Goal: Contribute content: Contribute content

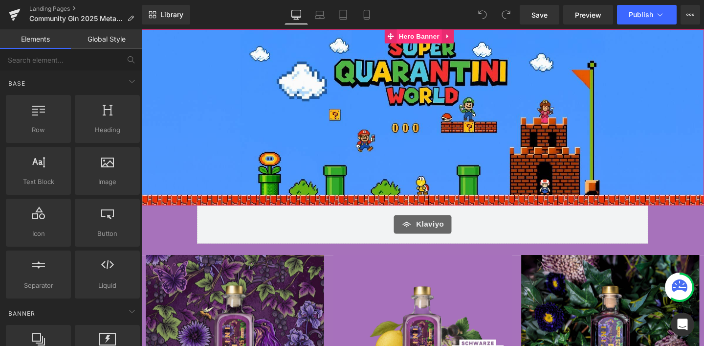
click at [425, 35] on span "Hero Banner" at bounding box center [433, 36] width 47 height 15
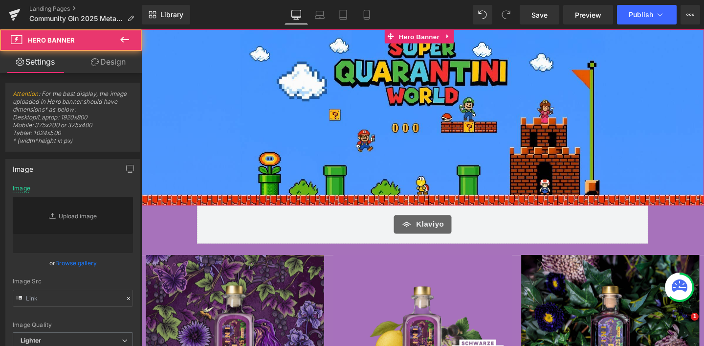
type input "https://ucarecdn.com/f28c0e81-8b25-4005-8e78-090925881cf0/-/format/auto/-/previ…"
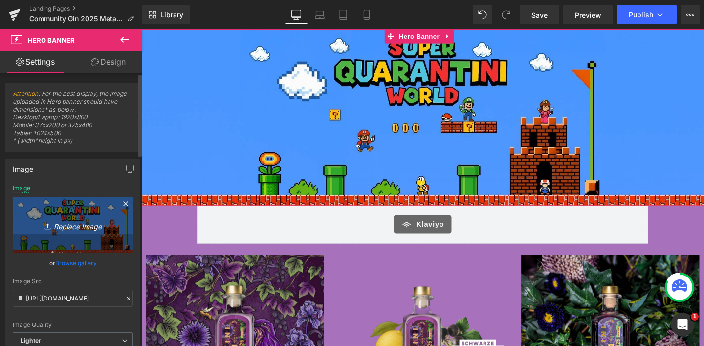
click at [61, 228] on icon "Replace Image" at bounding box center [73, 225] width 78 height 12
click at [75, 221] on icon "Replace Image" at bounding box center [73, 225] width 78 height 12
type input "C:\fakepath\33.jpg"
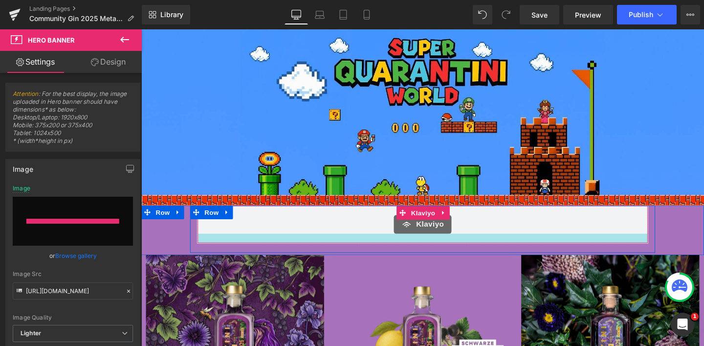
type input "https://ucarecdn.com/6204adcc-ebf0-4cdd-b5a6-d55be2644e1e/-/format/auto/-/previ…"
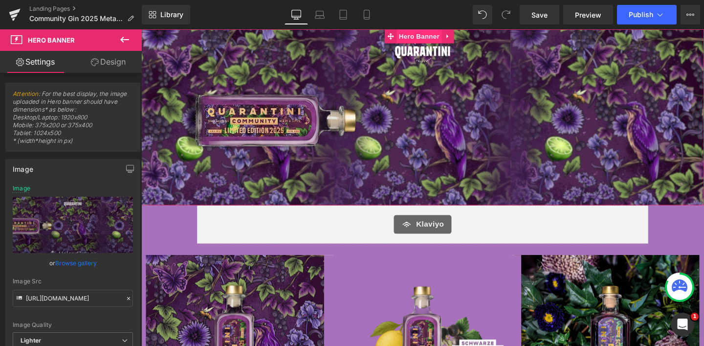
click at [433, 38] on span "Hero Banner" at bounding box center [433, 36] width 47 height 15
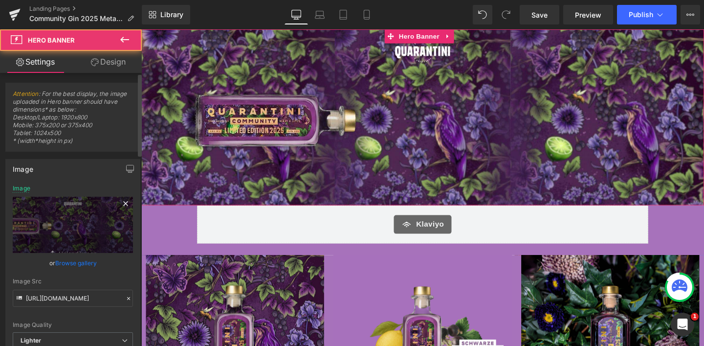
click at [120, 208] on icon at bounding box center [126, 204] width 12 height 12
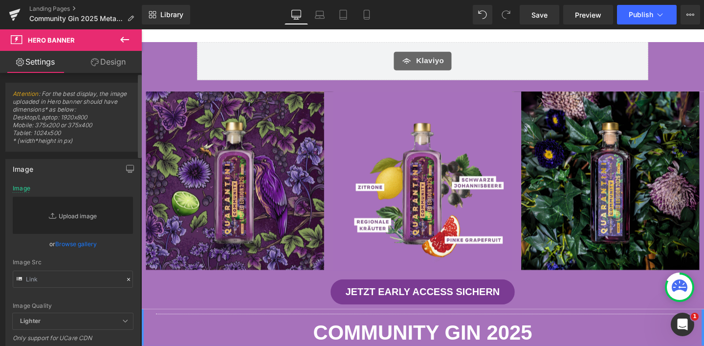
click at [77, 217] on link "Replace Image" at bounding box center [73, 215] width 120 height 37
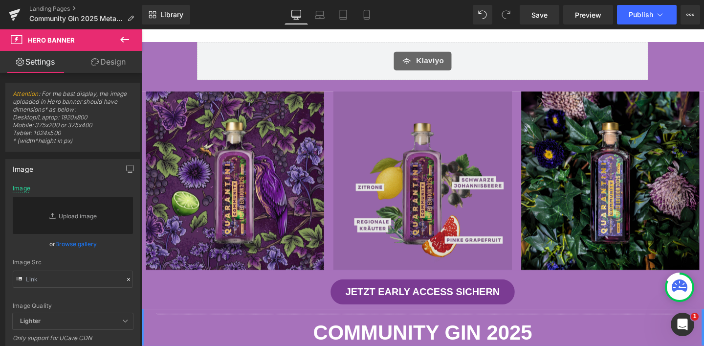
type input "C:\fakepath\33.jpg"
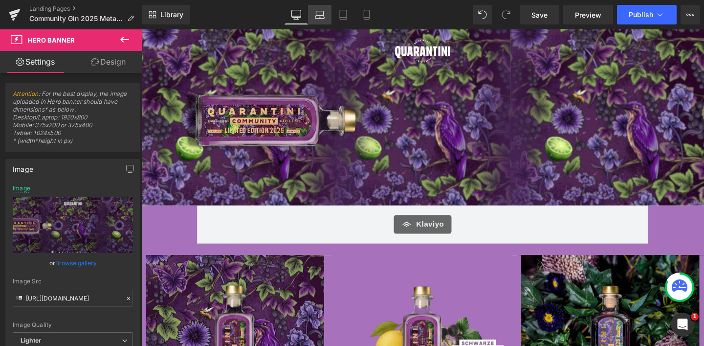
click at [323, 18] on icon at bounding box center [319, 17] width 9 height 3
type input "https://ucarecdn.com/57e90c41-bff3-4b50-a839-f1c45032bb69/-/format/auto/-/previ…"
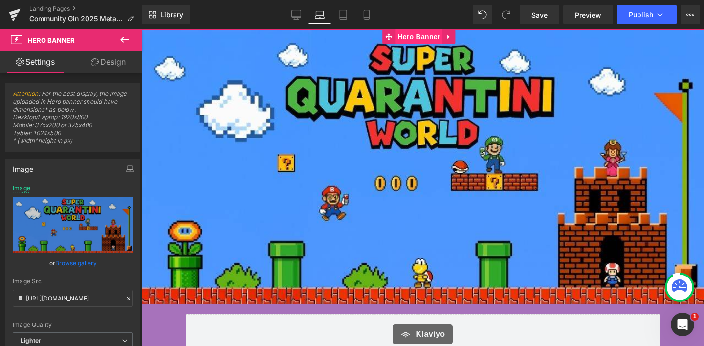
click at [426, 42] on span "Hero Banner" at bounding box center [418, 36] width 47 height 15
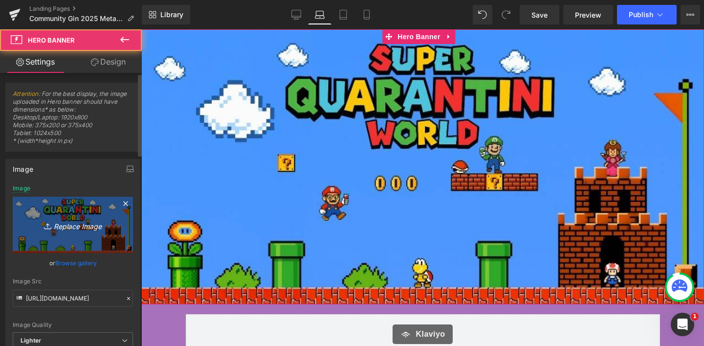
click at [97, 222] on icon "Replace Image" at bounding box center [73, 225] width 78 height 12
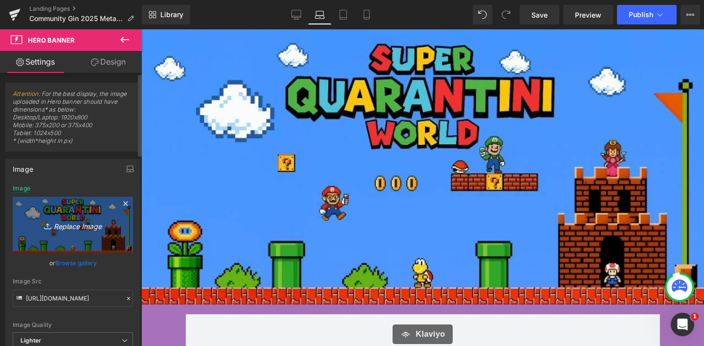
type input "C:\fakepath\34.jpg"
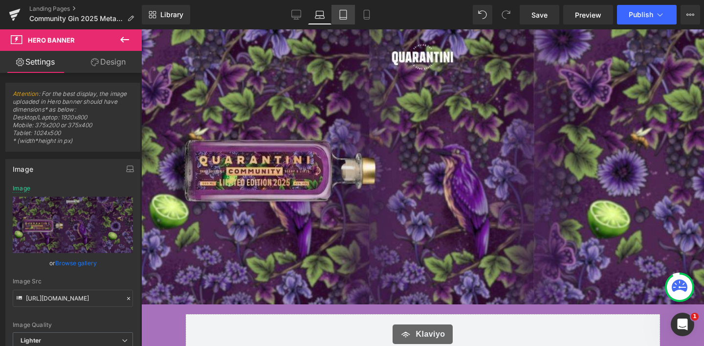
click at [345, 18] on icon at bounding box center [343, 15] width 10 height 10
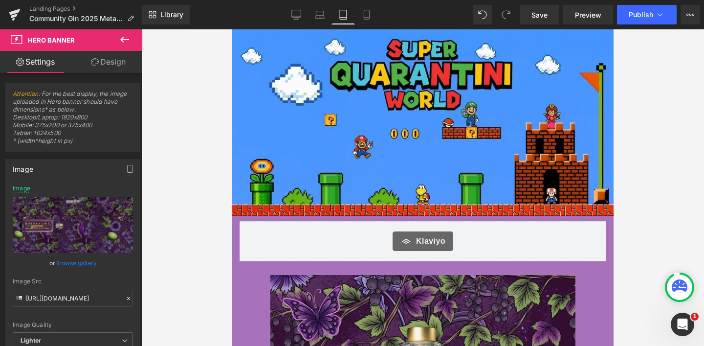
type input "https://ucarecdn.com/c5bbc98c-6c0c-4348-b91f-1057d6813721/-/format/auto/-/previ…"
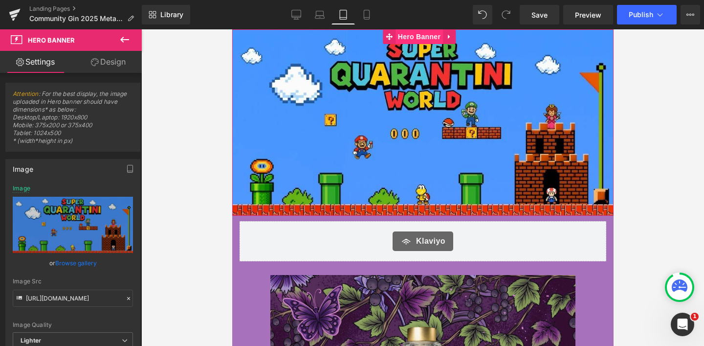
click at [426, 37] on span "Hero Banner" at bounding box center [418, 36] width 47 height 15
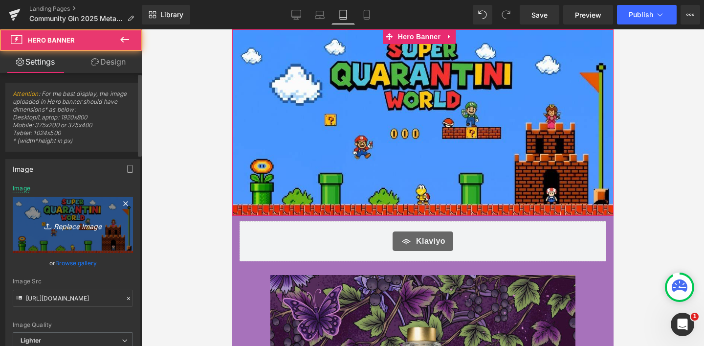
click at [101, 231] on link "Replace Image" at bounding box center [73, 225] width 120 height 56
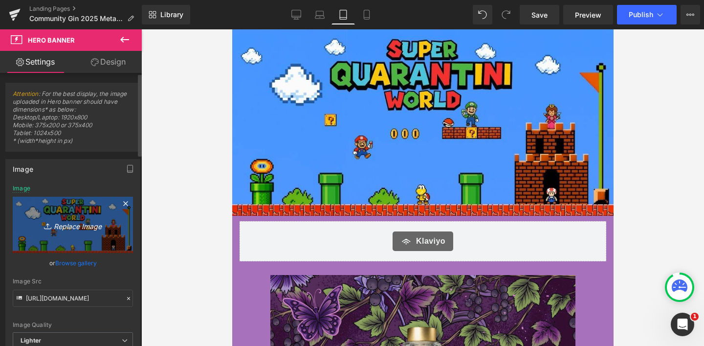
type input "C:\fakepath\34.jpg"
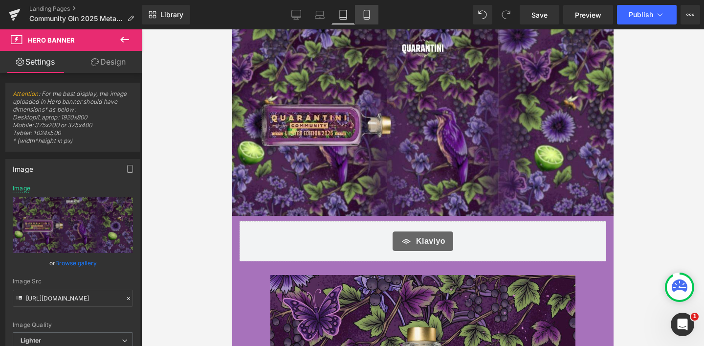
click at [368, 15] on icon at bounding box center [367, 15] width 10 height 10
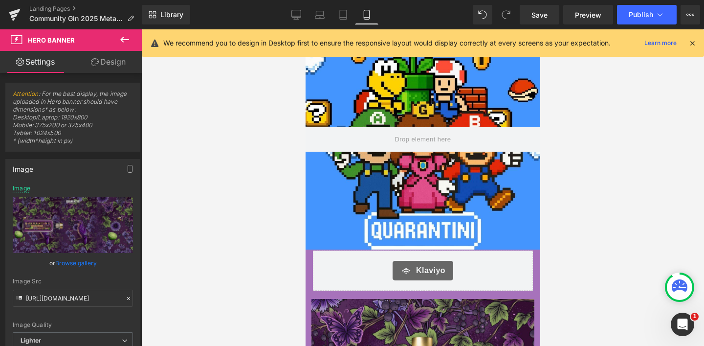
type input "https://ucarecdn.com/1694238f-6869-4ed3-9f96-f0d400f56f19/-/format/auto/-/previ…"
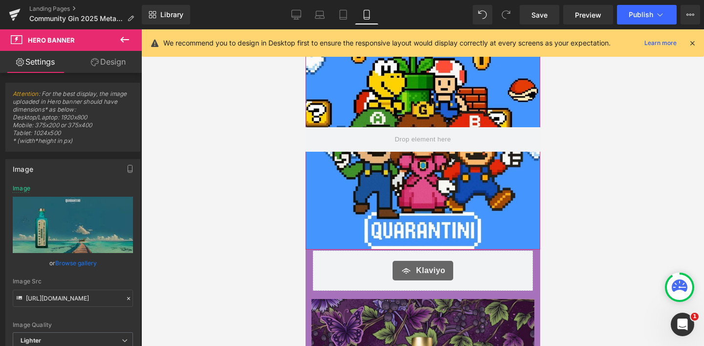
click at [404, 103] on div at bounding box center [422, 139] width 235 height 220
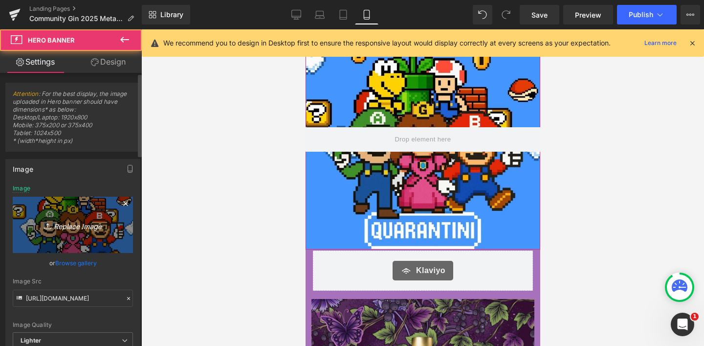
click at [99, 229] on icon "Replace Image" at bounding box center [73, 225] width 78 height 12
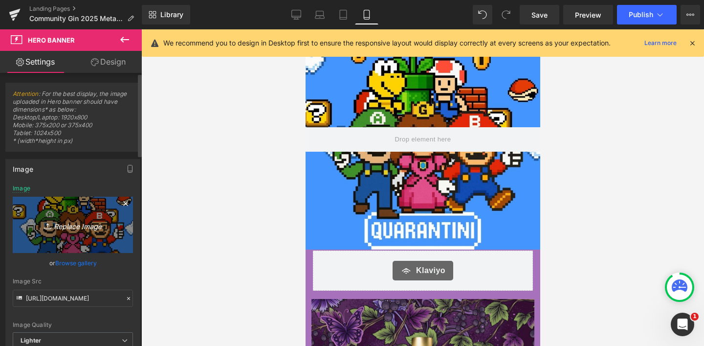
type input "C:\fakepath\35.jpg"
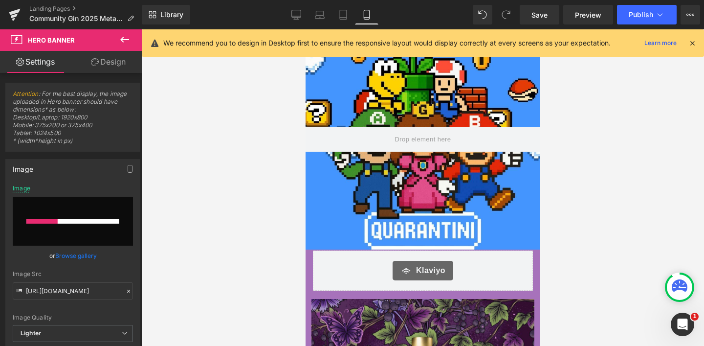
click at [689, 41] on icon at bounding box center [692, 43] width 9 height 9
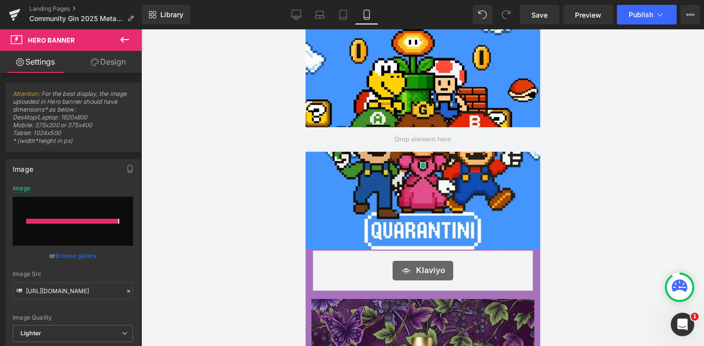
type input "https://ucarecdn.com/402c11fd-13cc-4cf7-8c0e-ef3424dad4d6/-/format/auto/-/previ…"
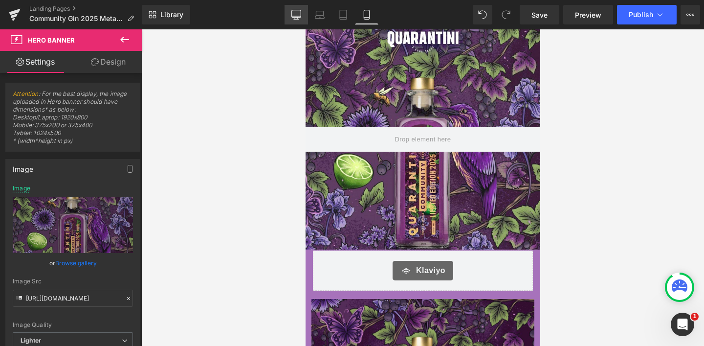
click at [296, 10] on icon at bounding box center [296, 15] width 10 height 10
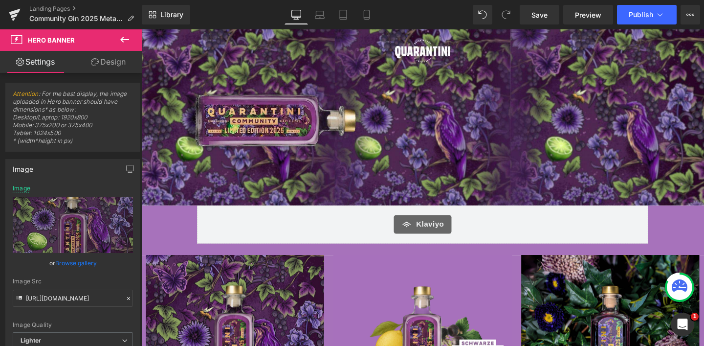
type input "https://d1um8515vdn9kb.cloudfront.net/images/hero.jpg"
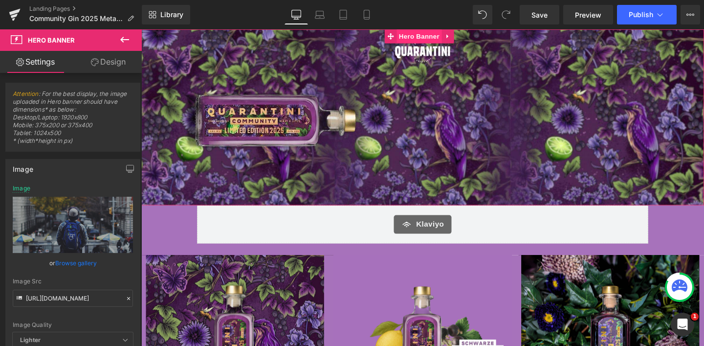
click at [433, 33] on span "Hero Banner" at bounding box center [433, 36] width 47 height 15
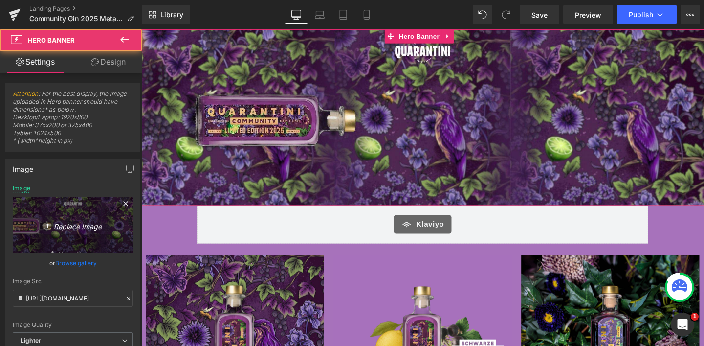
click at [87, 216] on link "Replace Image" at bounding box center [73, 225] width 120 height 56
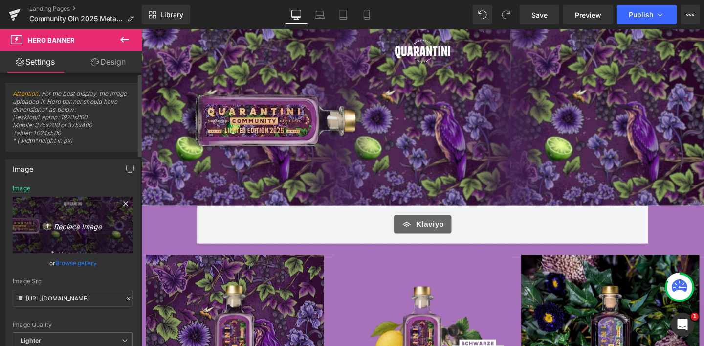
type input "C:\fakepath\Bilder_Tropcial Edition (6).jpg"
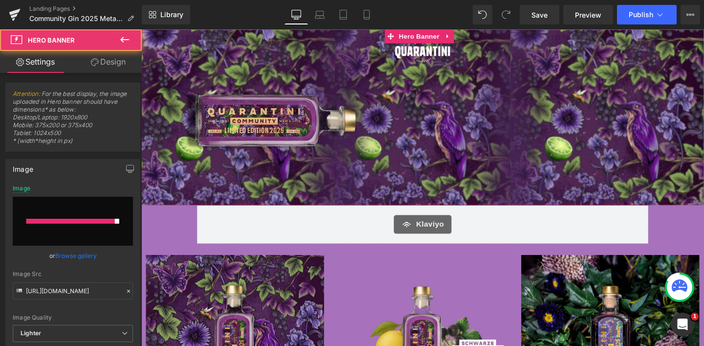
click at [414, 85] on div "Image" at bounding box center [437, 121] width 592 height 185
click at [82, 213] on input "file" at bounding box center [73, 221] width 120 height 49
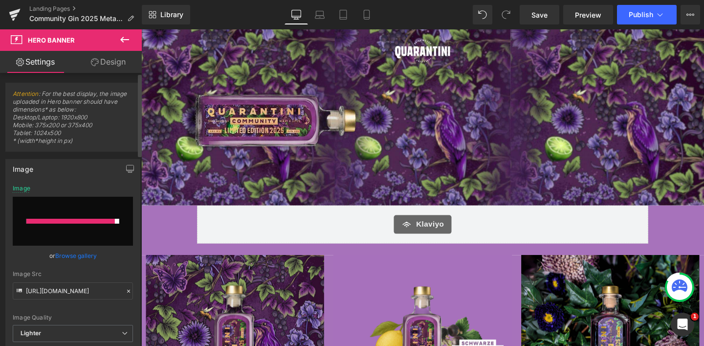
type input "C:\fakepath\Bilder_Tropcial Edition (6).jpg"
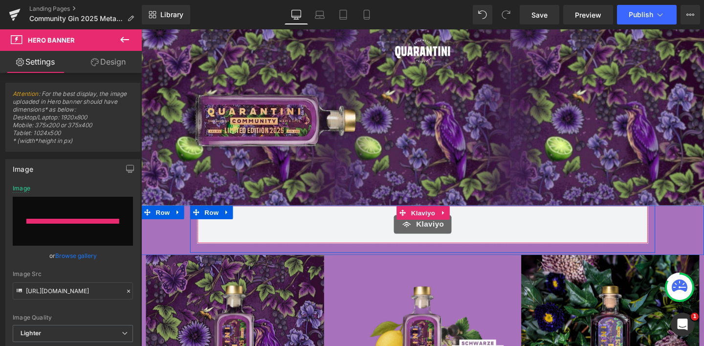
type input "https://ucarecdn.com/c0afc8fc-e3b9-4966-bc5f-ff0c0bf99109/-/format/auto/-/previ…"
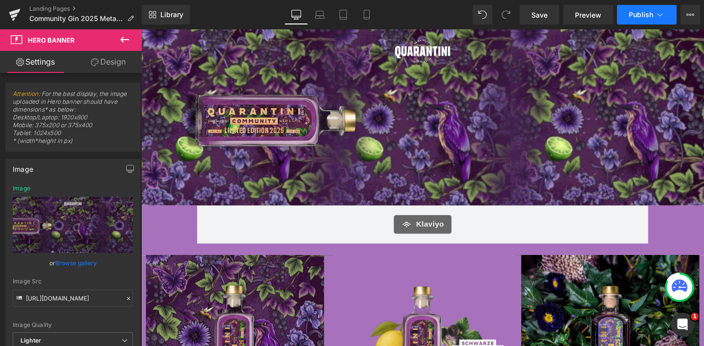
click at [637, 11] on span "Publish" at bounding box center [641, 15] width 24 height 8
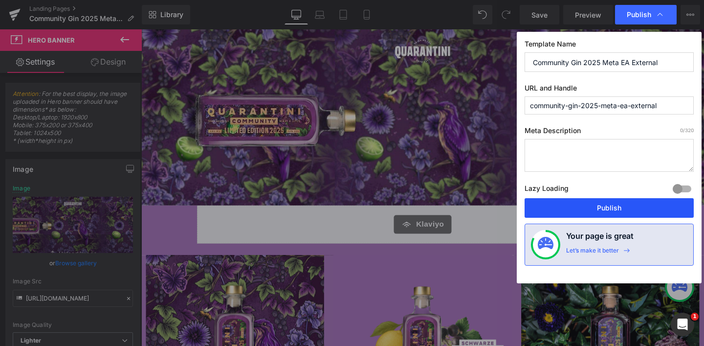
click at [617, 208] on button "Publish" at bounding box center [609, 208] width 169 height 20
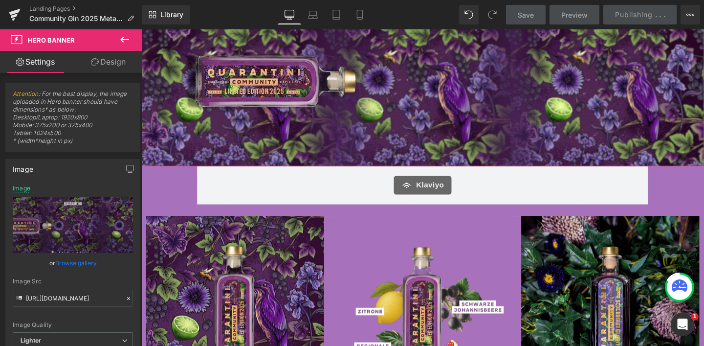
scroll to position [111, 0]
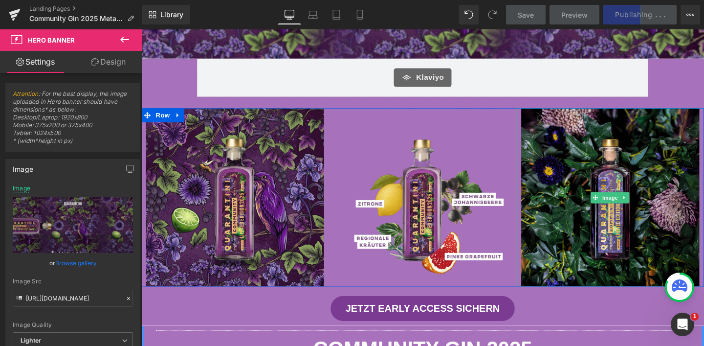
scroll to position [181, 0]
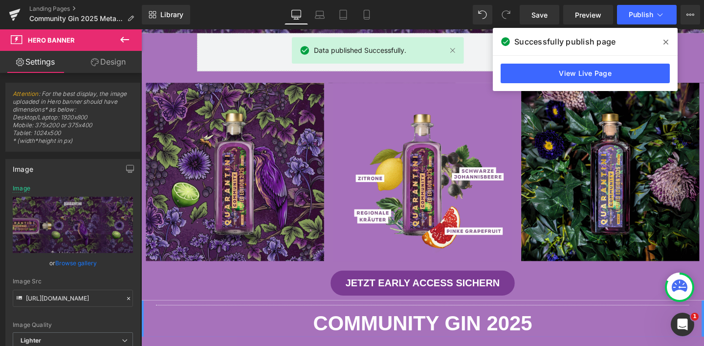
click at [664, 40] on icon at bounding box center [666, 42] width 5 height 8
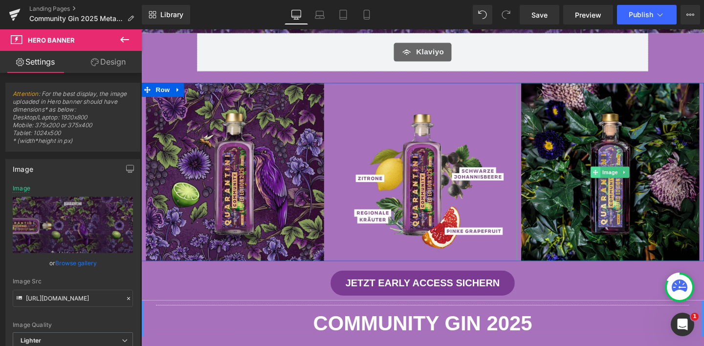
click at [617, 177] on icon at bounding box center [619, 180] width 5 height 6
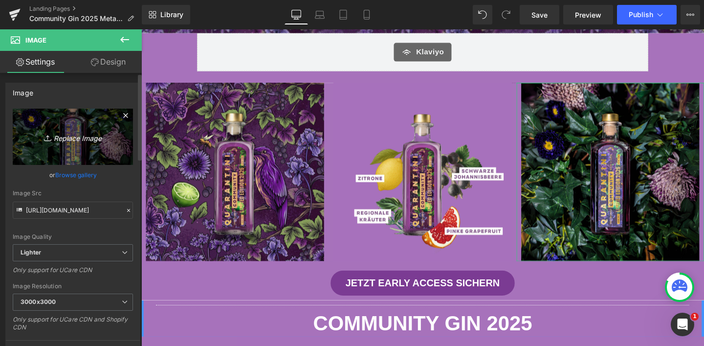
click at [112, 141] on link "Replace Image" at bounding box center [73, 137] width 120 height 56
type input "C:\fakepath\_COMMUNITY2025 2048x2048 (1).jpg"
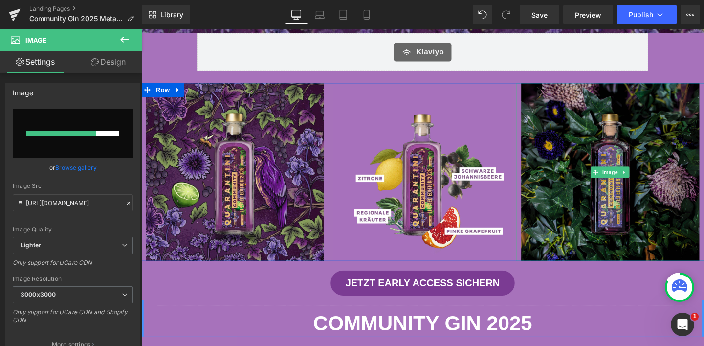
click at [643, 227] on img at bounding box center [634, 179] width 187 height 187
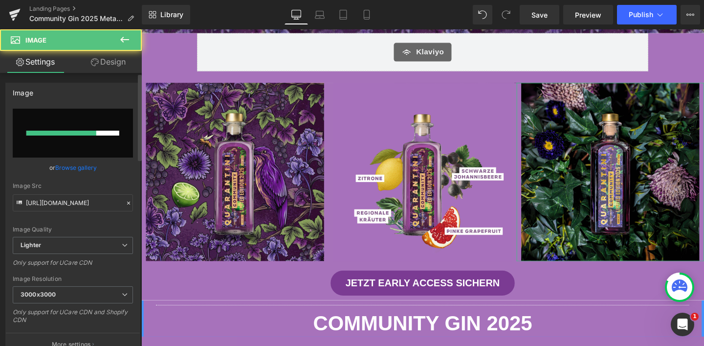
click at [108, 126] on input "file" at bounding box center [73, 133] width 120 height 49
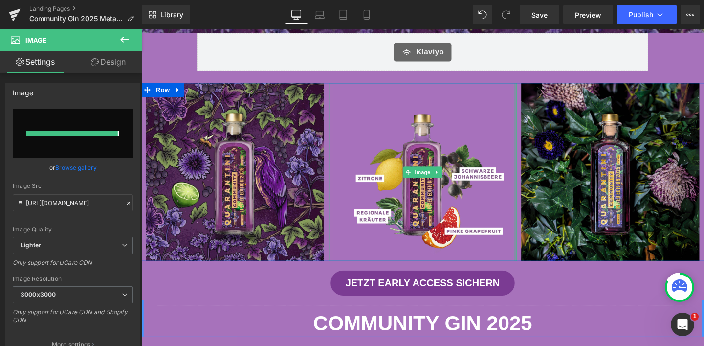
type input "https://ucarecdn.com/a1e46b8e-0f1b-45b9-ad3f-2d17f605daa9/-/format/auto/-/previ…"
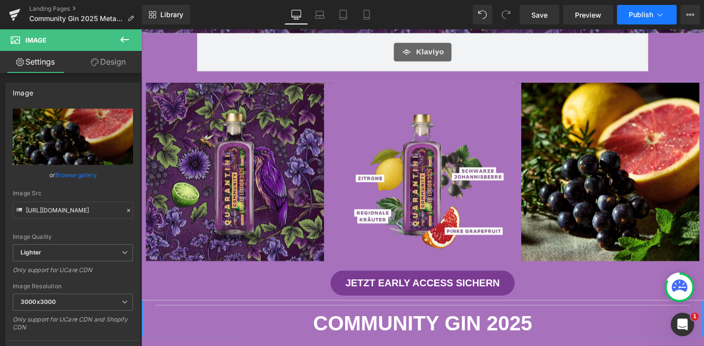
click at [645, 11] on span "Publish" at bounding box center [641, 15] width 24 height 8
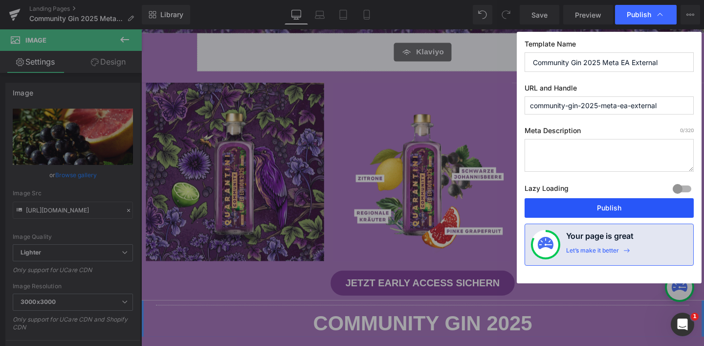
click at [613, 206] on button "Publish" at bounding box center [609, 208] width 169 height 20
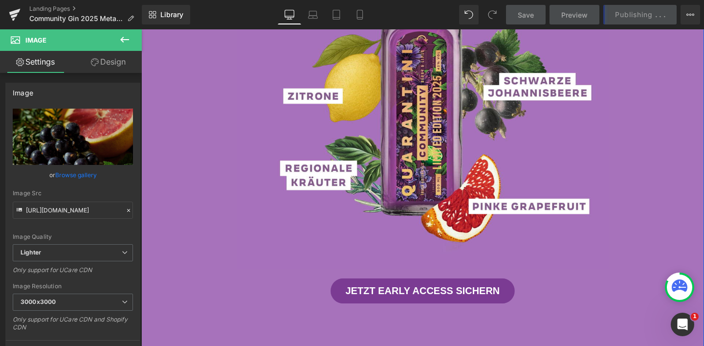
scroll to position [705, 0]
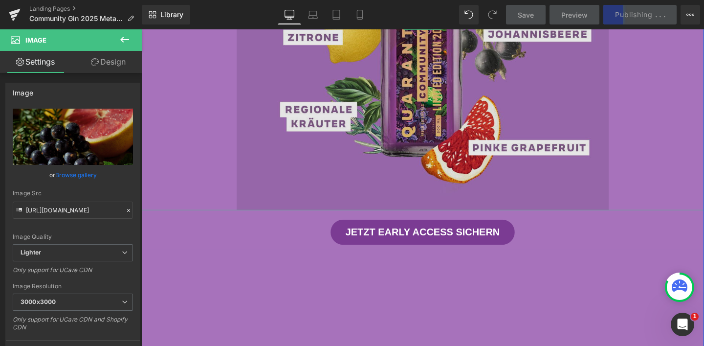
click at [421, 146] on img at bounding box center [437, 23] width 391 height 391
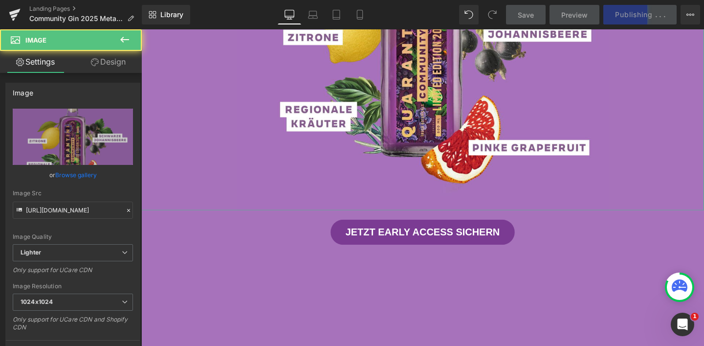
click at [116, 63] on link "Design" at bounding box center [108, 62] width 71 height 22
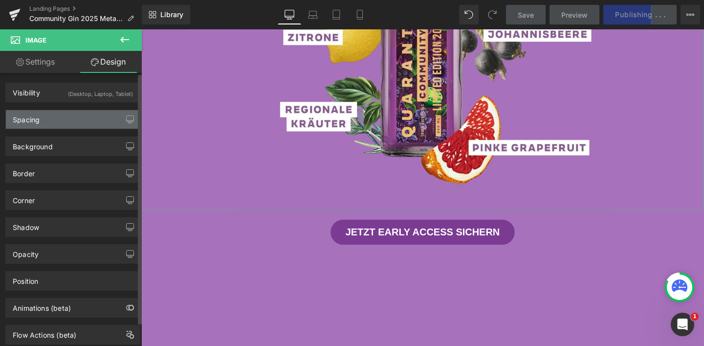
click at [91, 110] on div "Spacing" at bounding box center [73, 119] width 134 height 19
type input "0"
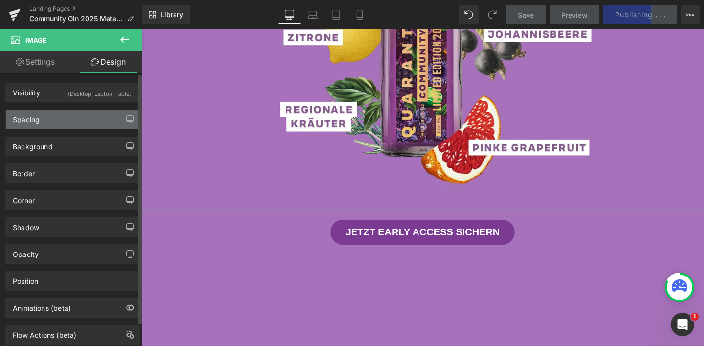
type input "0"
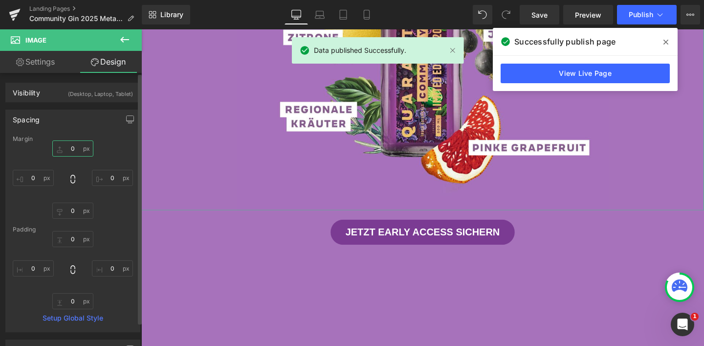
click at [72, 149] on input "0" at bounding box center [72, 148] width 41 height 16
type input "5"
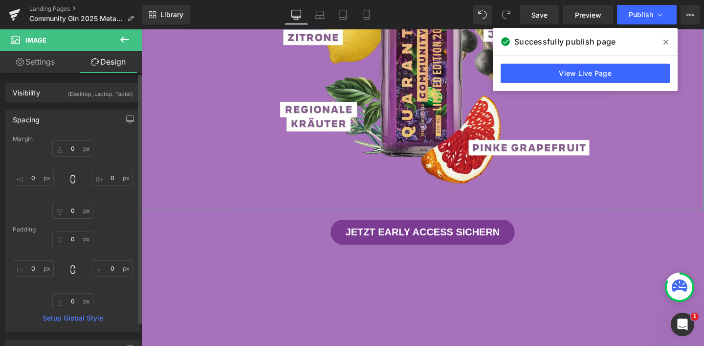
click at [93, 119] on div "Spacing" at bounding box center [73, 119] width 134 height 19
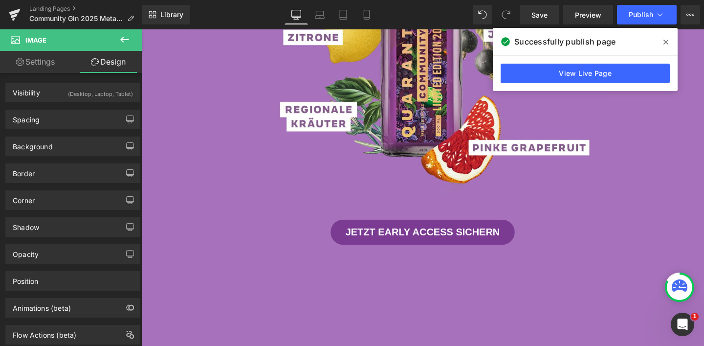
click at [668, 40] on span at bounding box center [666, 42] width 16 height 16
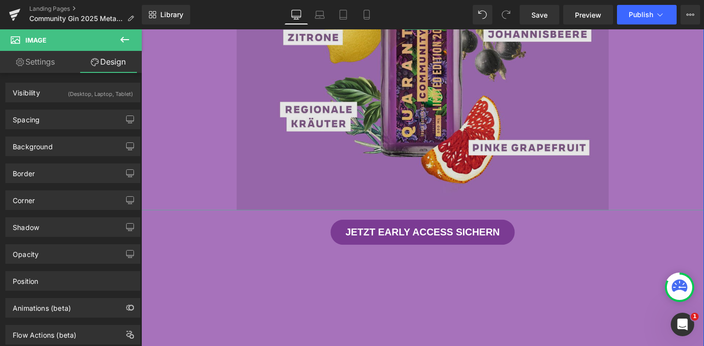
click at [437, 163] on img at bounding box center [437, 23] width 391 height 391
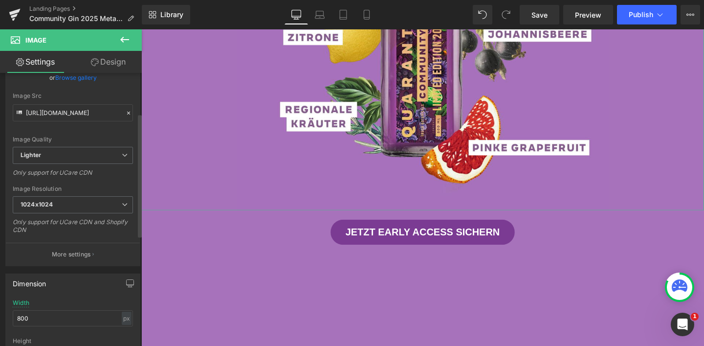
scroll to position [99, 0]
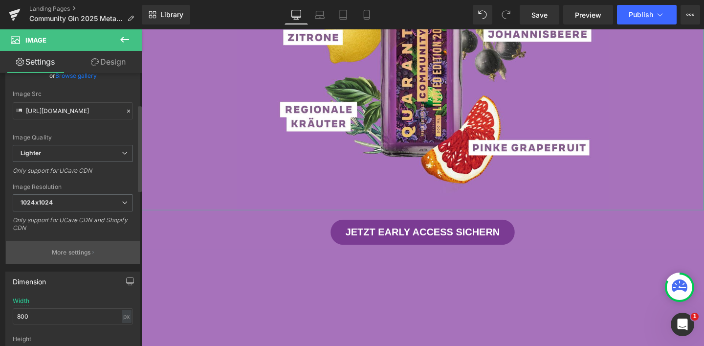
click at [77, 251] on p "More settings" at bounding box center [71, 252] width 39 height 9
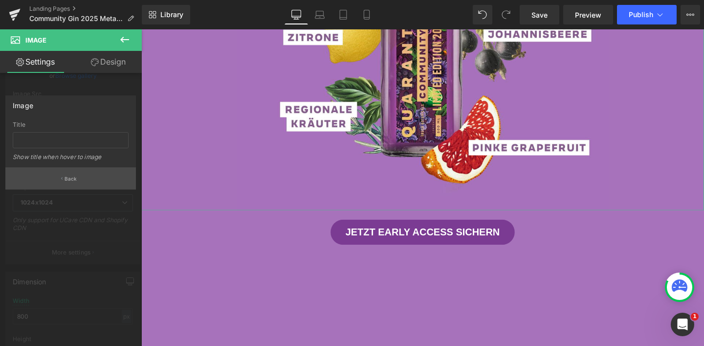
click at [80, 175] on button "Back" at bounding box center [70, 178] width 131 height 22
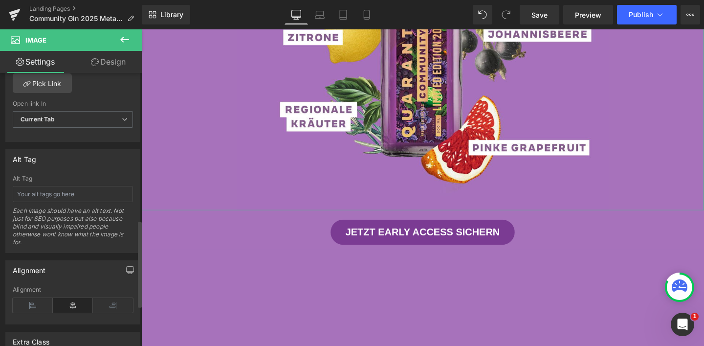
scroll to position [530, 0]
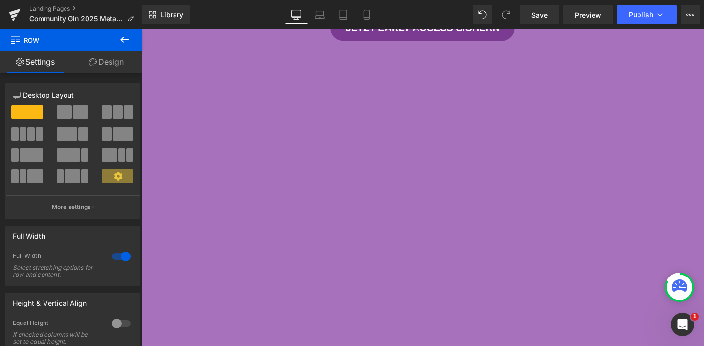
scroll to position [727, 0]
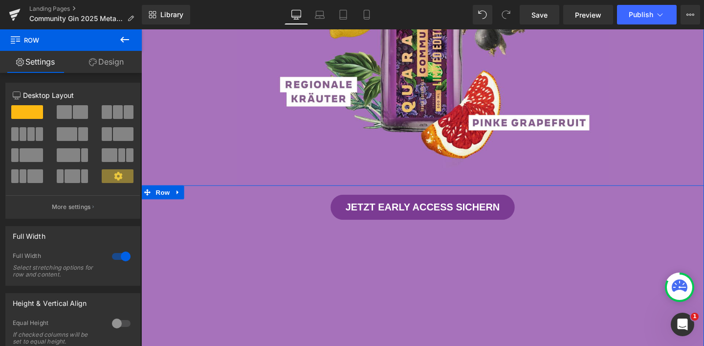
scroll to position [733, 0]
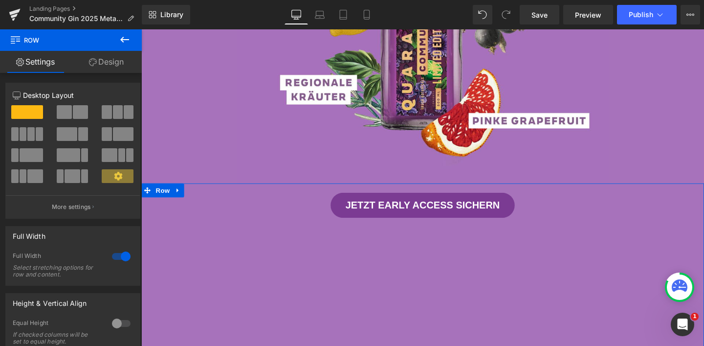
click at [119, 62] on link "Design" at bounding box center [106, 62] width 71 height 22
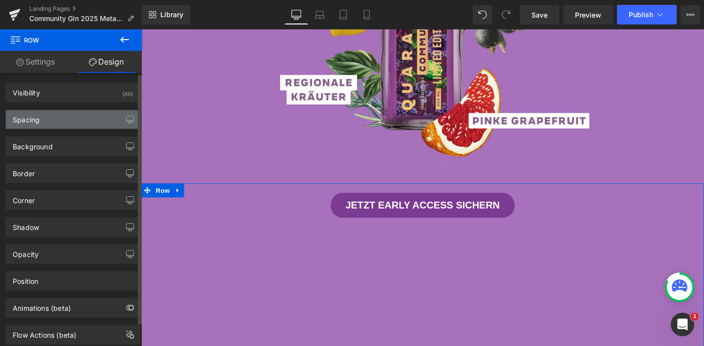
click at [82, 116] on div "Spacing" at bounding box center [73, 119] width 134 height 19
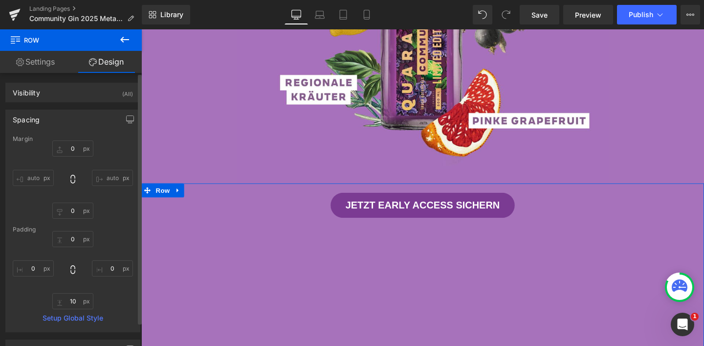
type input "0"
type input "10"
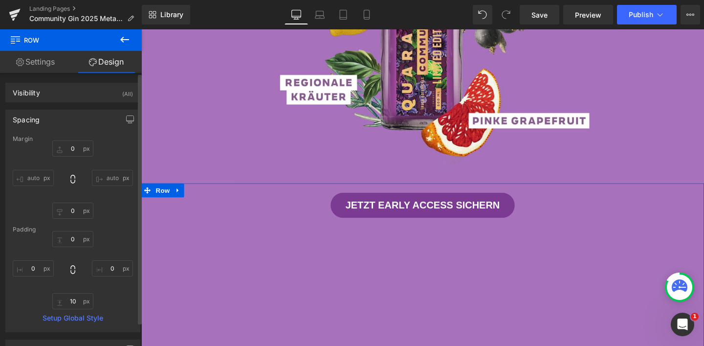
type input "0"
click at [72, 296] on input "10" at bounding box center [72, 301] width 41 height 16
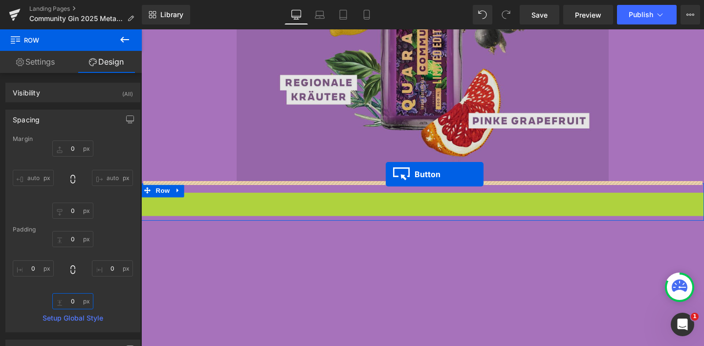
drag, startPoint x: 418, startPoint y: 211, endPoint x: 399, endPoint y: 181, distance: 35.3
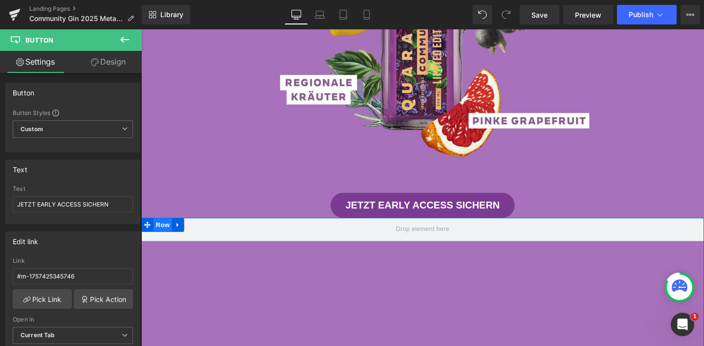
click at [154, 233] on span "Row" at bounding box center [164, 234] width 20 height 15
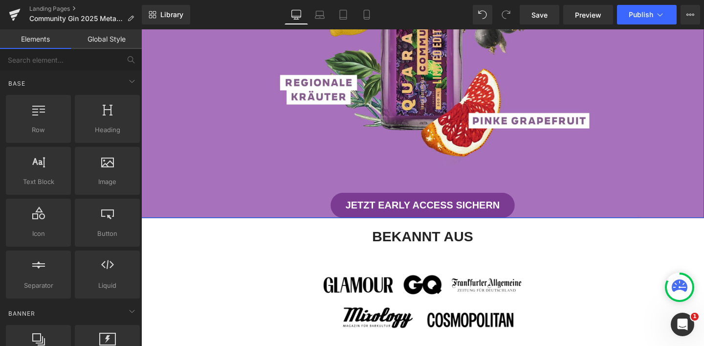
click at [451, 193] on div "Image JETZT EARLY ACCESS SICHERN Button" at bounding box center [437, 13] width 592 height 427
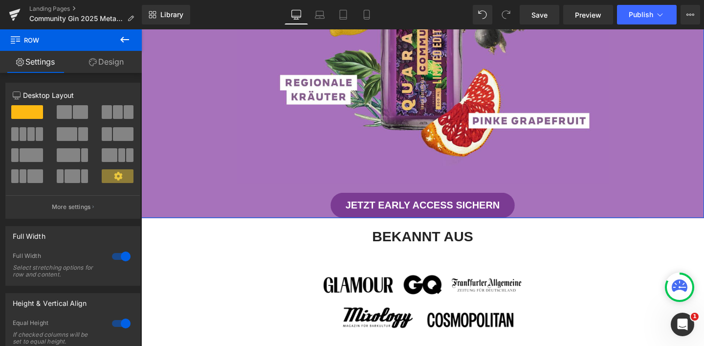
click at [455, 192] on div "Image JETZT EARLY ACCESS SICHERN Button" at bounding box center [437, 13] width 592 height 427
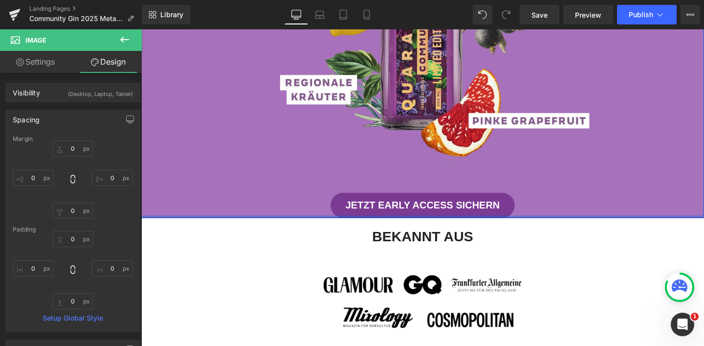
click at [547, 225] on div at bounding box center [437, 226] width 592 height 2
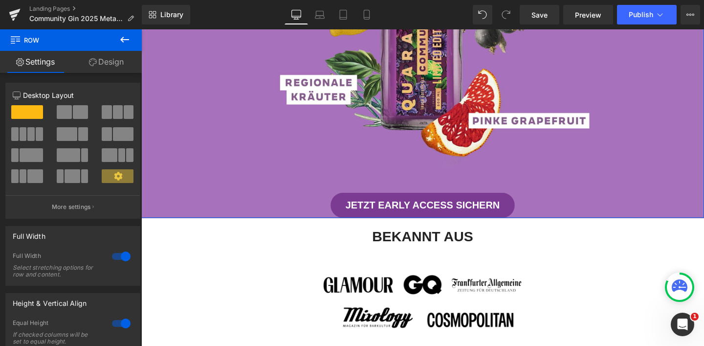
click at [121, 69] on link "Design" at bounding box center [106, 62] width 71 height 22
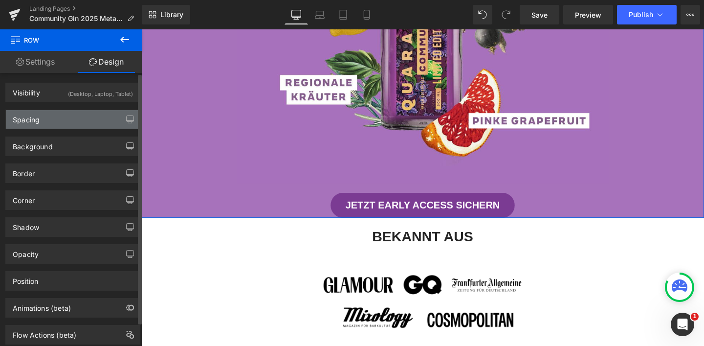
click at [84, 111] on div "Spacing" at bounding box center [73, 119] width 134 height 19
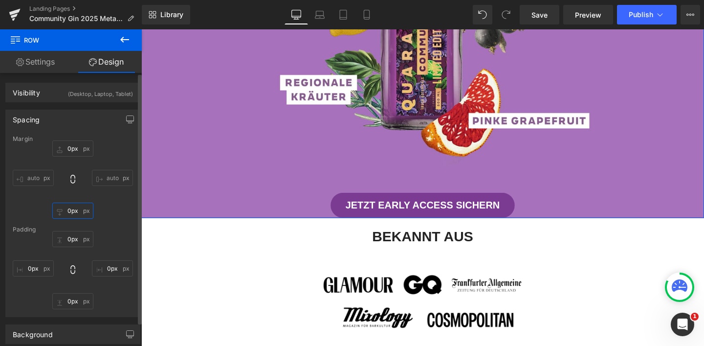
click at [70, 208] on input "0px" at bounding box center [72, 210] width 41 height 16
click at [70, 209] on input "0px" at bounding box center [72, 210] width 41 height 16
type input "15"
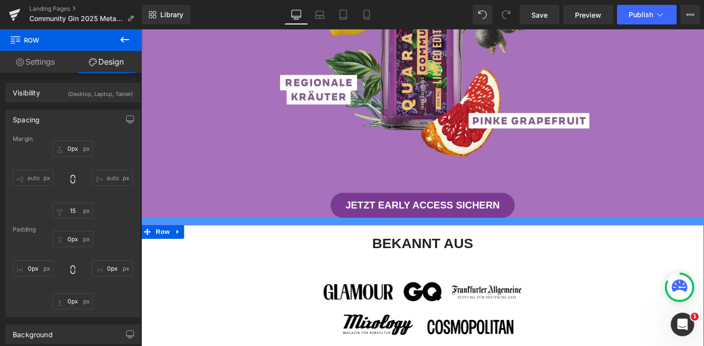
click at [197, 268] on div "Image Row" at bounding box center [437, 318] width 587 height 100
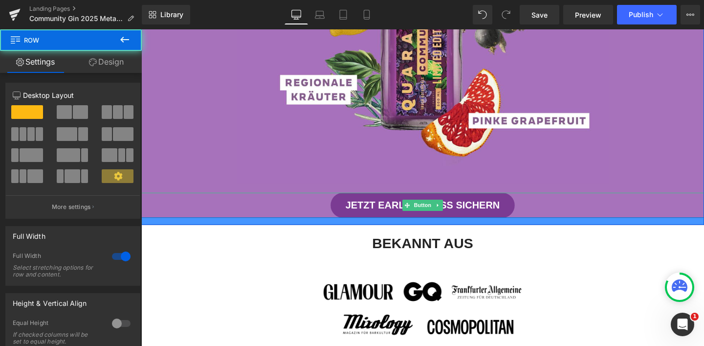
click at [207, 217] on div "JETZT EARLY ACCESS SICHERN" at bounding box center [437, 214] width 592 height 26
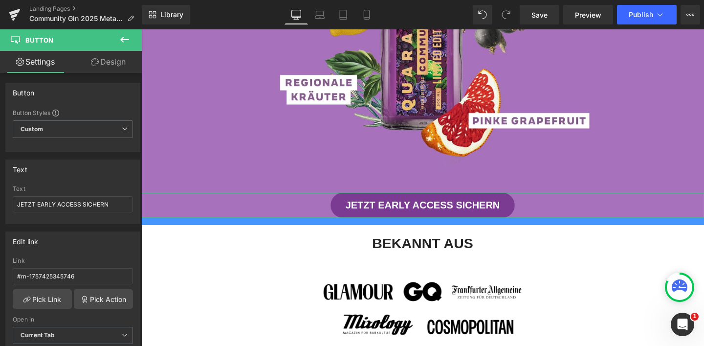
click at [100, 64] on link "Design" at bounding box center [108, 62] width 71 height 22
click at [0, 0] on div "Background" at bounding box center [0, 0] width 0 height 0
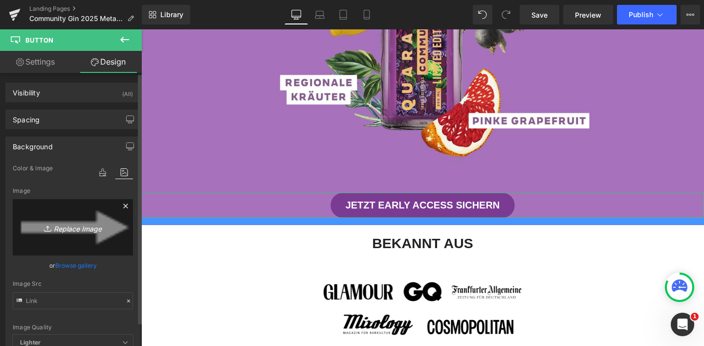
type input "https://quarantini.de/cdn/shop/t/21/assets/button-arrow-2x.png"
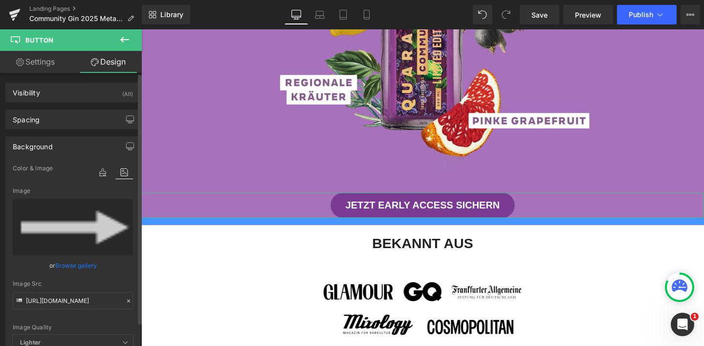
click at [101, 140] on div "Background" at bounding box center [73, 146] width 134 height 19
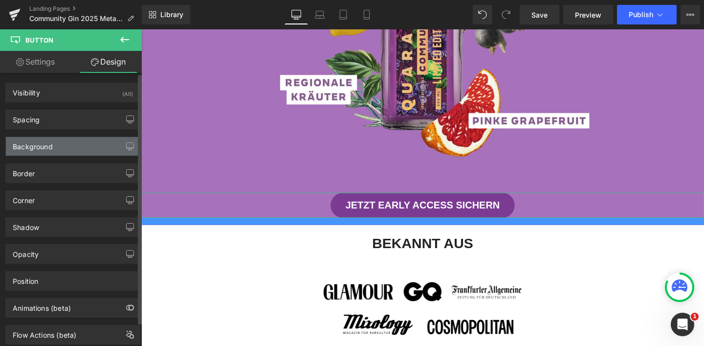
click at [54, 144] on div "Background" at bounding box center [73, 146] width 134 height 19
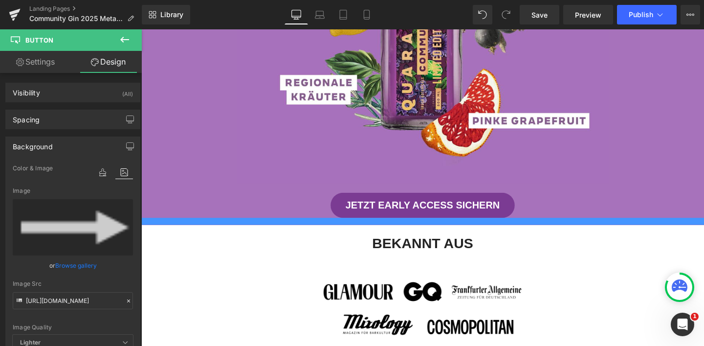
click at [183, 202] on div "JETZT EARLY ACCESS SICHERN" at bounding box center [437, 214] width 592 height 26
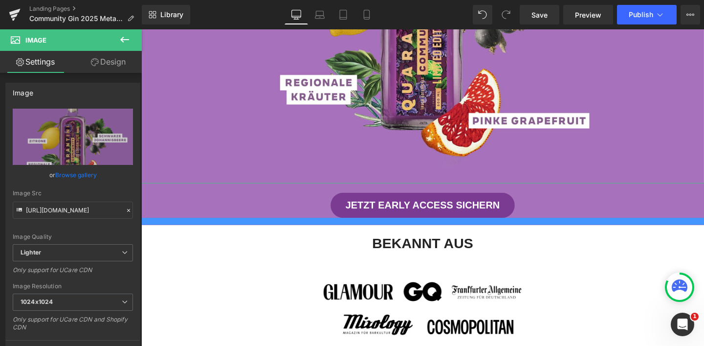
click at [108, 60] on link "Design" at bounding box center [108, 62] width 71 height 22
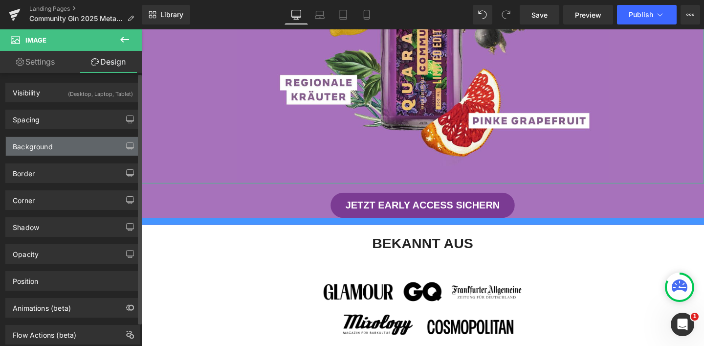
click at [70, 144] on div "Background" at bounding box center [73, 146] width 134 height 19
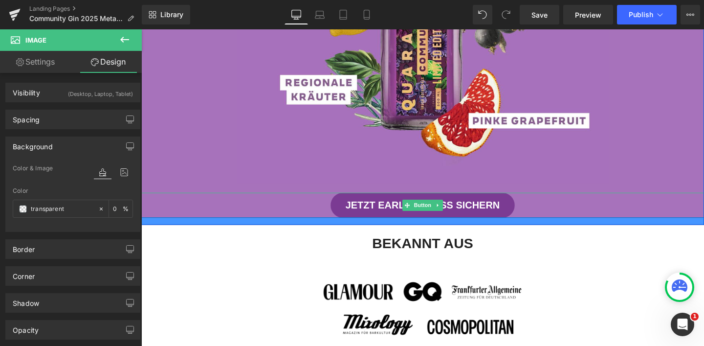
click at [222, 206] on div "JETZT EARLY ACCESS SICHERN" at bounding box center [437, 214] width 592 height 26
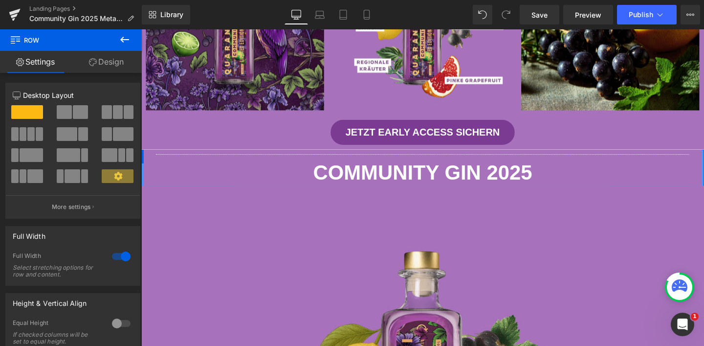
scroll to position [303, 0]
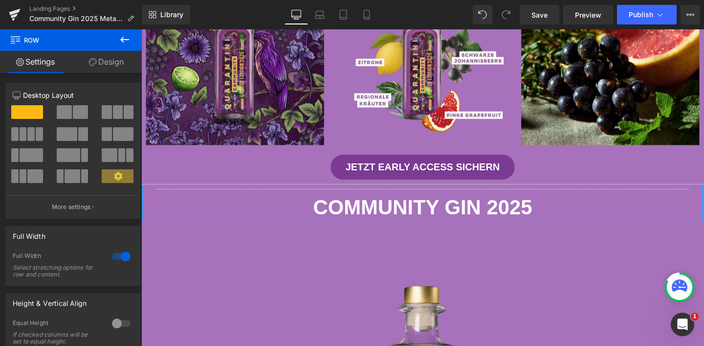
click at [199, 178] on div "JETZT EARLY ACCESS SICHERN" at bounding box center [437, 174] width 592 height 26
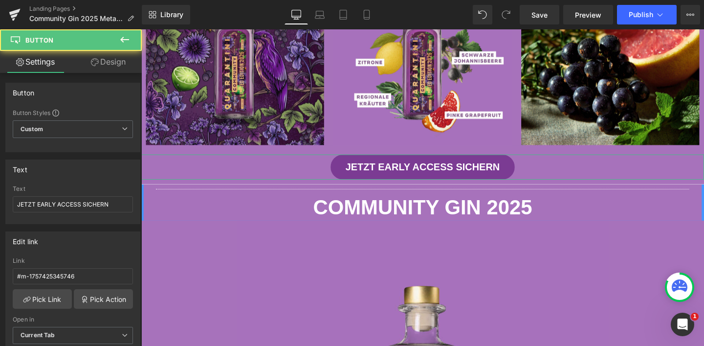
click at [111, 63] on link "Design" at bounding box center [108, 62] width 71 height 22
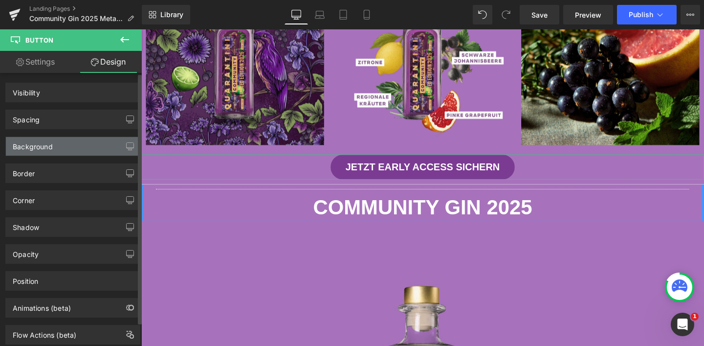
click at [76, 144] on div "Background" at bounding box center [73, 146] width 134 height 19
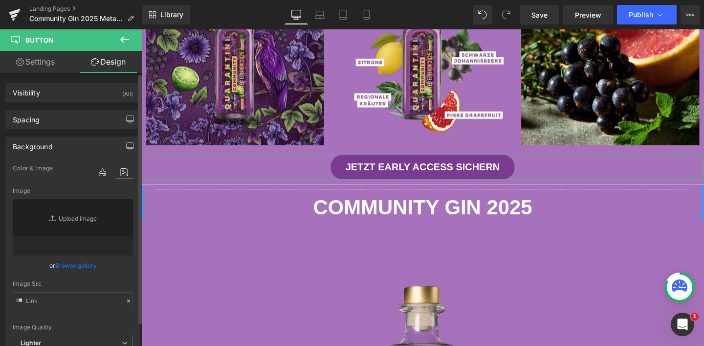
type input "https://quarantini.de/cdn/shop/t/21/assets/button-arrow-2x.png"
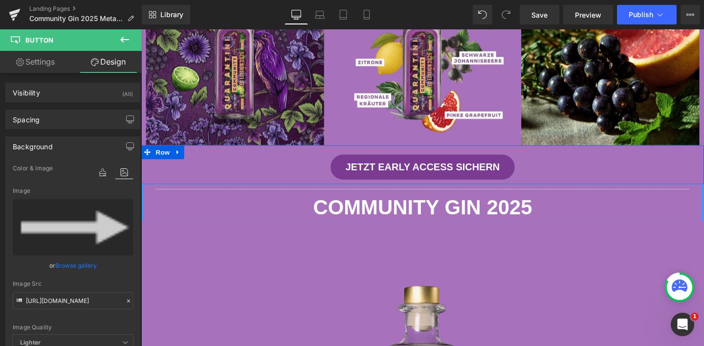
click at [187, 190] on div at bounding box center [437, 191] width 592 height 2
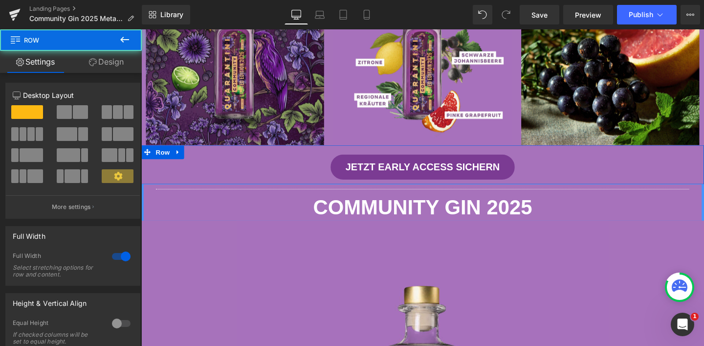
click at [186, 193] on div at bounding box center [437, 197] width 572 height 10
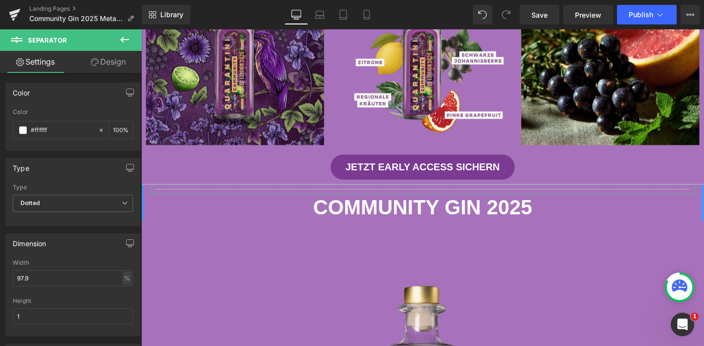
click at [95, 57] on link "Design" at bounding box center [108, 62] width 71 height 22
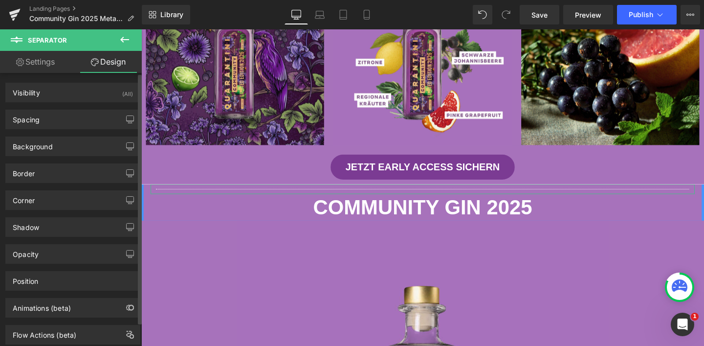
type input "transparent"
type input "0"
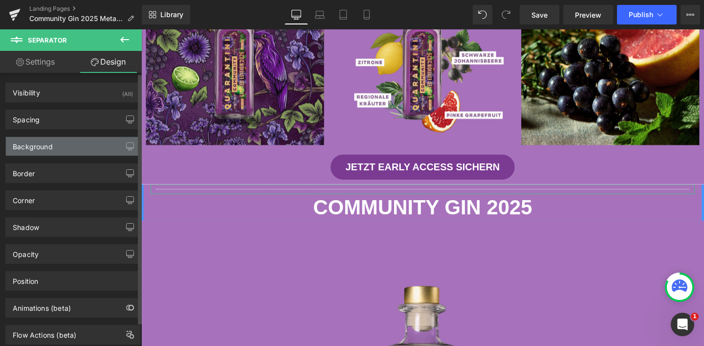
click at [72, 137] on div "Background" at bounding box center [73, 146] width 134 height 19
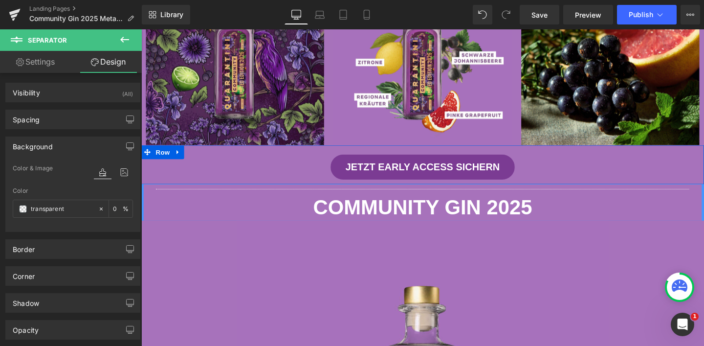
click at [210, 152] on div "JETZT EARLY ACCESS SICHERN Button" at bounding box center [437, 169] width 592 height 36
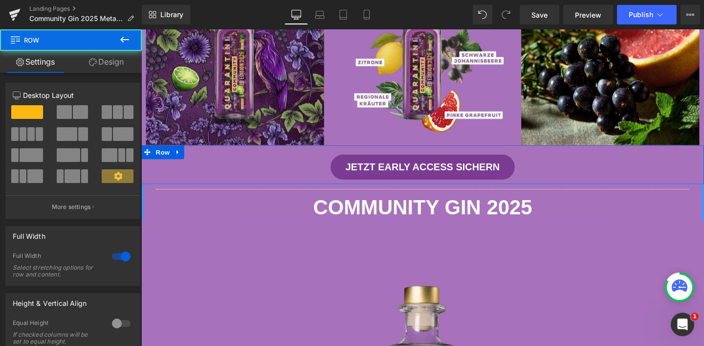
click at [110, 63] on link "Design" at bounding box center [106, 62] width 71 height 22
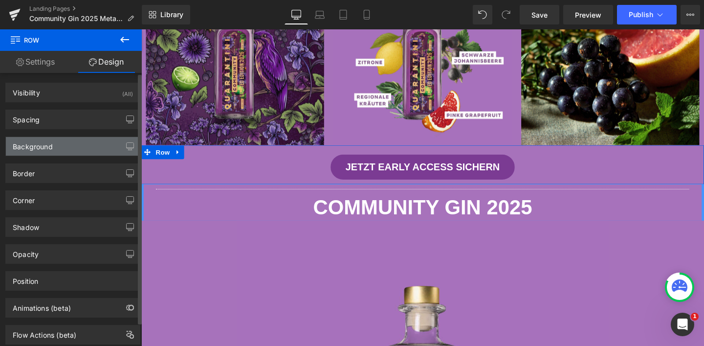
type input "#a772bb"
type input "100"
click at [71, 141] on div "Background" at bounding box center [73, 146] width 134 height 19
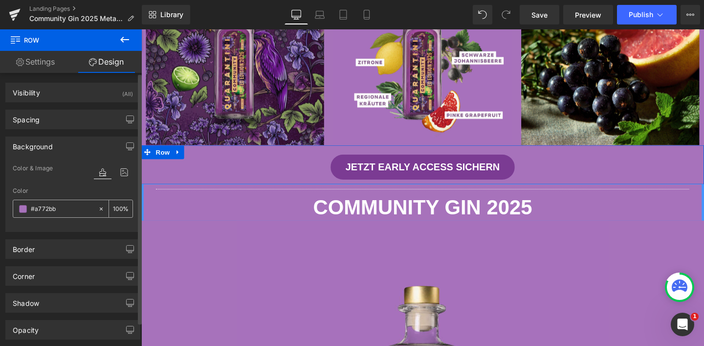
click at [70, 206] on input "#a772bb" at bounding box center [62, 208] width 63 height 11
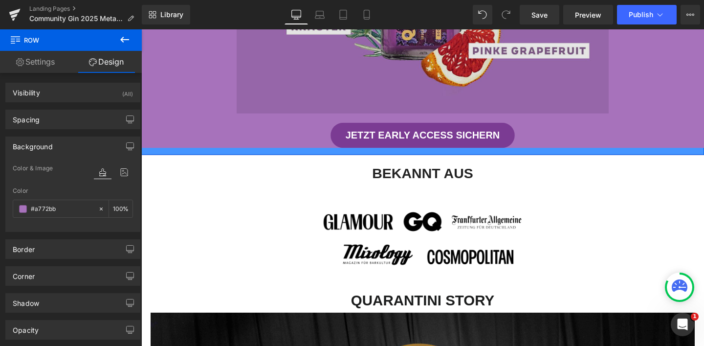
scroll to position [866, 0]
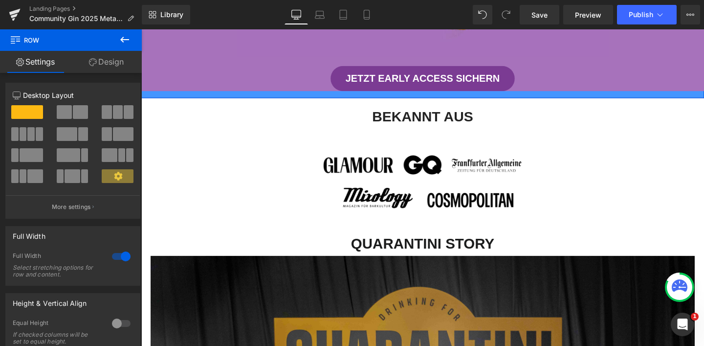
click at [111, 65] on link "Design" at bounding box center [106, 62] width 71 height 22
click at [0, 0] on div "Background" at bounding box center [0, 0] width 0 height 0
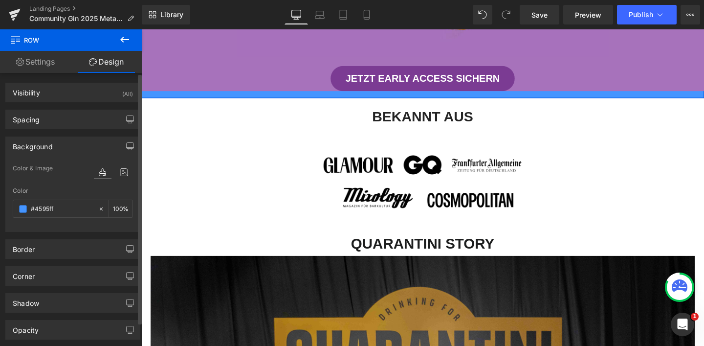
type input "#4595ff"
type input "100"
click at [68, 201] on div "#4595ff" at bounding box center [55, 208] width 85 height 17
click at [67, 204] on input "#4595ff" at bounding box center [62, 208] width 63 height 11
paste input "a772bb"
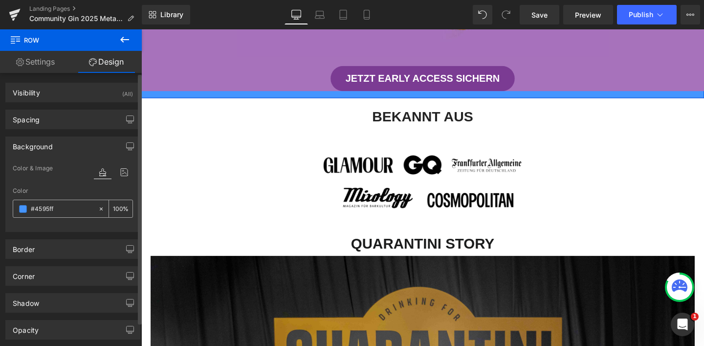
type input "#a772bb"
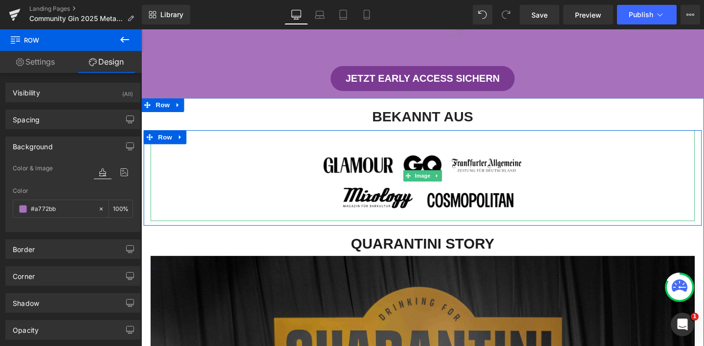
click at [241, 149] on div at bounding box center [437, 182] width 572 height 95
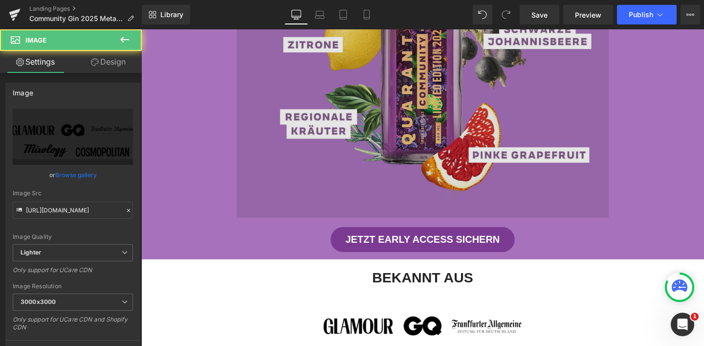
scroll to position [696, 0]
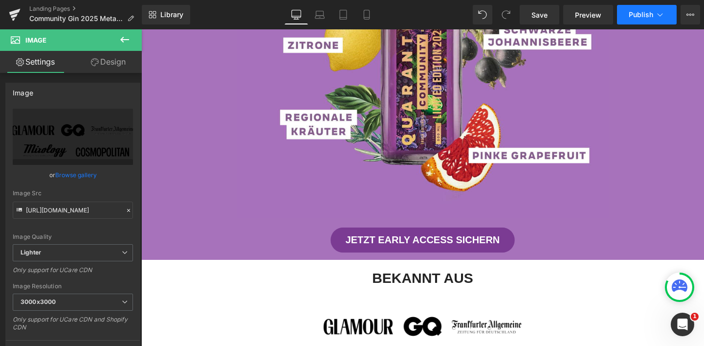
click at [632, 14] on span "Publish" at bounding box center [641, 15] width 24 height 8
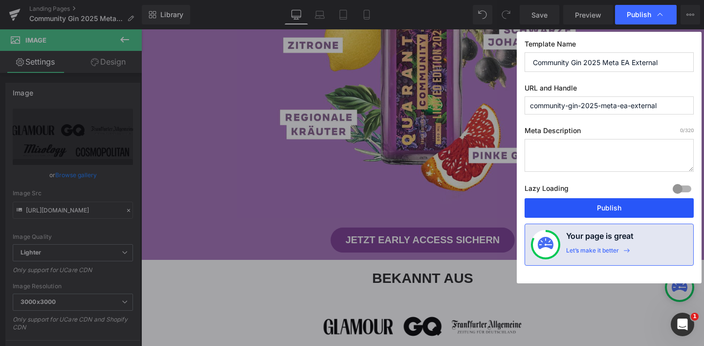
click at [607, 207] on button "Publish" at bounding box center [609, 208] width 169 height 20
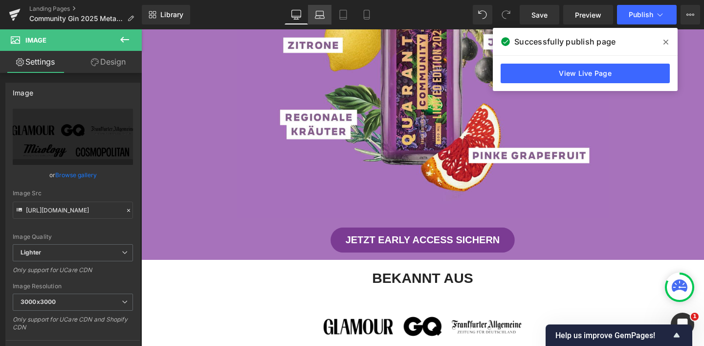
click at [318, 22] on link "Laptop" at bounding box center [319, 15] width 23 height 20
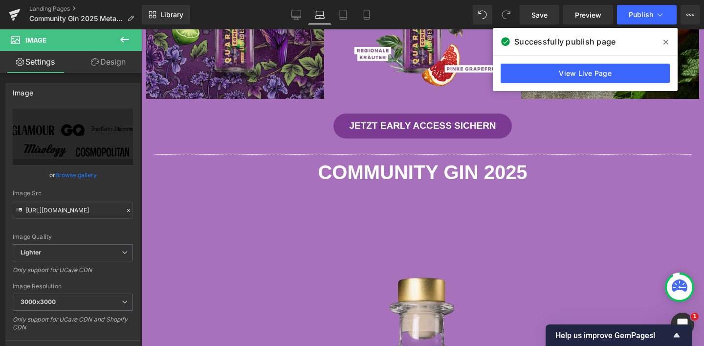
scroll to position [399, 0]
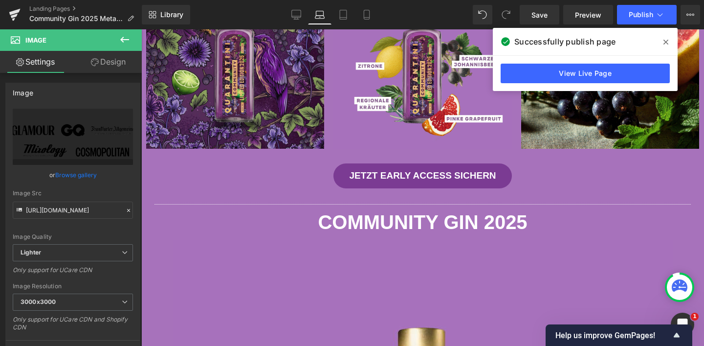
click at [668, 40] on icon at bounding box center [666, 42] width 5 height 8
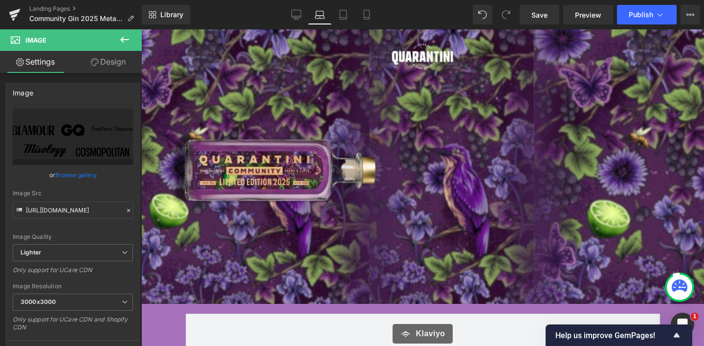
scroll to position [0, 0]
click at [348, 18] on icon at bounding box center [343, 15] width 10 height 10
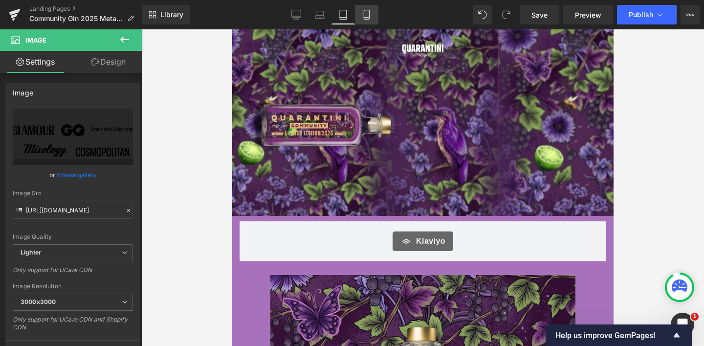
click at [367, 6] on link "Mobile" at bounding box center [366, 15] width 23 height 20
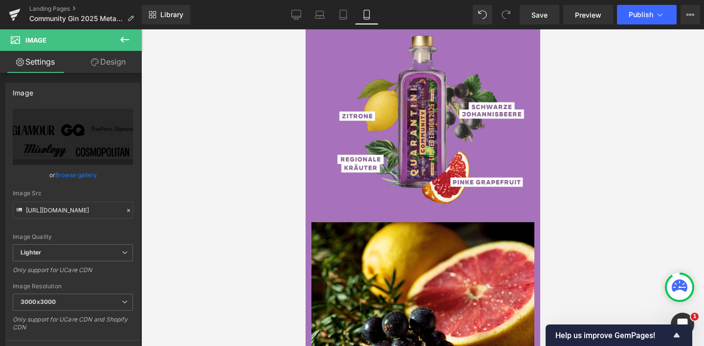
scroll to position [669, 0]
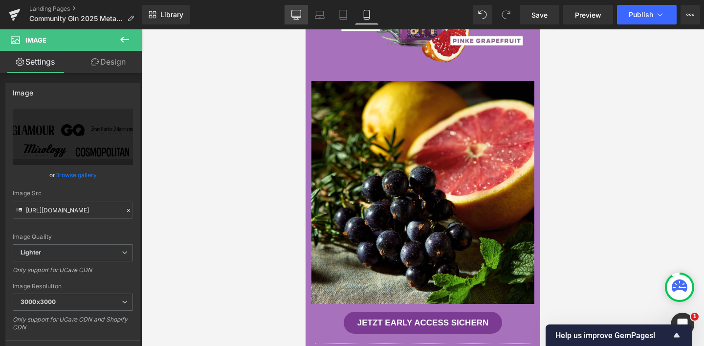
click at [304, 17] on link "Desktop" at bounding box center [296, 15] width 23 height 20
type input "40"
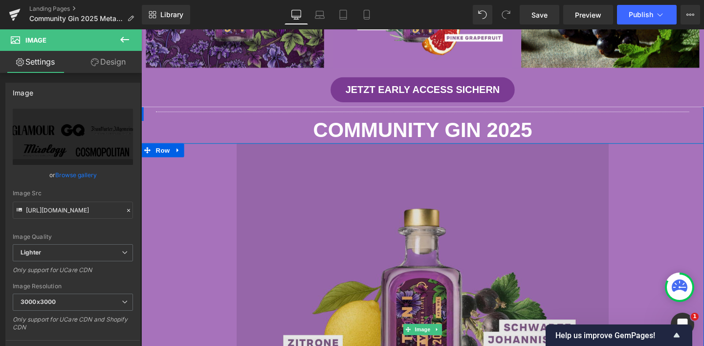
scroll to position [206, 0]
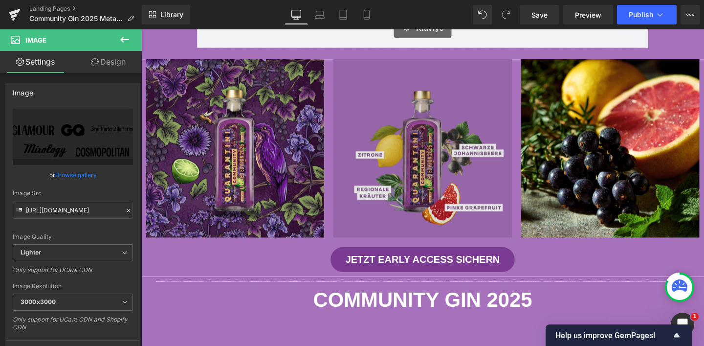
click at [415, 142] on img at bounding box center [436, 154] width 187 height 187
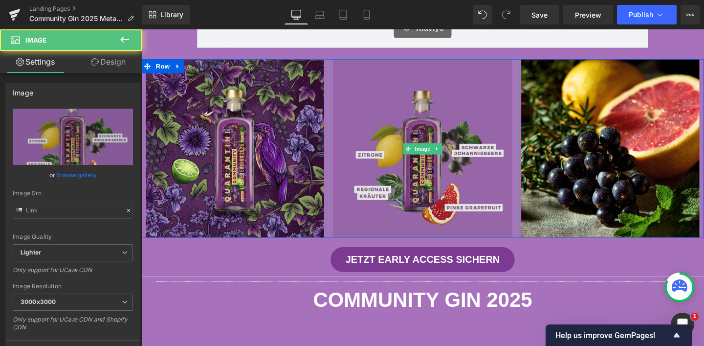
type input "https://ucarecdn.com/9f7c092a-98be-4af7-840e-eefa10687f6a/-/format/auto/-/previ…"
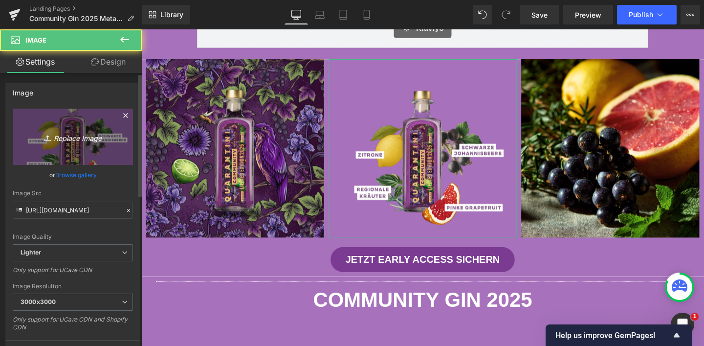
click at [84, 147] on link "Replace Image" at bounding box center [73, 137] width 120 height 56
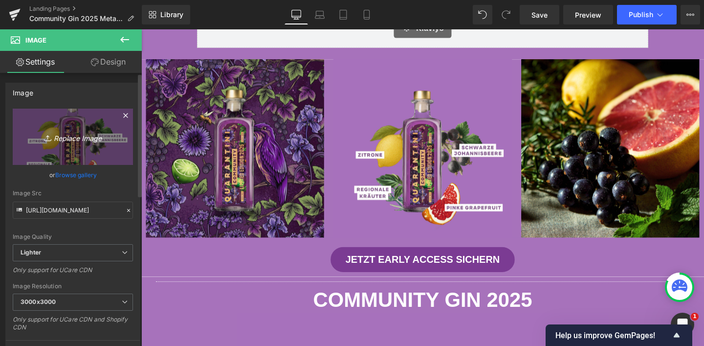
type input "C:\fakepath\_COMMUNITY2025 2048x2048 (2).jpg"
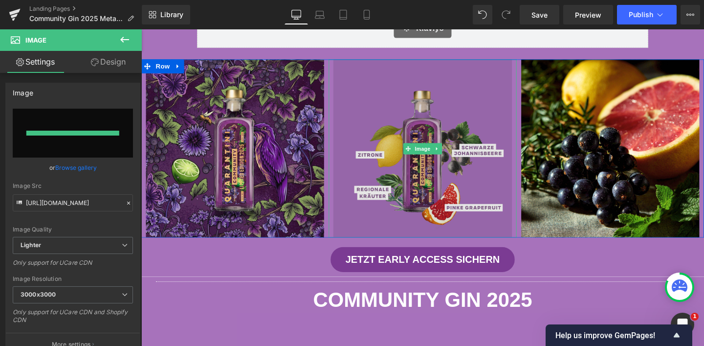
type input "https://ucarecdn.com/72d9046a-eaba-42d9-bbc0-b640492933bd/-/format/auto/-/previ…"
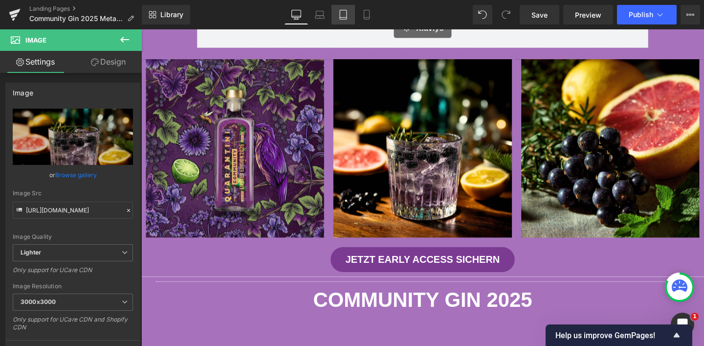
click at [339, 21] on link "Tablet" at bounding box center [343, 15] width 23 height 20
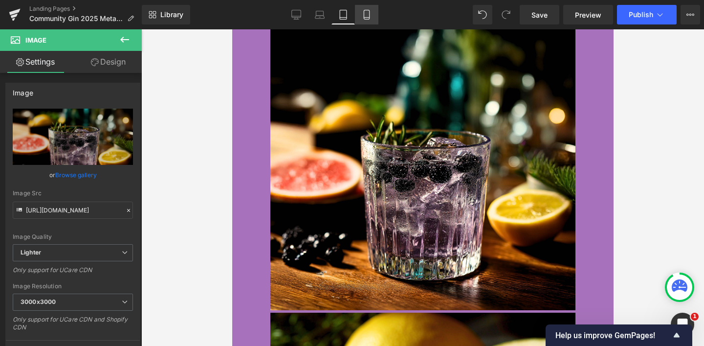
click at [371, 16] on icon at bounding box center [367, 15] width 10 height 10
type input "95"
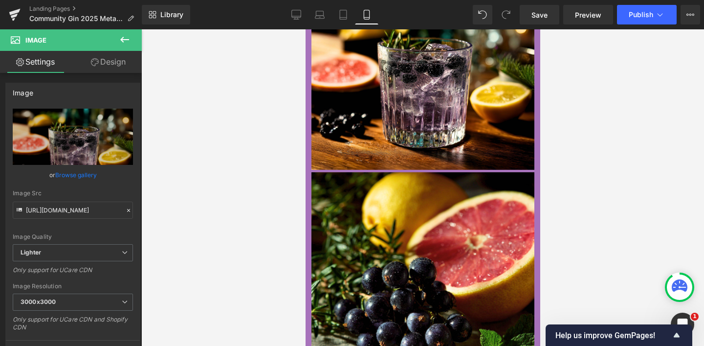
scroll to position [353, 0]
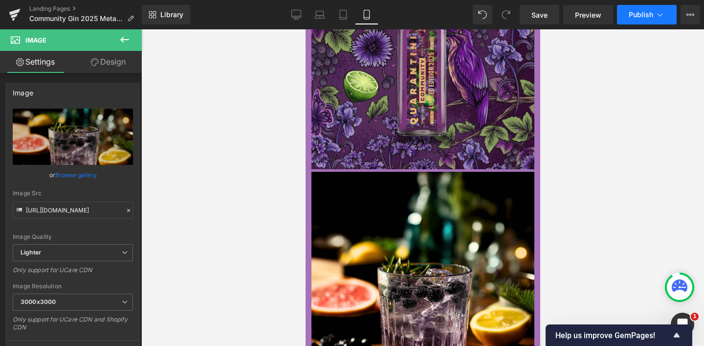
click at [632, 12] on span "Publish" at bounding box center [641, 15] width 24 height 8
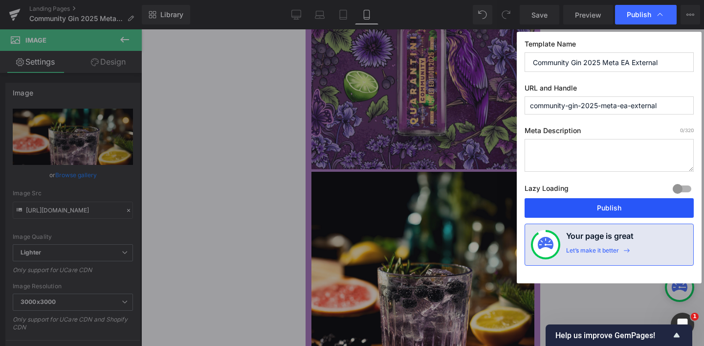
click at [585, 211] on button "Publish" at bounding box center [609, 208] width 169 height 20
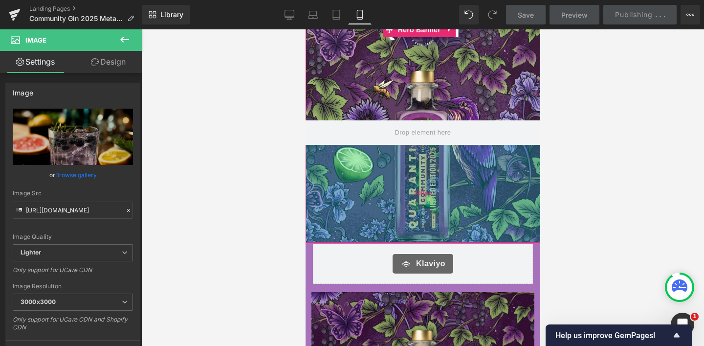
scroll to position [0, 0]
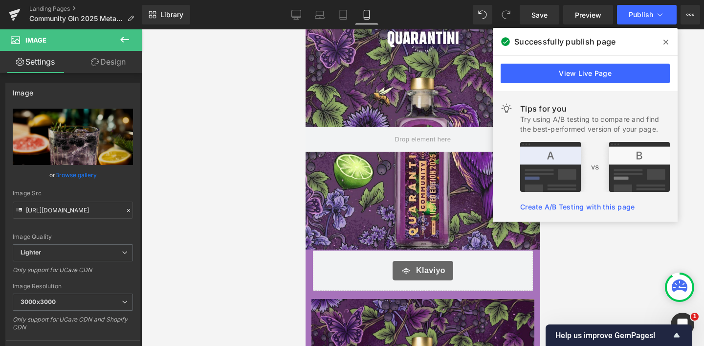
click at [664, 37] on span at bounding box center [666, 42] width 16 height 16
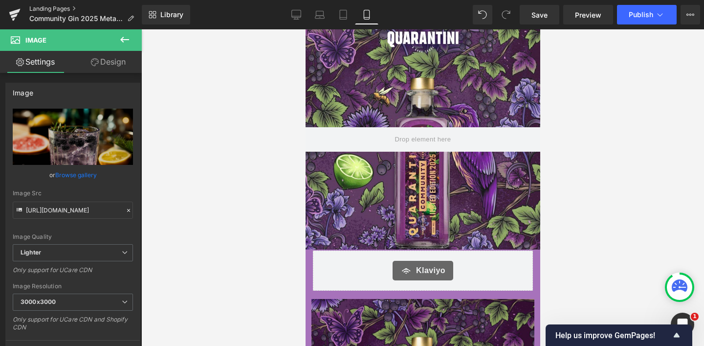
click at [50, 5] on link "Landing Pages" at bounding box center [85, 9] width 112 height 8
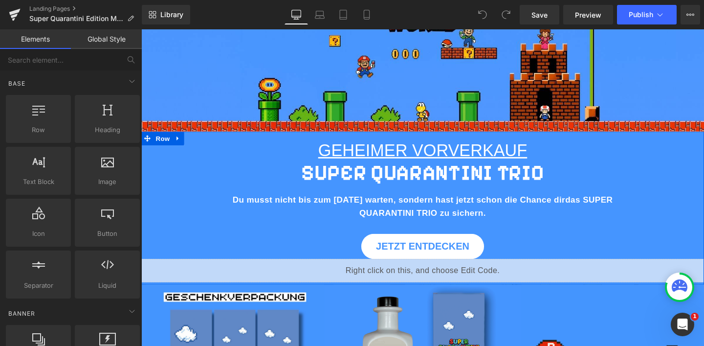
scroll to position [82, 0]
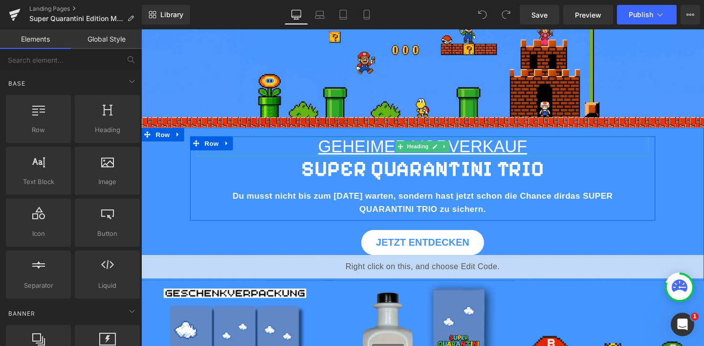
click at [355, 152] on u "GEHEIMER VORVERKAUF" at bounding box center [437, 152] width 220 height 20
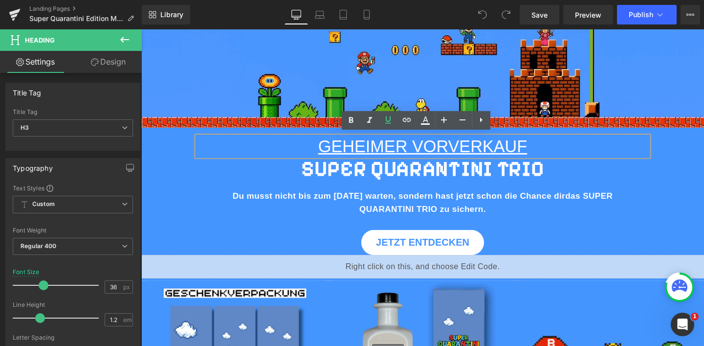
click at [304, 236] on div "GEHEIMER VORVERKAUF Heading SUPER QUARANTINI TRIO Heading Du musst nicht bis zu…" at bounding box center [437, 216] width 592 height 149
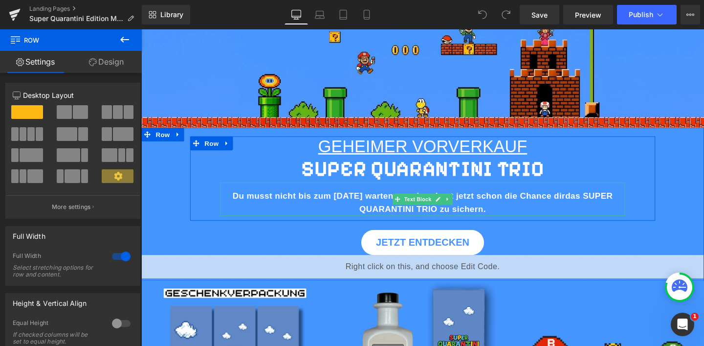
click at [280, 203] on b "Du musst nicht bis zum 28. September warten, sondern hast jetzt schon die Chanc…" at bounding box center [412, 205] width 350 height 10
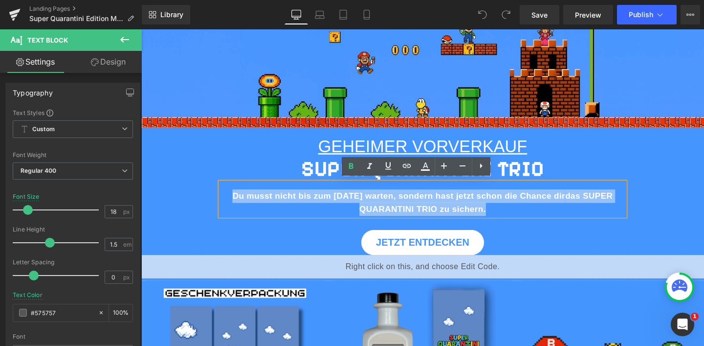
drag, startPoint x: 230, startPoint y: 200, endPoint x: 578, endPoint y: 213, distance: 348.9
click at [578, 213] on p "Du musst nicht bis zum 28. September warten, sondern hast jetzt schon die Chanc…" at bounding box center [436, 212] width 425 height 28
copy p "Du musst nicht bis zum 28. September warten, sondern hast jetzt schon die Chanc…"
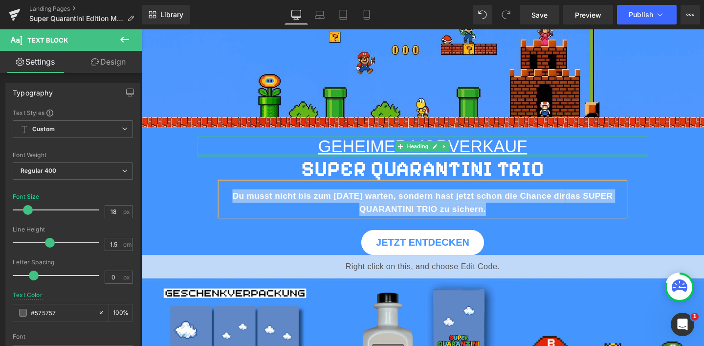
click at [240, 160] on div at bounding box center [437, 161] width 474 height 2
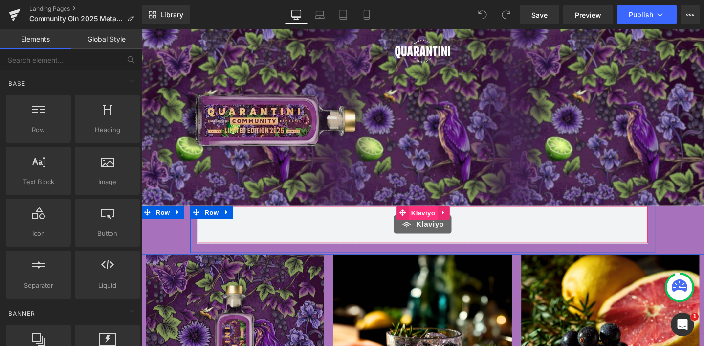
click at [423, 219] on span "Klaviyo" at bounding box center [437, 222] width 30 height 15
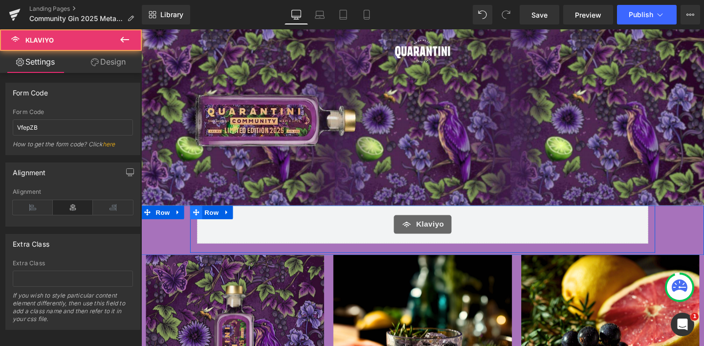
click at [196, 219] on icon at bounding box center [199, 221] width 7 height 7
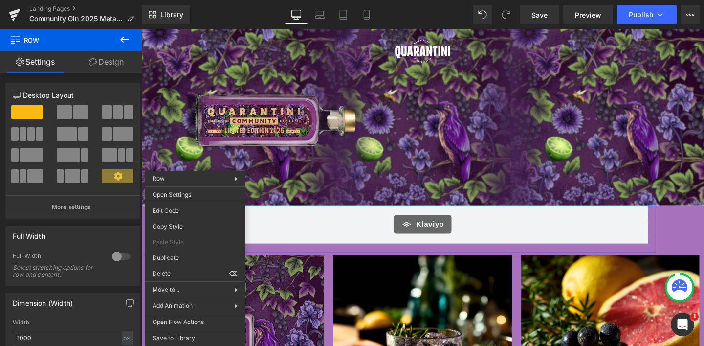
click at [351, 224] on div "Klaviyo" at bounding box center [437, 234] width 454 height 20
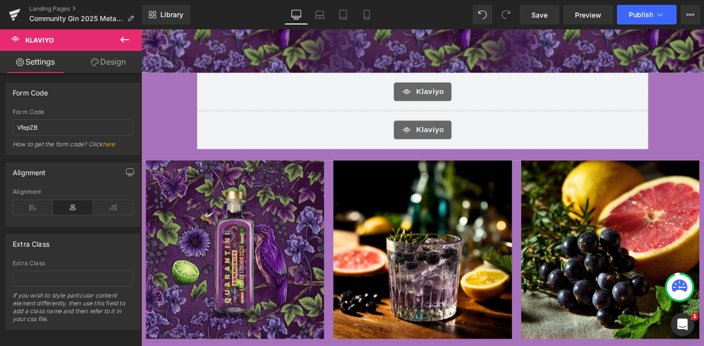
scroll to position [135, 0]
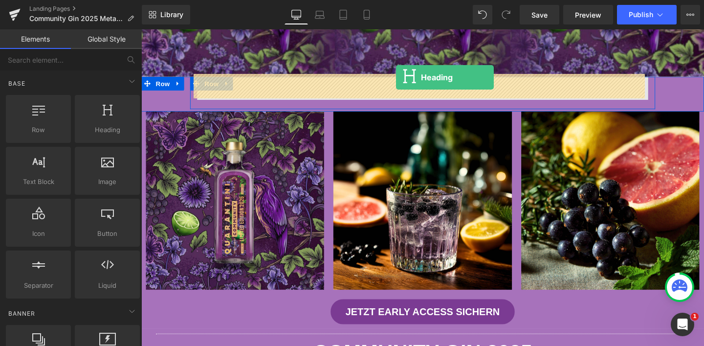
drag, startPoint x: 245, startPoint y: 157, endPoint x: 409, endPoint y: 80, distance: 181.6
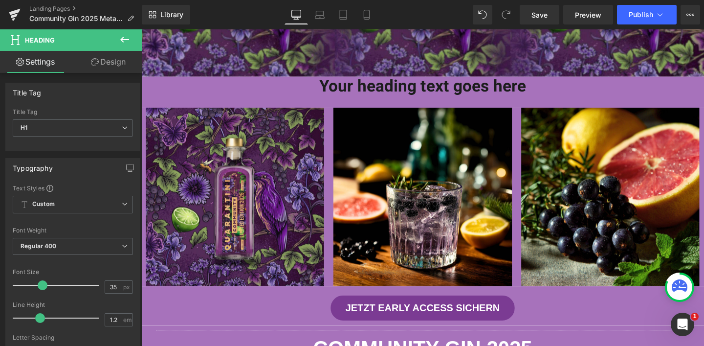
click at [122, 39] on icon at bounding box center [124, 40] width 9 height 6
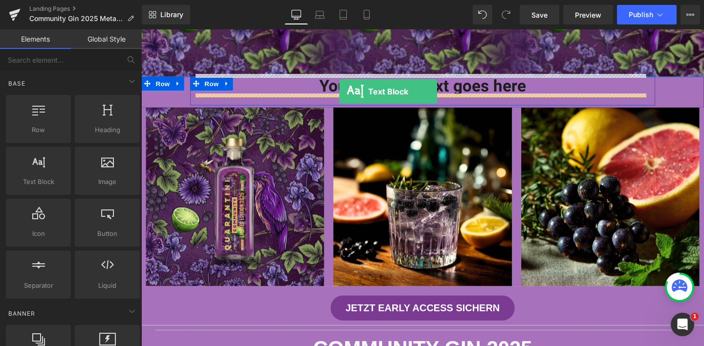
drag, startPoint x: 176, startPoint y: 201, endPoint x: 350, endPoint y: 95, distance: 203.9
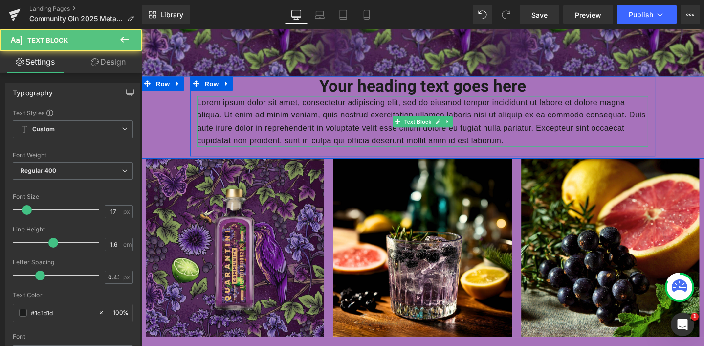
click at [374, 115] on p "Lorem ipsum dolor sit amet, consectetur adipiscing elit, sed do eiusmod tempor …" at bounding box center [437, 125] width 474 height 53
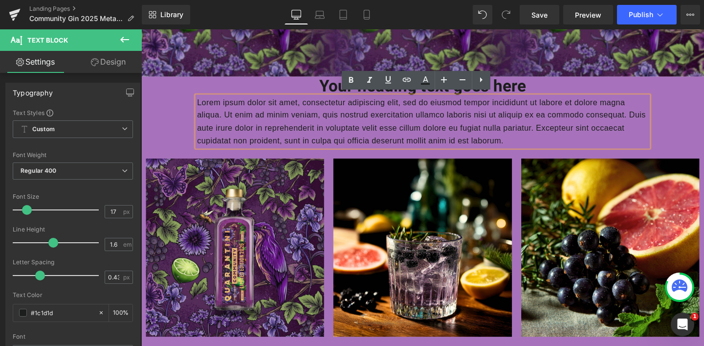
drag, startPoint x: 597, startPoint y: 141, endPoint x: 195, endPoint y: 103, distance: 404.3
click at [200, 103] on div "Lorem ipsum dolor sit amet, consectetur adipiscing elit, sed do eiusmod tempor …" at bounding box center [437, 125] width 474 height 53
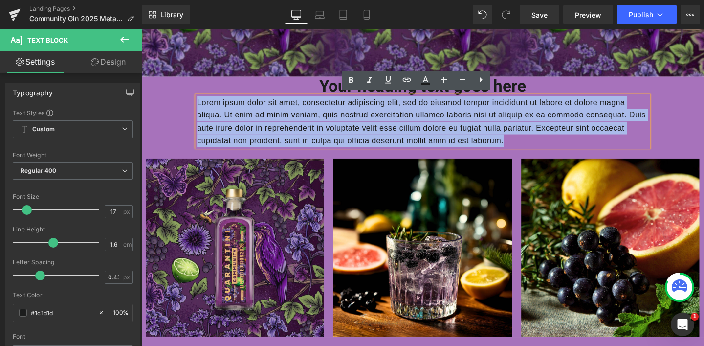
drag, startPoint x: 576, startPoint y: 144, endPoint x: 190, endPoint y: 108, distance: 388.0
click at [193, 108] on div "Your heading text goes here Heading Lorem ipsum dolor sit amet, consectetur adi…" at bounding box center [437, 116] width 489 height 74
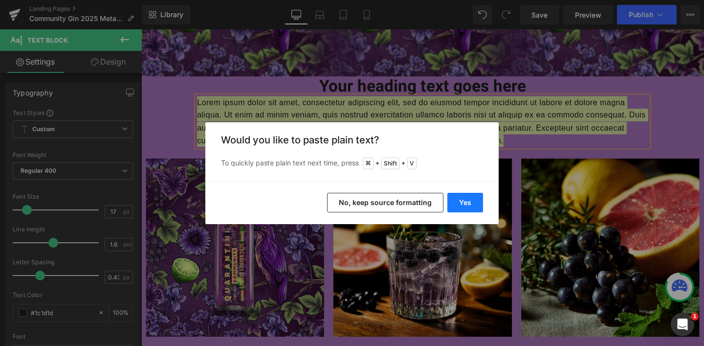
click at [463, 195] on button "Yes" at bounding box center [465, 203] width 36 height 20
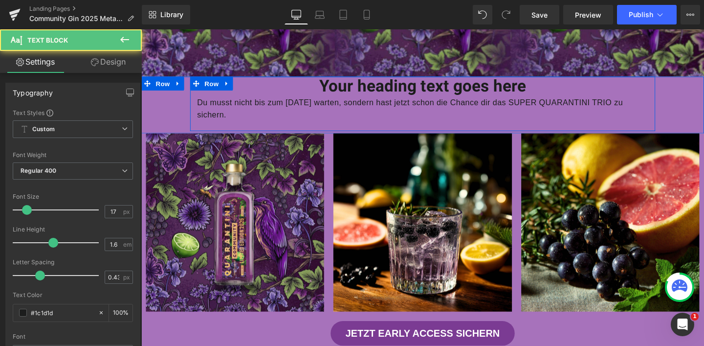
drag, startPoint x: 242, startPoint y: 118, endPoint x: 193, endPoint y: 103, distance: 50.7
click at [193, 103] on div "Your heading text goes here Heading Du musst nicht bis zum 28. September warten…" at bounding box center [437, 102] width 489 height 47
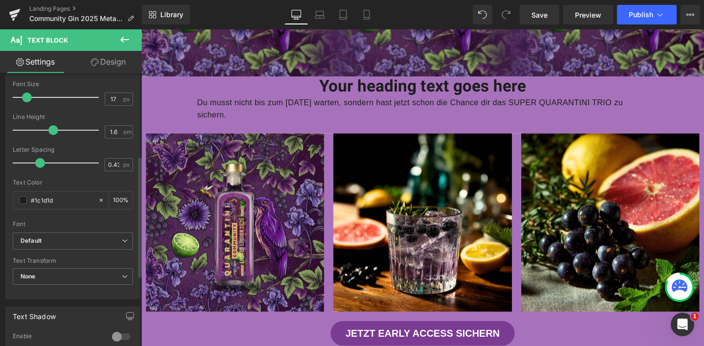
scroll to position [346, 0]
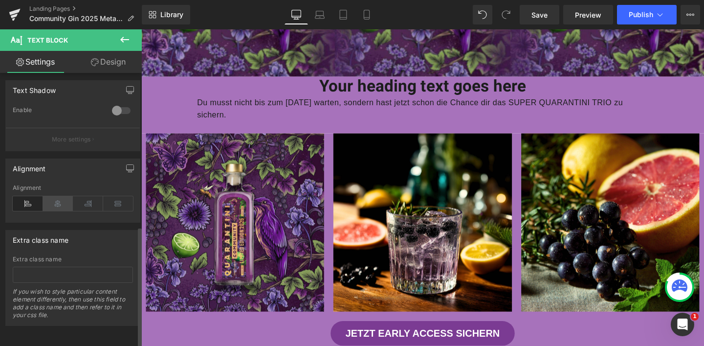
click at [59, 201] on icon at bounding box center [58, 203] width 30 height 15
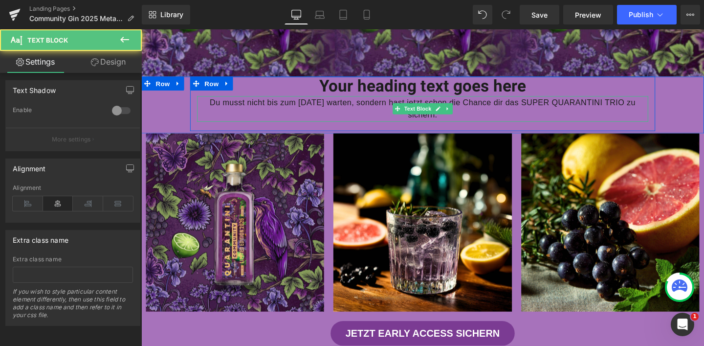
click at [483, 114] on p "Du musst nicht bis zum 28. September warten, sondern hast jetzt schon die Chanc…" at bounding box center [437, 112] width 474 height 26
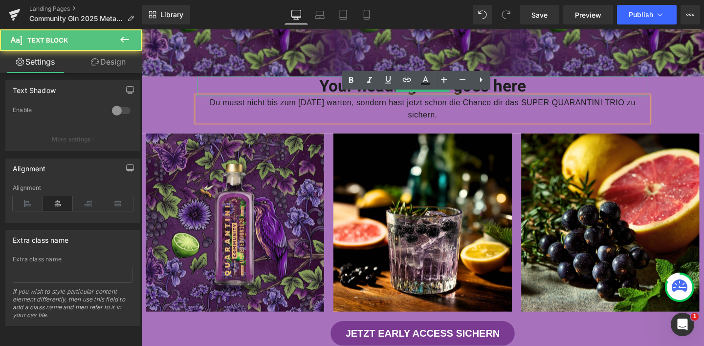
click at [519, 91] on h1 "Your heading text goes here" at bounding box center [437, 89] width 474 height 21
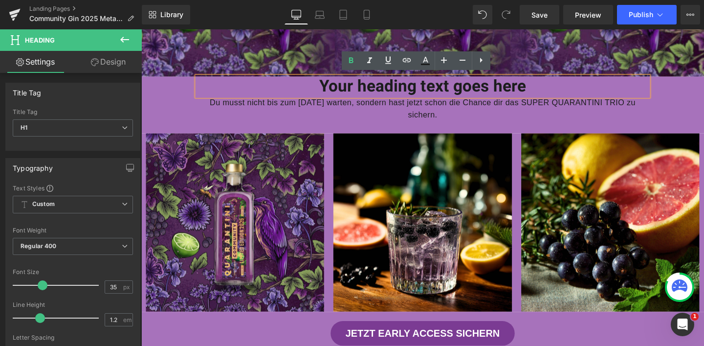
click at [564, 86] on h1 "Your heading text goes here" at bounding box center [437, 89] width 474 height 21
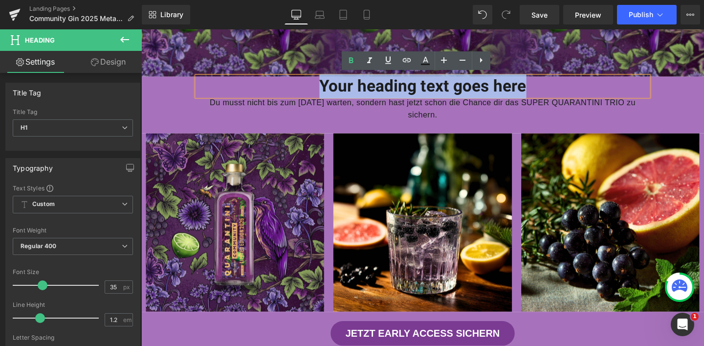
drag, startPoint x: 551, startPoint y: 85, endPoint x: 315, endPoint y: 83, distance: 235.7
click at [315, 83] on h1 "Your heading text goes here" at bounding box center [437, 89] width 474 height 21
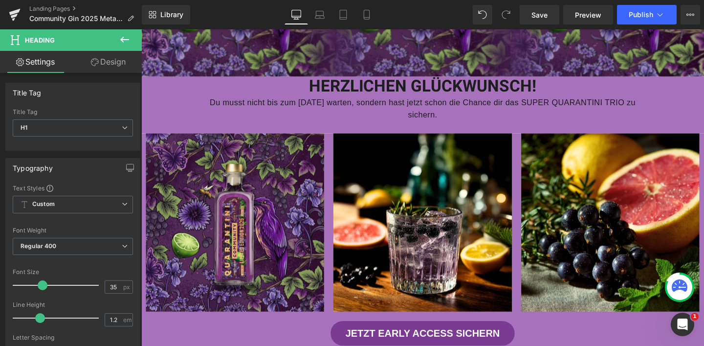
click at [125, 36] on icon at bounding box center [125, 40] width 12 height 12
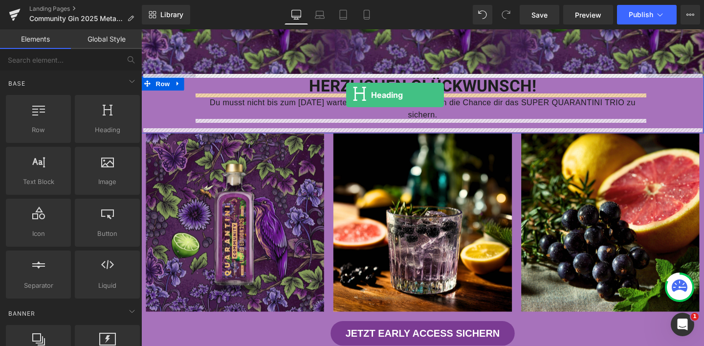
drag, startPoint x: 232, startPoint y: 150, endPoint x: 356, endPoint y: 98, distance: 134.6
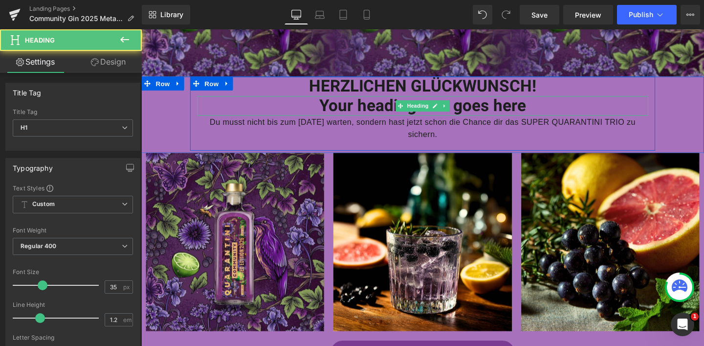
click at [392, 103] on h1 "Your heading text goes here" at bounding box center [437, 109] width 474 height 21
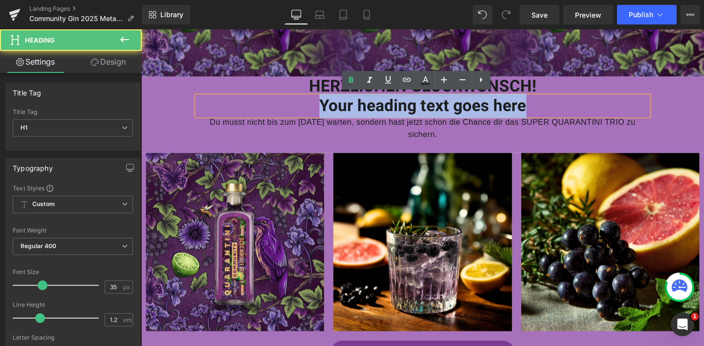
drag, startPoint x: 328, startPoint y: 107, endPoint x: 571, endPoint y: 111, distance: 243.1
click at [571, 111] on h1 "Your heading text goes here" at bounding box center [437, 109] width 474 height 21
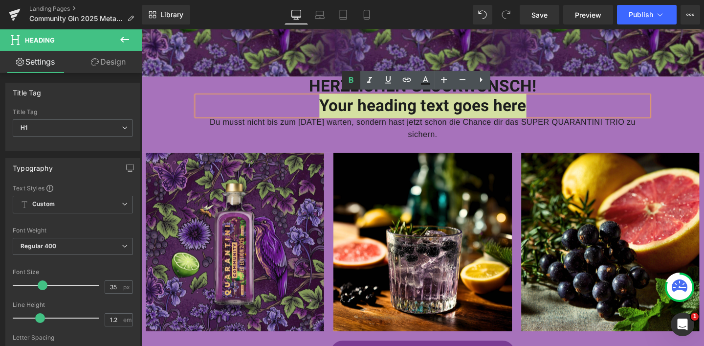
click at [357, 84] on link at bounding box center [351, 80] width 19 height 19
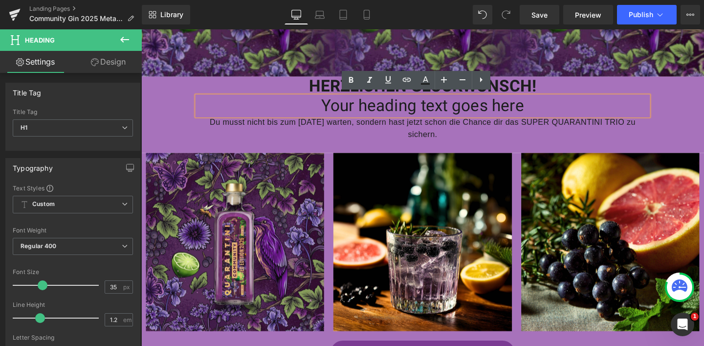
click at [373, 100] on span "Your heading text goes here" at bounding box center [437, 109] width 213 height 25
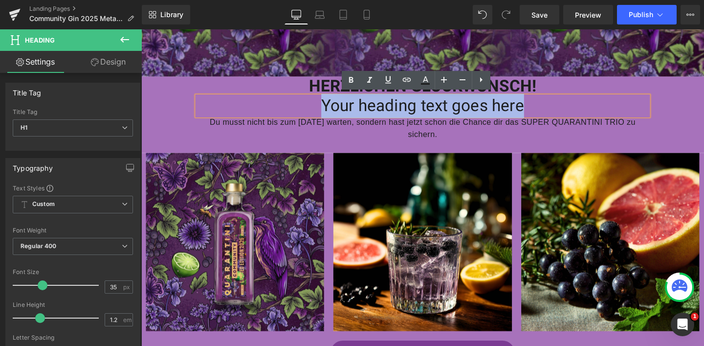
drag, startPoint x: 332, startPoint y: 103, endPoint x: 541, endPoint y: 111, distance: 209.4
click at [541, 111] on h1 "Your heading text goes here" at bounding box center [437, 109] width 474 height 21
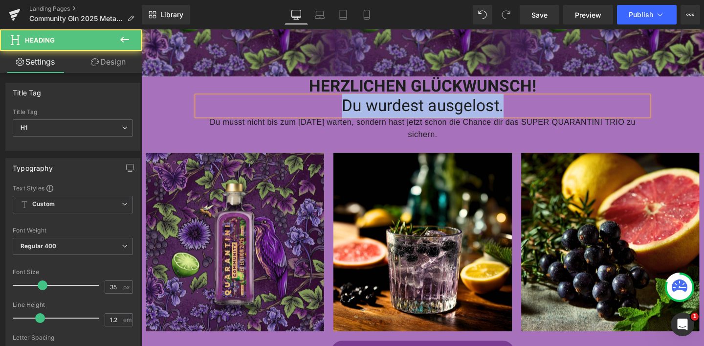
drag, startPoint x: 347, startPoint y: 111, endPoint x: 557, endPoint y: 111, distance: 210.8
click at [557, 111] on h1 "Du wurdest ausgelost." at bounding box center [437, 109] width 474 height 21
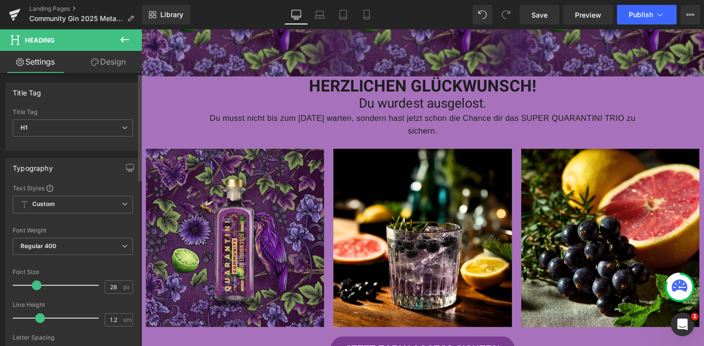
type input "27"
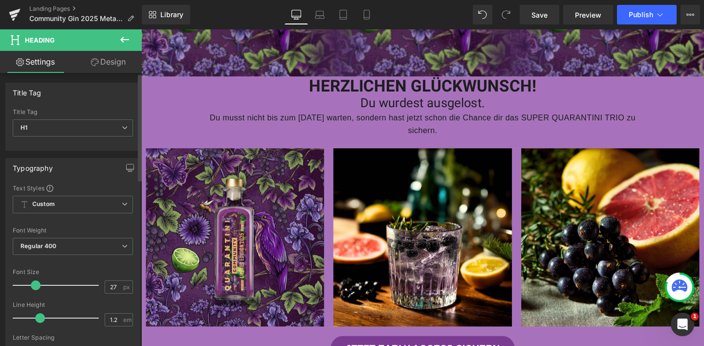
drag, startPoint x: 39, startPoint y: 285, endPoint x: 33, endPoint y: 285, distance: 6.4
click at [33, 285] on span at bounding box center [36, 285] width 10 height 10
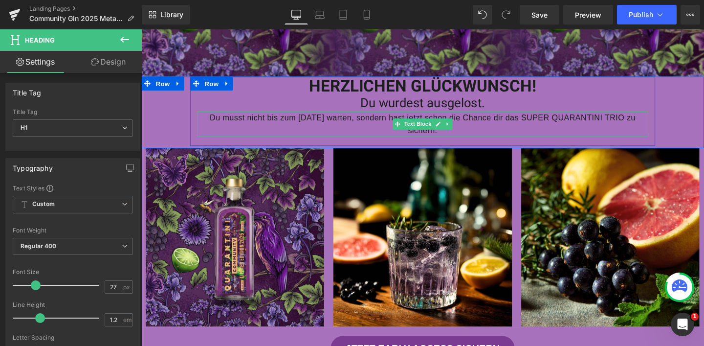
click at [239, 124] on p "Du musst nicht bis zum 28. September warten, sondern hast jetzt schon die Chanc…" at bounding box center [437, 128] width 474 height 26
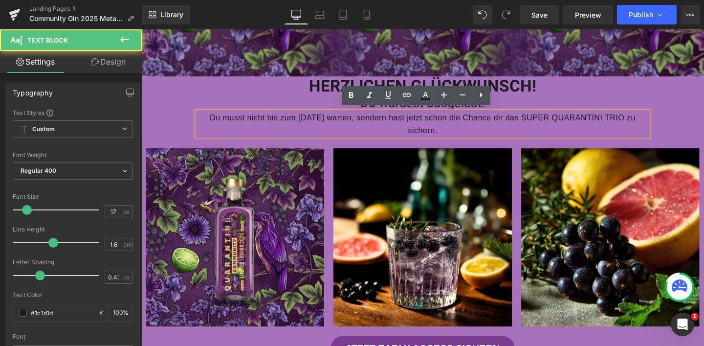
click at [286, 120] on p "Du musst nicht bis zum 28. September warten, sondern hast jetzt schon die Chanc…" at bounding box center [437, 128] width 474 height 26
drag, startPoint x: 308, startPoint y: 119, endPoint x: 348, endPoint y: 119, distance: 40.1
click at [348, 119] on p "Du musst nicht bis zum 28. September warten, sondern hast jetzt schon die Chanc…" at bounding box center [437, 128] width 474 height 26
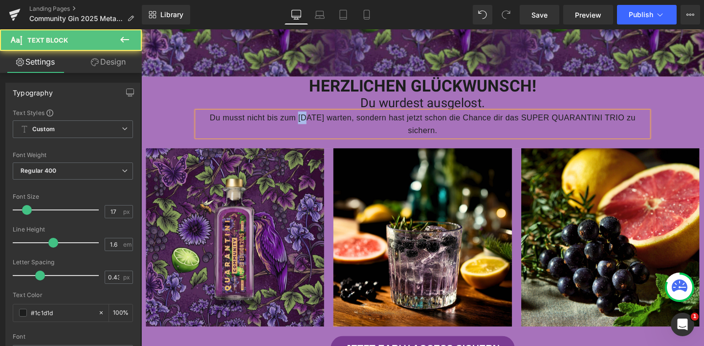
drag, startPoint x: 298, startPoint y: 119, endPoint x: 291, endPoint y: 119, distance: 7.4
click at [291, 119] on p "Du musst nicht bis zum 28. Oktober warten, sondern hast jetzt schon die Chance …" at bounding box center [437, 128] width 474 height 26
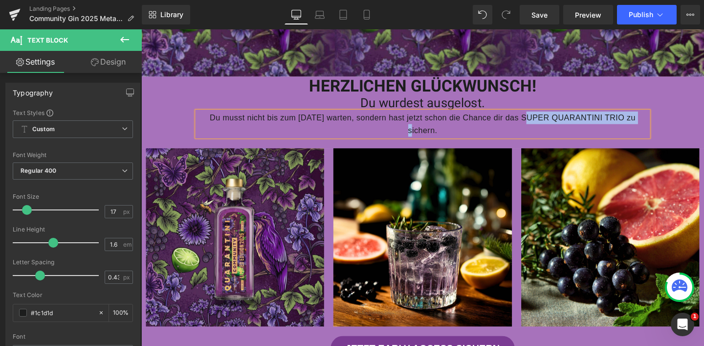
drag, startPoint x: 533, startPoint y: 121, endPoint x: 655, endPoint y: 119, distance: 121.8
click at [655, 119] on p "Du musst nicht bis zum 12. Oktober warten, sondern hast jetzt schon die Chance …" at bounding box center [437, 128] width 474 height 26
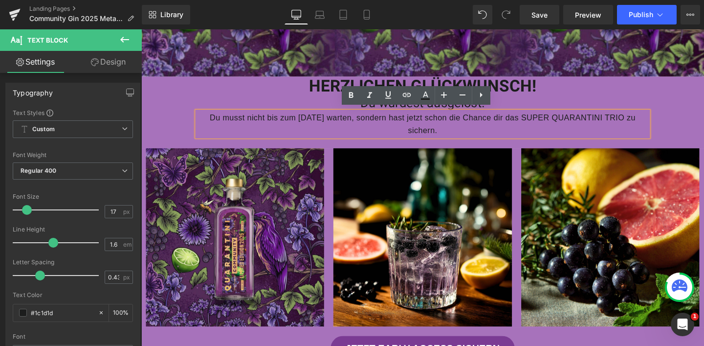
click at [553, 128] on p "Du musst nicht bis zum 12. Oktober warten, sondern hast jetzt schon die Chance …" at bounding box center [437, 128] width 474 height 26
drag, startPoint x: 528, startPoint y: 121, endPoint x: 557, endPoint y: 122, distance: 29.3
click at [557, 122] on p "Du musst nicht bis zum 12. Oktober warten, sondern hast jetzt schon die Chance …" at bounding box center [437, 128] width 474 height 26
drag, startPoint x: 521, startPoint y: 121, endPoint x: 653, endPoint y: 119, distance: 132.0
click at [653, 119] on p "Du musst nicht bis zum 12. Oktober warten, sondern hast jetzt schon die Chance …" at bounding box center [437, 128] width 474 height 26
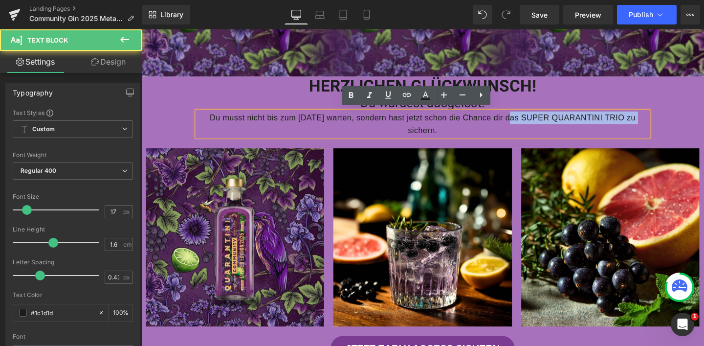
click at [561, 126] on p "Du musst nicht bis zum 12. Oktober warten, sondern hast jetzt schon die Chance …" at bounding box center [437, 128] width 474 height 26
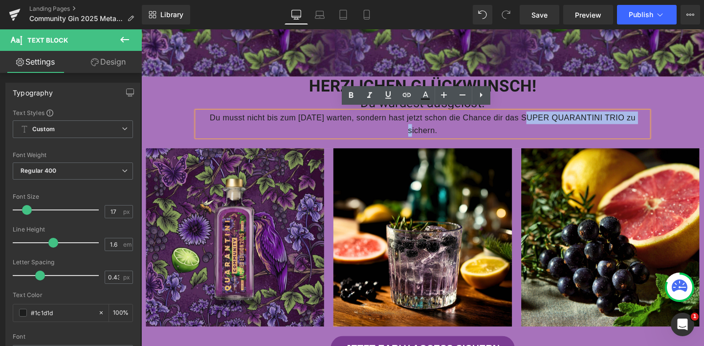
drag, startPoint x: 536, startPoint y: 119, endPoint x: 655, endPoint y: 121, distance: 119.3
click at [655, 121] on p "Du musst nicht bis zum 12. Oktober warten, sondern hast jetzt schon die Chance …" at bounding box center [437, 128] width 474 height 26
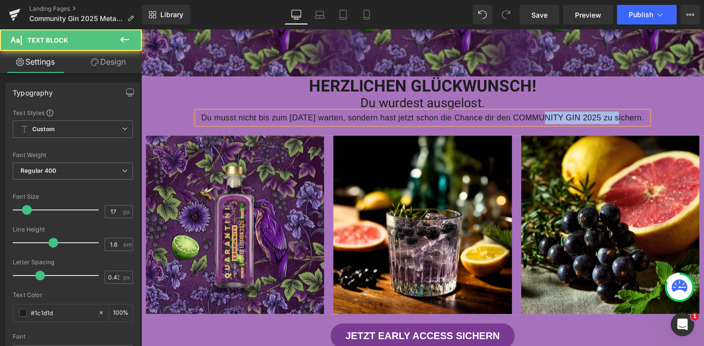
drag, startPoint x: 555, startPoint y: 120, endPoint x: 652, endPoint y: 119, distance: 97.3
click at [652, 119] on p "Du musst nicht bis zum 12. Oktober warten, sondern hast jetzt schon die Chance …" at bounding box center [437, 121] width 474 height 13
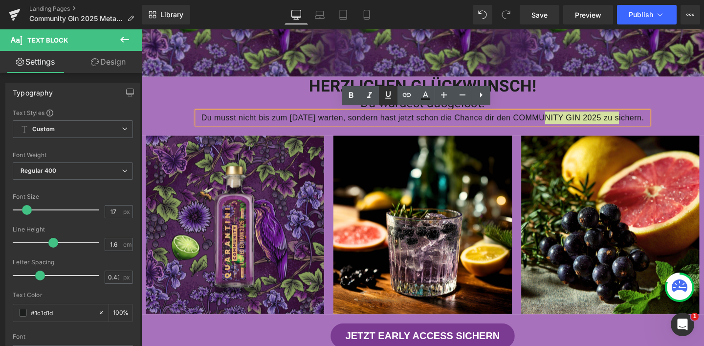
click at [385, 95] on icon at bounding box center [388, 95] width 12 height 12
click at [319, 129] on p "Du musst nicht bis zum 12. Oktober warten, sondern hast jetzt schon die Chance …" at bounding box center [437, 121] width 474 height 13
drag, startPoint x: 292, startPoint y: 122, endPoint x: 340, endPoint y: 120, distance: 48.0
click at [340, 120] on p "Du musst nicht bis zum 12. Oktober warten, sondern hast jetzt schon die Chance …" at bounding box center [437, 121] width 474 height 13
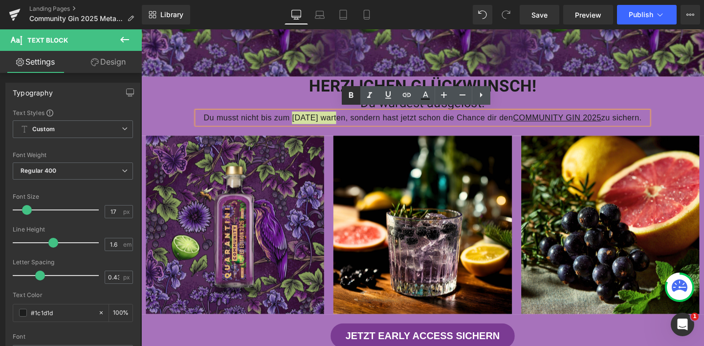
click at [349, 92] on icon at bounding box center [351, 95] width 4 height 6
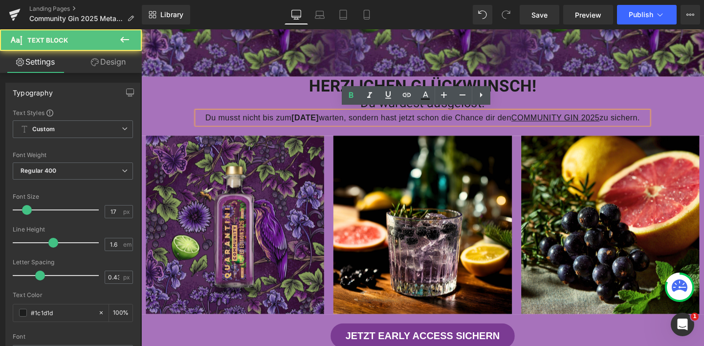
click at [355, 129] on div "Du musst nicht bis zum 12. Oktober warten, sondern hast jetzt schon die Chance …" at bounding box center [437, 121] width 474 height 13
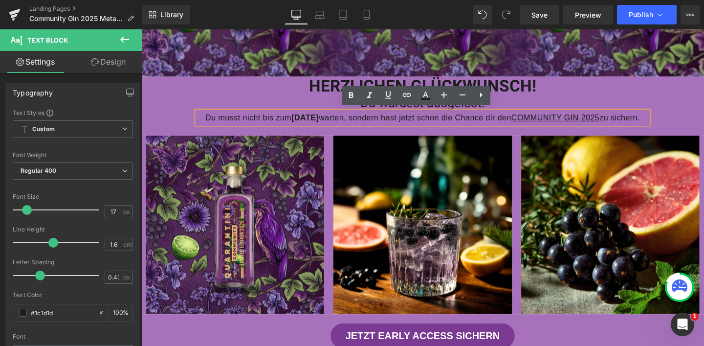
click at [687, 116] on div "HERZLICHEN GLÜCKWUNSCH! Heading Du wurdest ausgelost. Heading Du musst nicht bi…" at bounding box center [437, 109] width 592 height 60
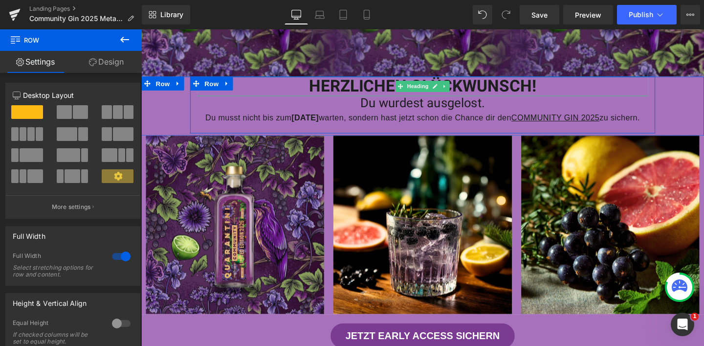
click at [378, 89] on h1 "HERZLICHEN GLÜCKWUNSCH!" at bounding box center [437, 89] width 474 height 21
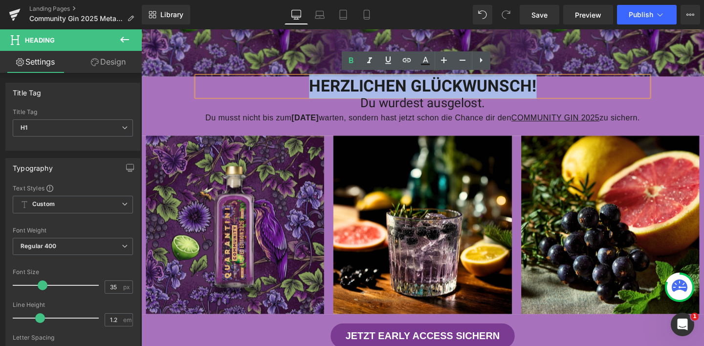
drag, startPoint x: 312, startPoint y: 84, endPoint x: 551, endPoint y: 90, distance: 238.2
click at [551, 90] on h1 "HERZLICHEN GLÜCKWUNSCH!" at bounding box center [437, 89] width 474 height 21
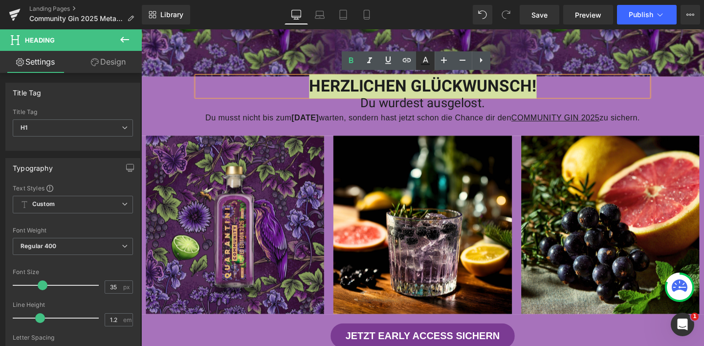
click at [426, 64] on icon at bounding box center [425, 64] width 9 height 1
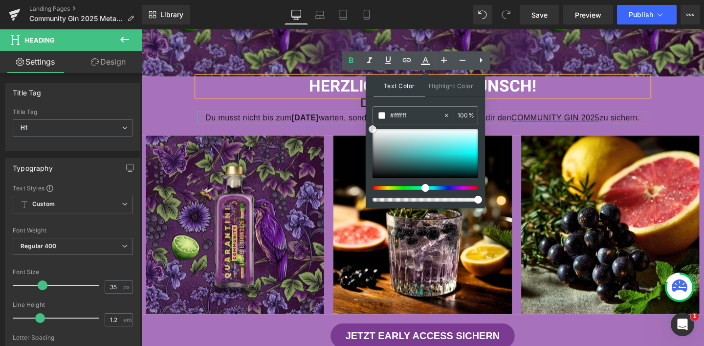
drag, startPoint x: 516, startPoint y: 196, endPoint x: 331, endPoint y: 112, distance: 203.8
click at [314, 120] on strong "12. Oktober" at bounding box center [313, 121] width 29 height 9
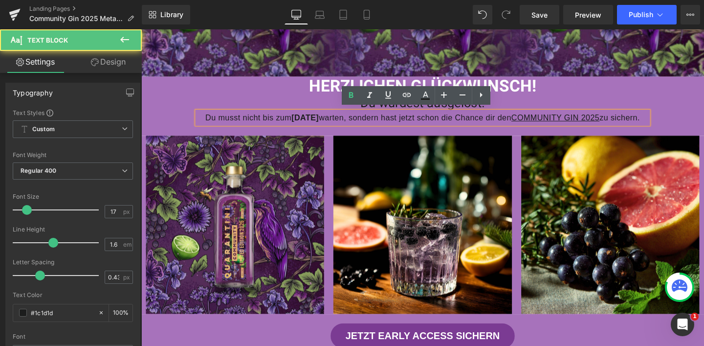
click at [318, 102] on h1 "Du wurdest ausgelost." at bounding box center [437, 107] width 474 height 16
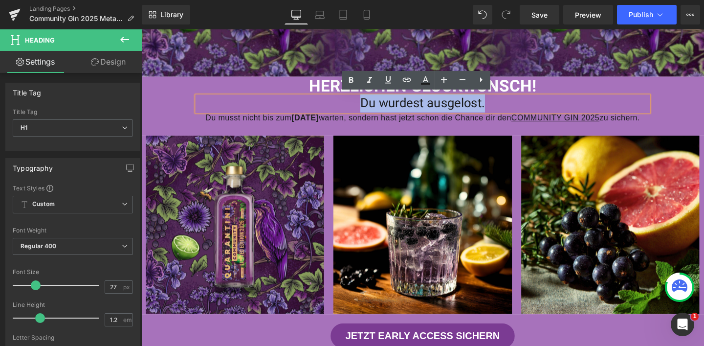
drag, startPoint x: 355, startPoint y: 105, endPoint x: 526, endPoint y: 113, distance: 171.3
click at [526, 113] on div "HERZLICHEN GLÜCKWUNSCH! Heading Du wurdest ausgelost. Heading Du musst nicht bi…" at bounding box center [437, 104] width 489 height 50
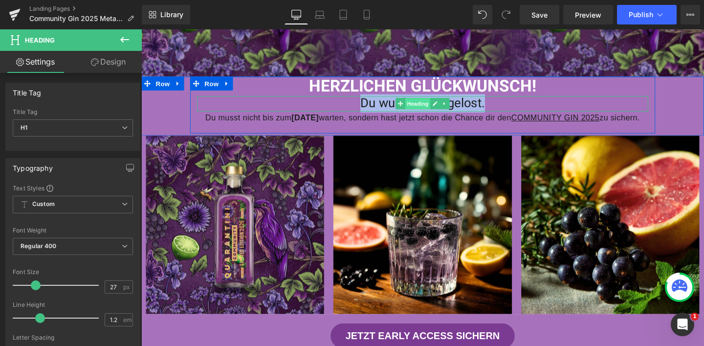
click at [431, 105] on span "Heading" at bounding box center [432, 107] width 26 height 12
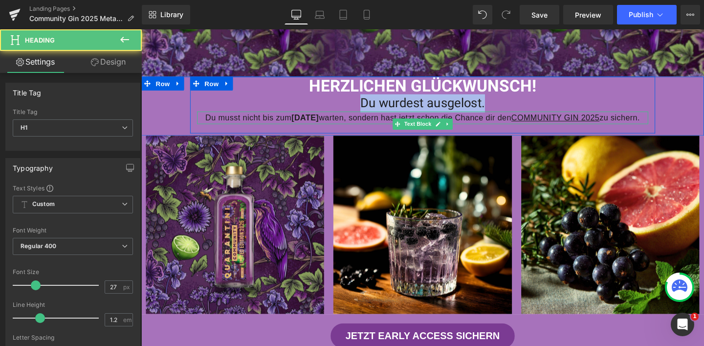
click at [431, 128] on span "Text Block" at bounding box center [432, 129] width 32 height 12
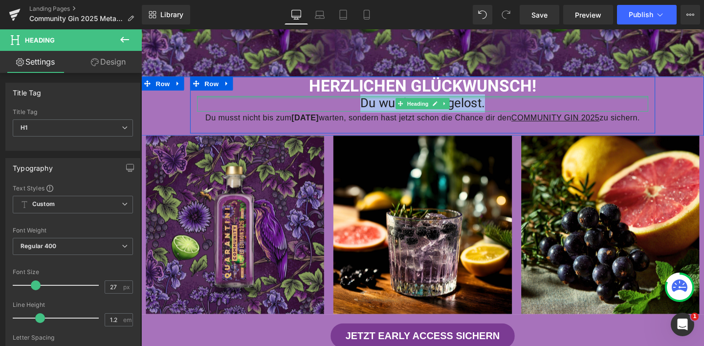
click at [355, 104] on h1 "Du wurdest ausgelost." at bounding box center [437, 107] width 474 height 16
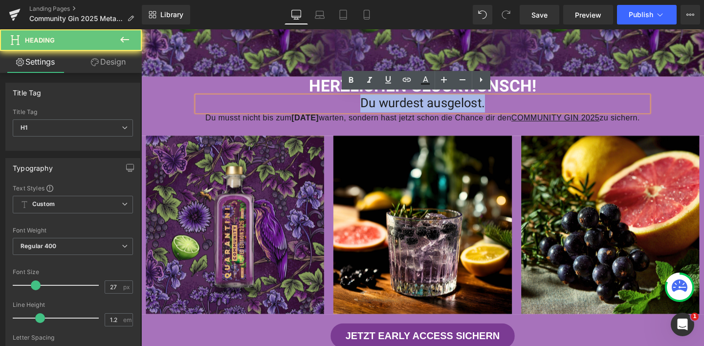
drag, startPoint x: 358, startPoint y: 106, endPoint x: 522, endPoint y: 106, distance: 163.8
click at [522, 106] on h1 "Du wurdest ausgelost." at bounding box center [437, 107] width 474 height 16
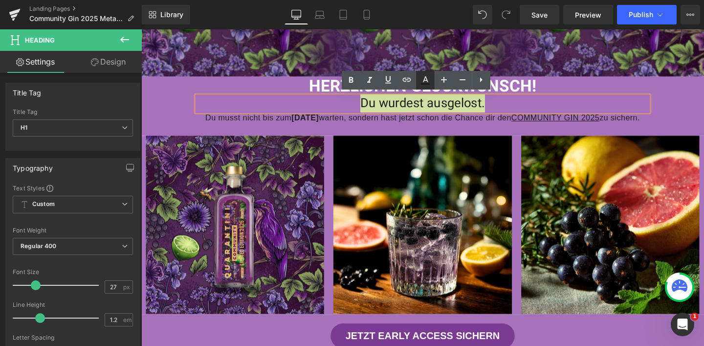
click at [421, 82] on icon at bounding box center [426, 80] width 12 height 12
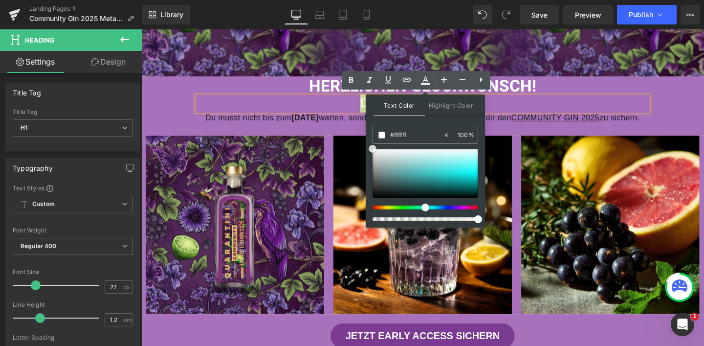
drag, startPoint x: 372, startPoint y: 150, endPoint x: 222, endPoint y: 104, distance: 157.0
click at [369, 134] on div "Text Color Highlight Color rgba(255, 255, 255, 1) #ffffff 100 % transparent tra…" at bounding box center [425, 160] width 119 height 133
click at [141, 29] on div at bounding box center [141, 29] width 0 height 0
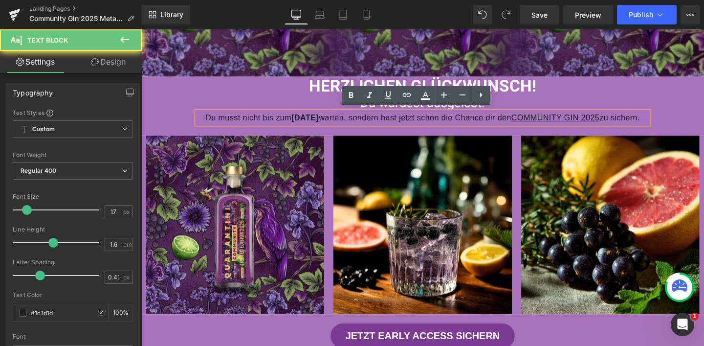
click at [382, 129] on p "Du musst nicht bis zum 12. Oktober warten, sondern hast jetzt schon die Chance …" at bounding box center [437, 121] width 474 height 13
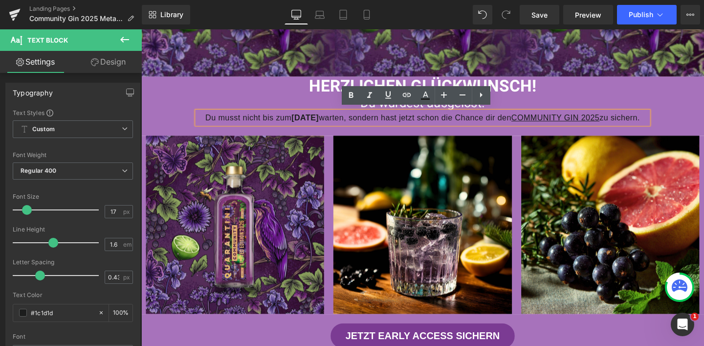
drag, startPoint x: 457, startPoint y: 137, endPoint x: 192, endPoint y: 118, distance: 265.7
click at [193, 118] on div "HERZLICHEN GLÜCKWUNSCH! Heading Du wurdest ausgelost. Heading Du musst nicht bi…" at bounding box center [437, 104] width 489 height 50
click at [428, 100] on icon at bounding box center [426, 95] width 12 height 12
type input "#1c1d1d"
type input "100"
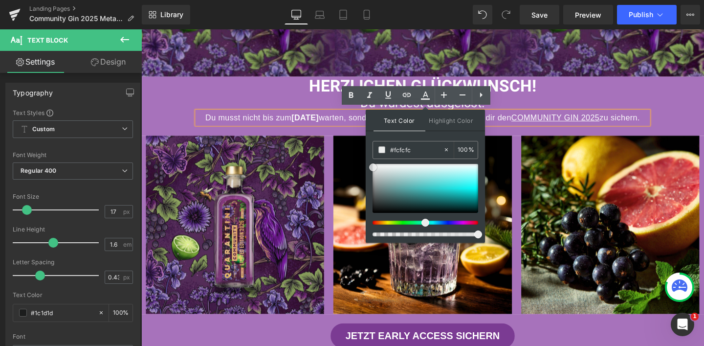
type input "#ffffff"
drag, startPoint x: 515, startPoint y: 235, endPoint x: 350, endPoint y: 148, distance: 187.2
click at [349, 138] on div "HERZLICHEN GLÜCKWUNSCH! Heading Du wurdest ausgelost. Heading Du musst nicht bi…" at bounding box center [437, 109] width 489 height 60
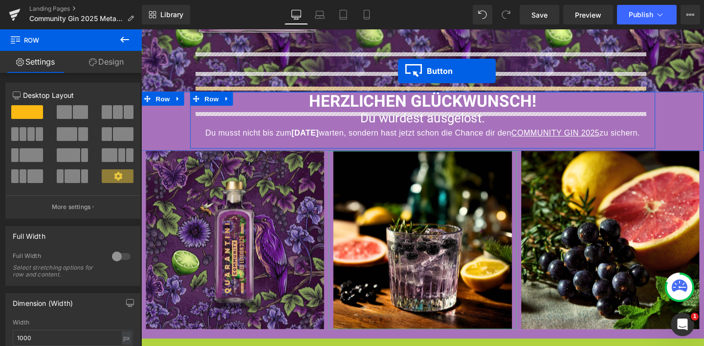
scroll to position [80, 0]
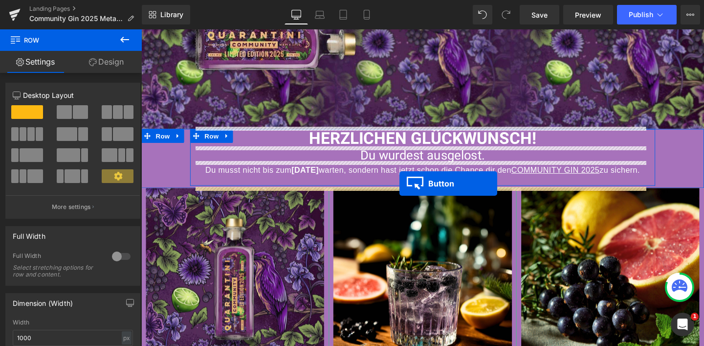
drag, startPoint x: 398, startPoint y: 142, endPoint x: 413, endPoint y: 191, distance: 51.7
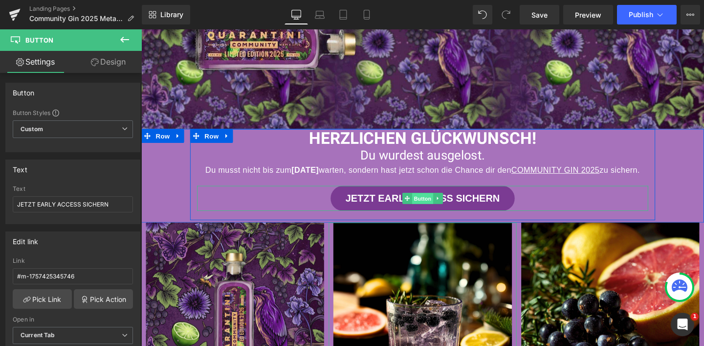
click at [434, 213] on span "Button" at bounding box center [437, 207] width 22 height 12
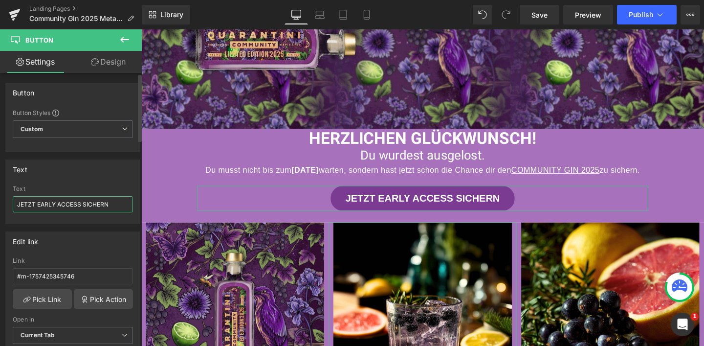
click at [39, 203] on input "JETZT EARLY ACCESS SICHERN" at bounding box center [73, 204] width 120 height 16
drag, startPoint x: 37, startPoint y: 204, endPoint x: 123, endPoint y: 206, distance: 86.6
click at [123, 206] on input "JETZT EARLY ACCESS SICHERN" at bounding box center [73, 204] width 120 height 16
type input "JETZT ENTDECKEN"
drag, startPoint x: 8, startPoint y: 276, endPoint x: 0, endPoint y: 276, distance: 7.8
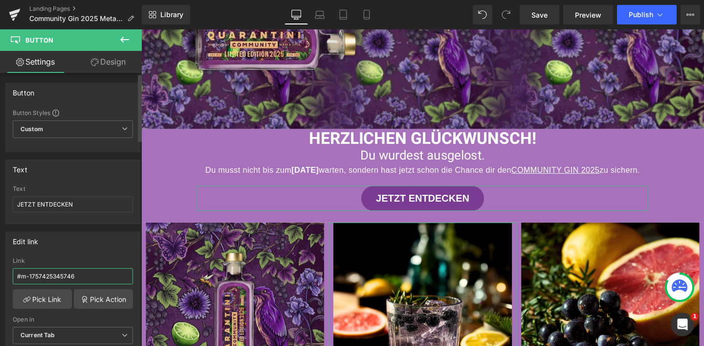
click at [0, 276] on div "Edit link #m-1757425345746 Link #m-1757425345746 Pick Link Pick Action Current …" at bounding box center [73, 291] width 146 height 134
click at [78, 249] on div "Edit link" at bounding box center [73, 241] width 134 height 19
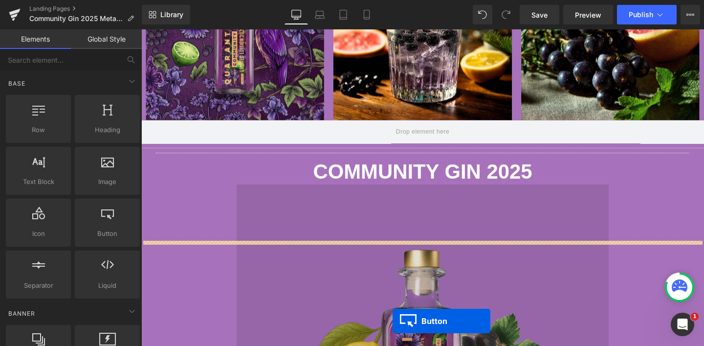
scroll to position [429, 0]
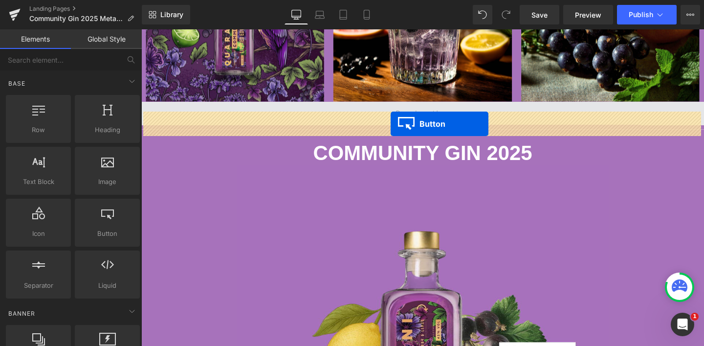
drag, startPoint x: 417, startPoint y: 176, endPoint x: 403, endPoint y: 128, distance: 49.4
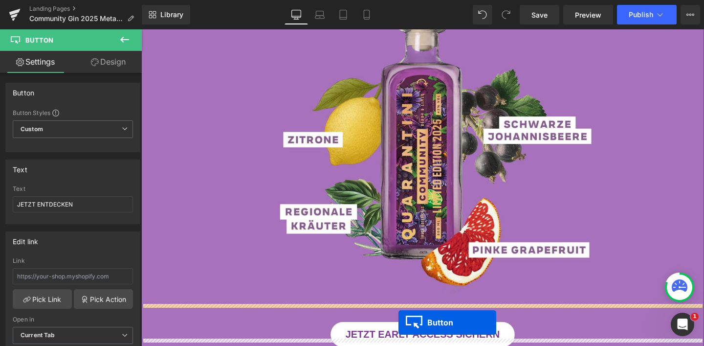
scroll to position [746, 0]
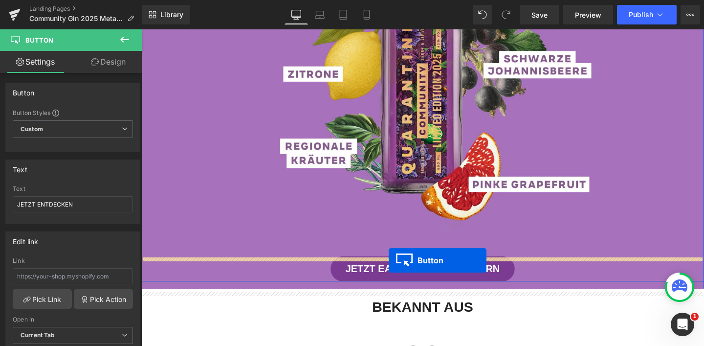
drag, startPoint x: 414, startPoint y: 127, endPoint x: 401, endPoint y: 272, distance: 145.3
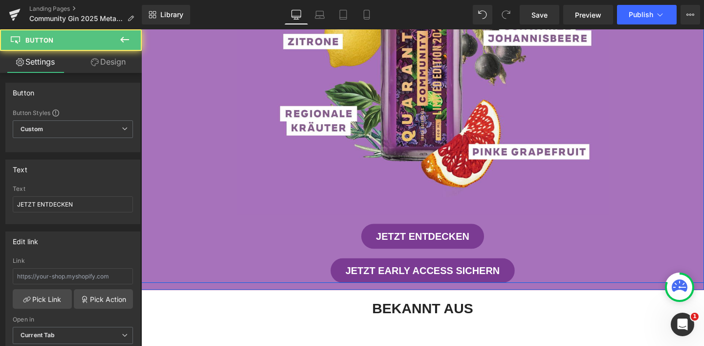
scroll to position [712, 0]
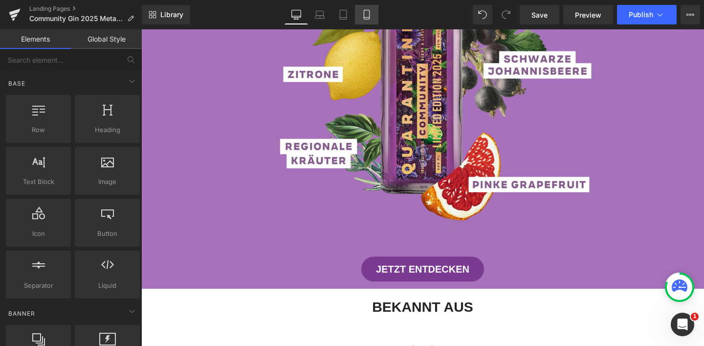
click at [367, 13] on icon at bounding box center [367, 15] width 10 height 10
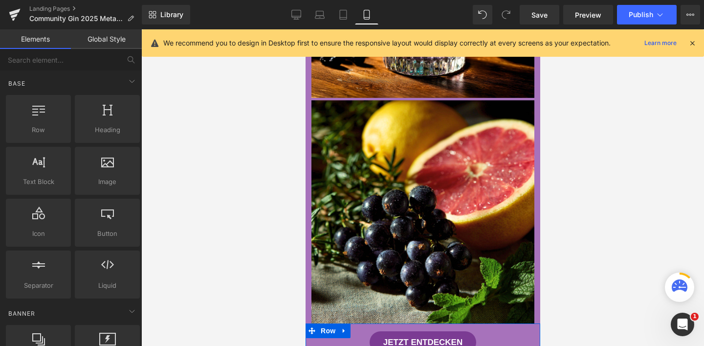
scroll to position [1694, 0]
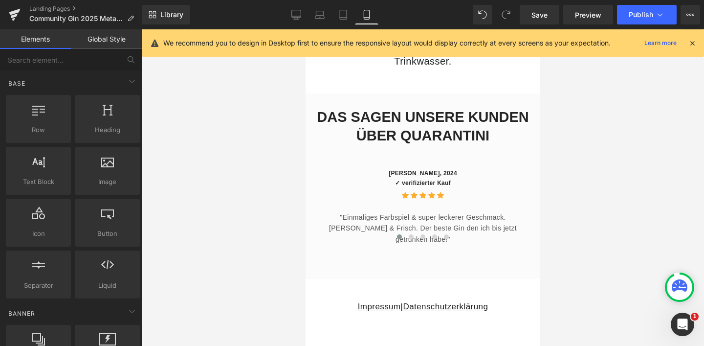
click at [694, 42] on icon at bounding box center [692, 43] width 9 height 9
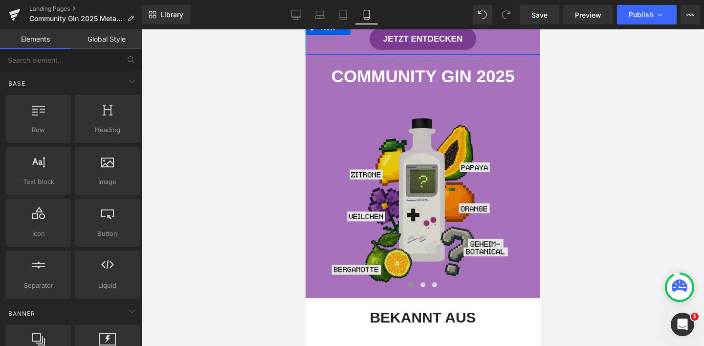
scroll to position [1029, 0]
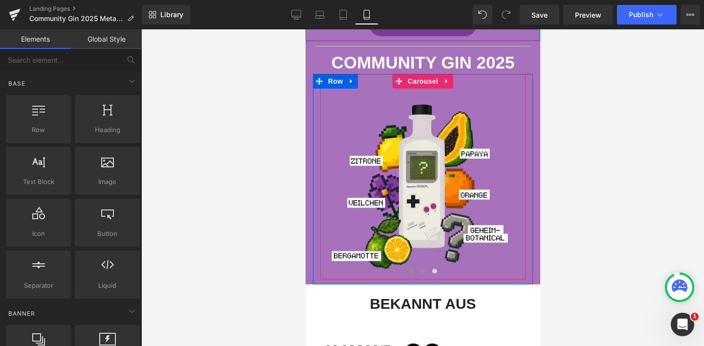
click at [420, 270] on span at bounding box center [422, 270] width 5 height 5
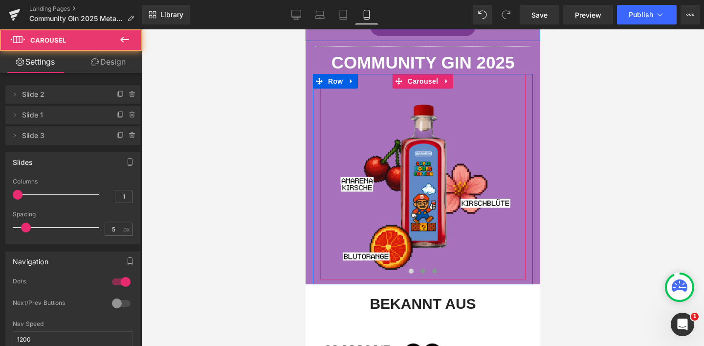
click at [432, 272] on span at bounding box center [434, 270] width 5 height 5
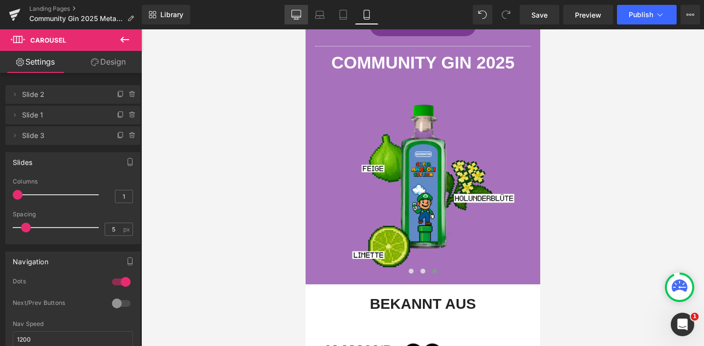
click at [304, 20] on link "Desktop" at bounding box center [296, 15] width 23 height 20
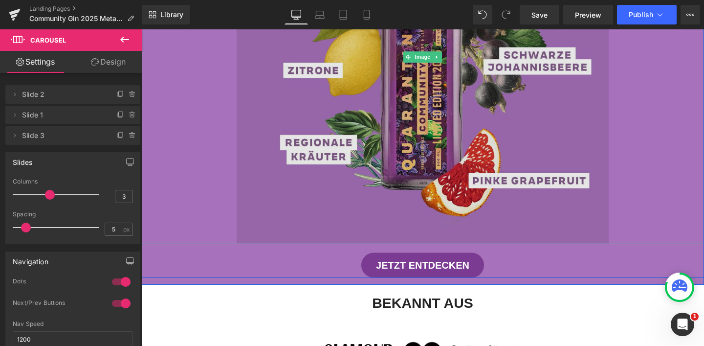
scroll to position [597, 0]
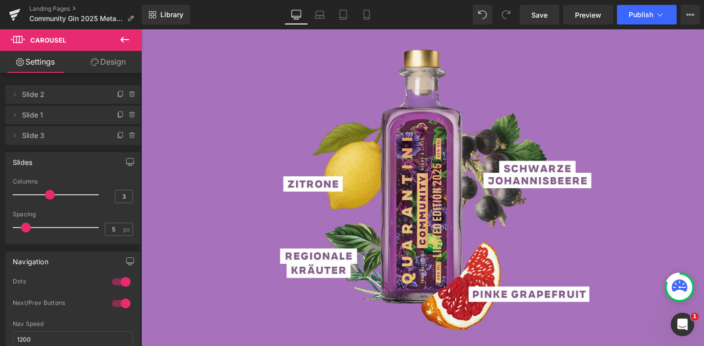
click at [124, 35] on icon at bounding box center [125, 40] width 12 height 12
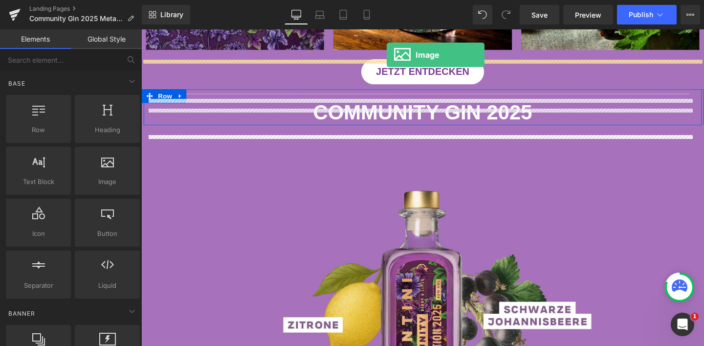
scroll to position [410, 0]
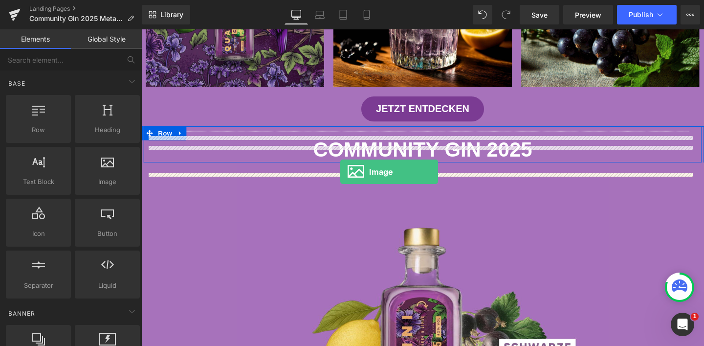
drag, startPoint x: 242, startPoint y: 208, endPoint x: 351, endPoint y: 179, distance: 112.5
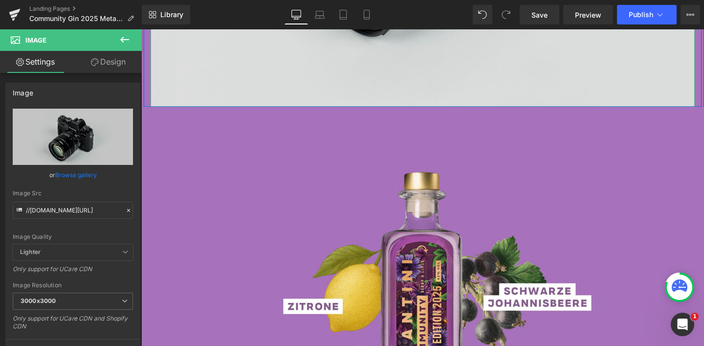
scroll to position [848, 0]
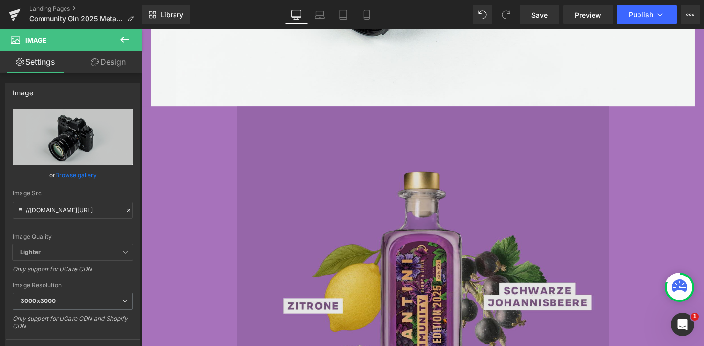
click at [404, 149] on img at bounding box center [437, 305] width 391 height 391
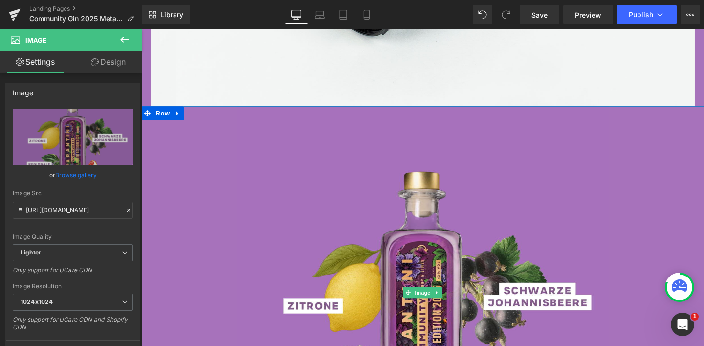
click at [196, 133] on div at bounding box center [437, 305] width 592 height 391
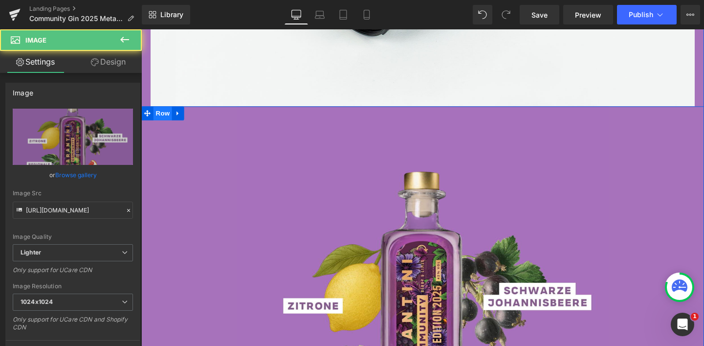
click at [165, 125] on span "Row" at bounding box center [164, 117] width 20 height 15
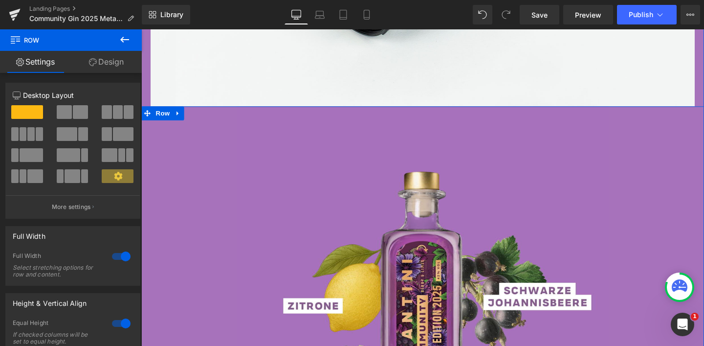
click at [190, 133] on div at bounding box center [437, 305] width 592 height 391
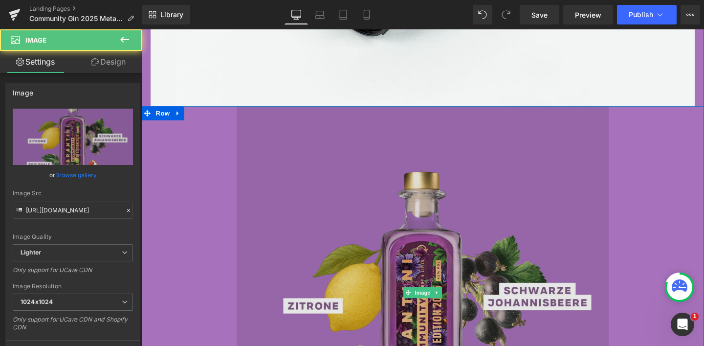
click at [258, 215] on img at bounding box center [437, 305] width 391 height 391
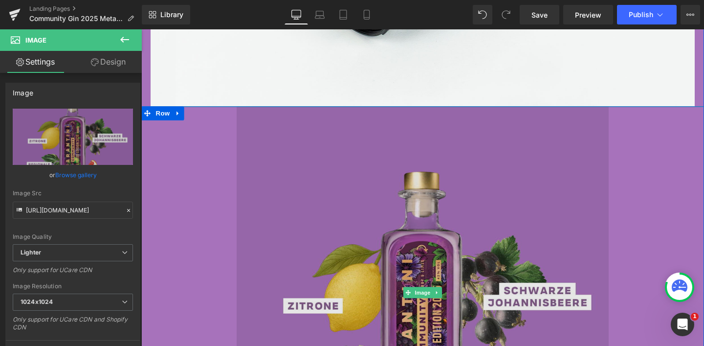
click at [371, 232] on img at bounding box center [437, 305] width 391 height 391
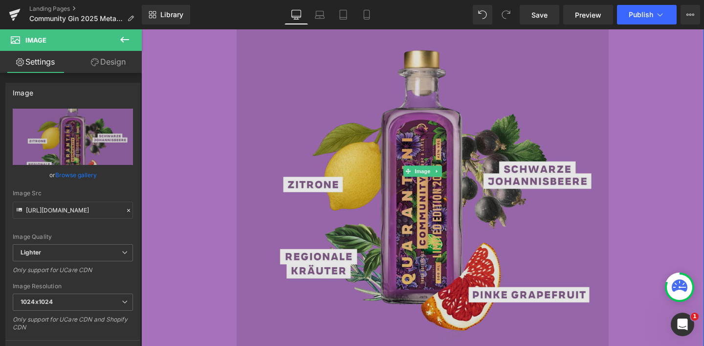
scroll to position [1080, 0]
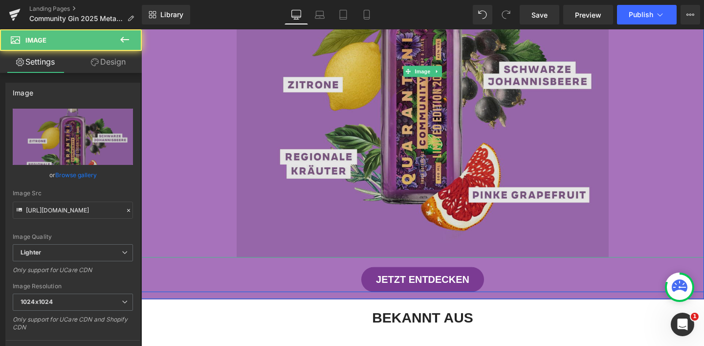
click at [408, 236] on img at bounding box center [437, 73] width 391 height 391
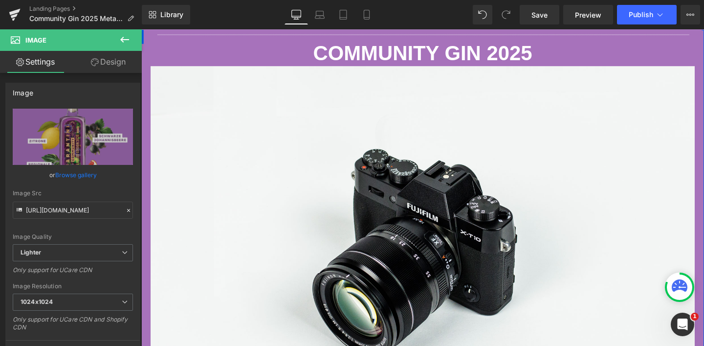
scroll to position [484, 0]
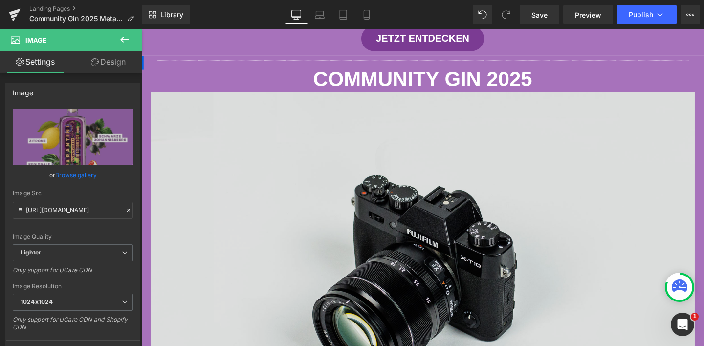
click at [379, 170] on img at bounding box center [437, 284] width 572 height 379
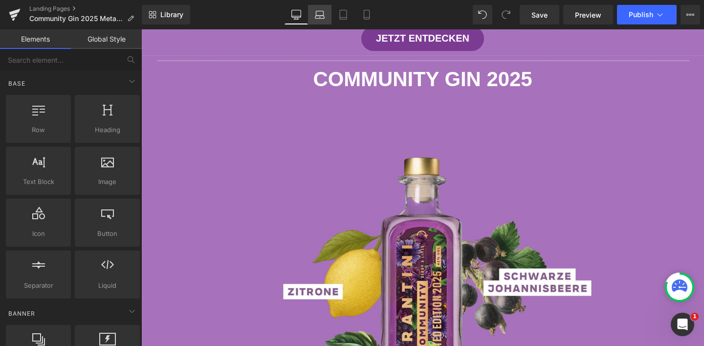
click at [313, 9] on link "Laptop" at bounding box center [319, 15] width 23 height 20
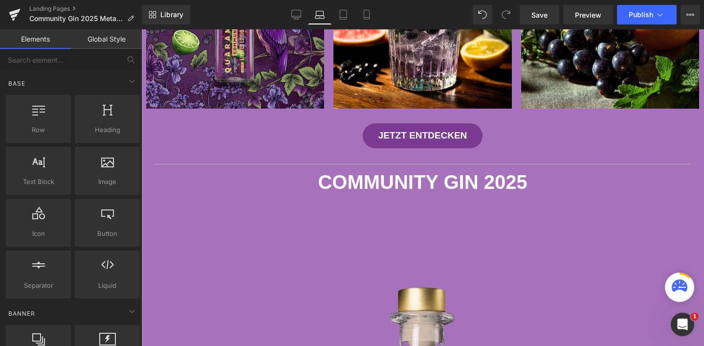
scroll to position [617, 0]
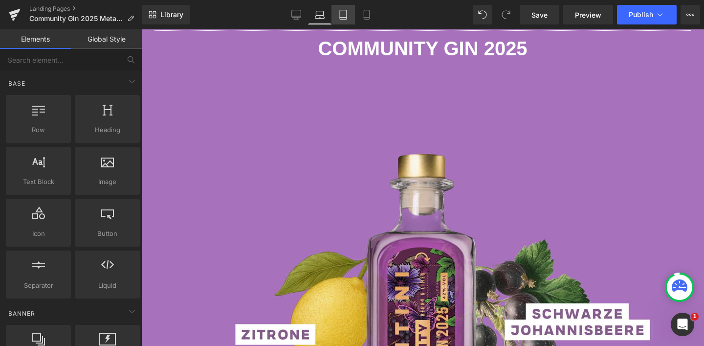
click at [348, 22] on link "Tablet" at bounding box center [343, 15] width 23 height 20
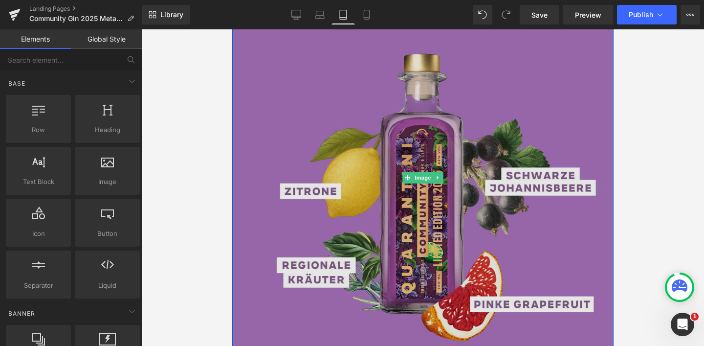
scroll to position [1195, 0]
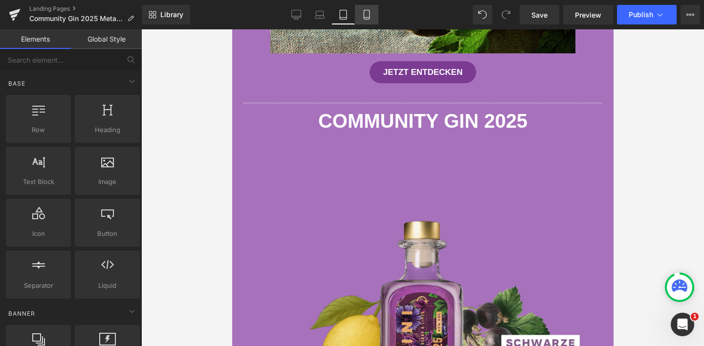
click at [362, 13] on icon at bounding box center [367, 15] width 10 height 10
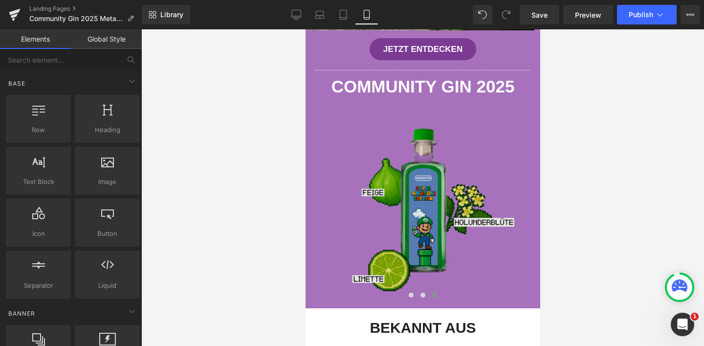
scroll to position [1006, 0]
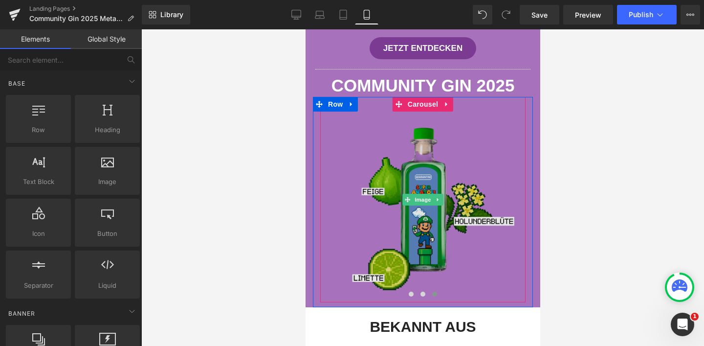
click at [386, 108] on img at bounding box center [422, 199] width 205 height 205
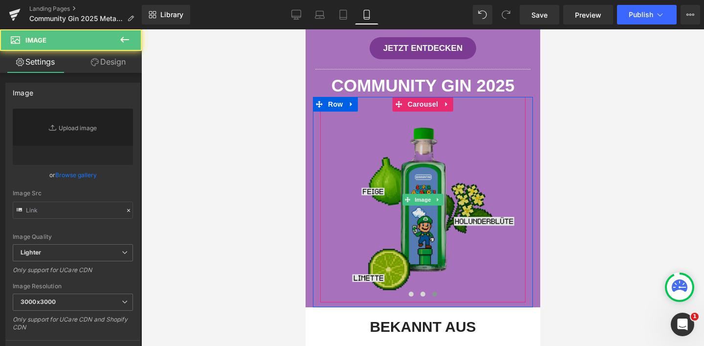
type input "https://ucarecdn.com/f2b65a68-14a2-4d63-b727-730a6c01dfed/-/format/auto/-/previ…"
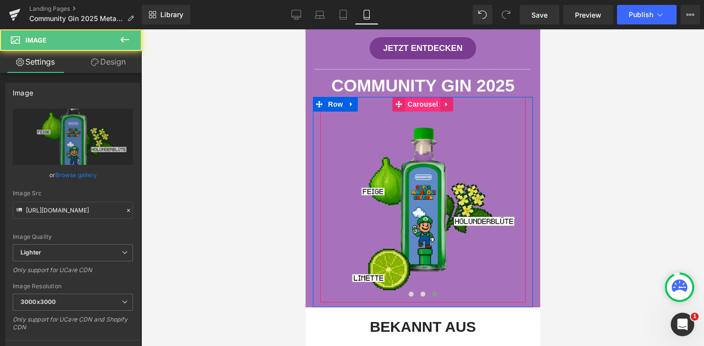
click at [415, 101] on span "Carousel" at bounding box center [422, 104] width 35 height 15
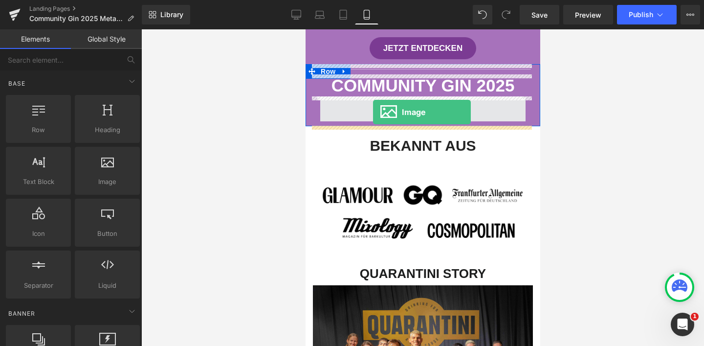
drag, startPoint x: 405, startPoint y: 205, endPoint x: 373, endPoint y: 112, distance: 98.4
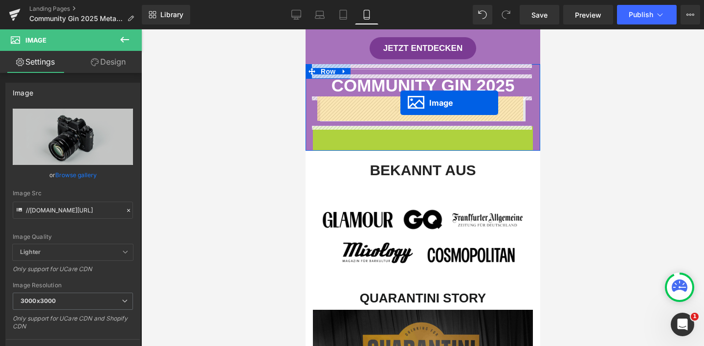
drag, startPoint x: 404, startPoint y: 197, endPoint x: 400, endPoint y: 103, distance: 94.0
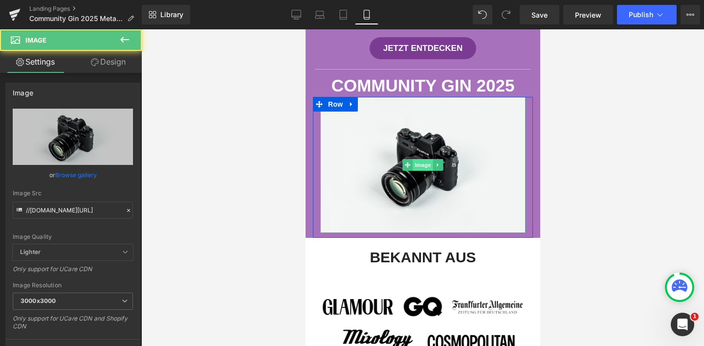
click at [418, 162] on span "Image" at bounding box center [422, 165] width 21 height 12
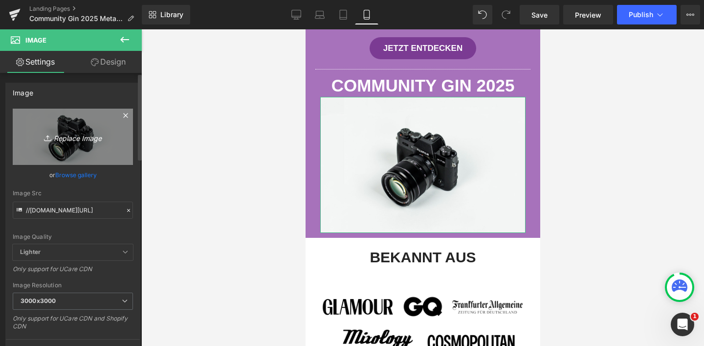
click at [104, 147] on link "Replace Image" at bounding box center [73, 137] width 120 height 56
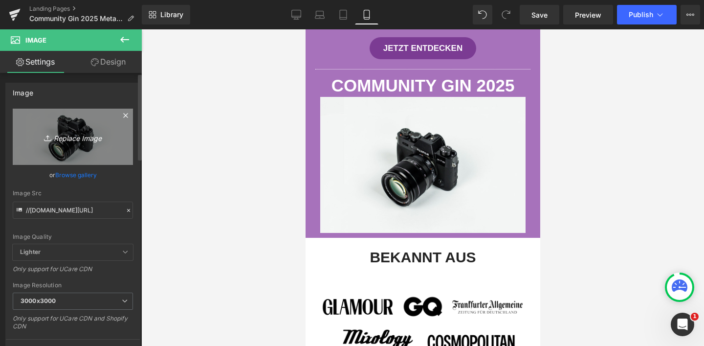
type input "C:\fakepath\2.jpg"
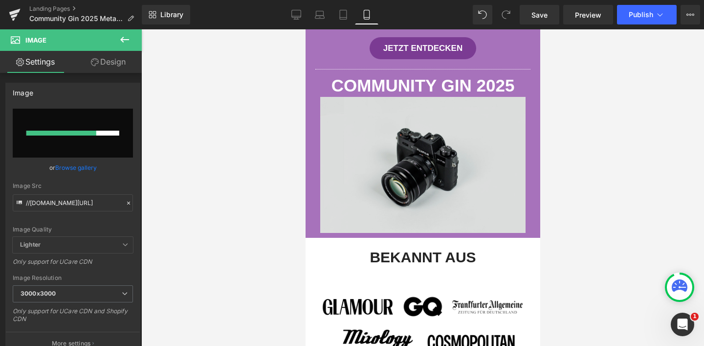
click at [488, 177] on img at bounding box center [422, 165] width 205 height 136
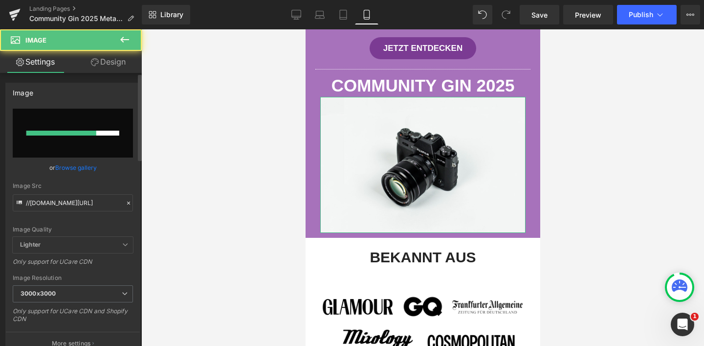
click at [91, 129] on input "file" at bounding box center [73, 133] width 120 height 49
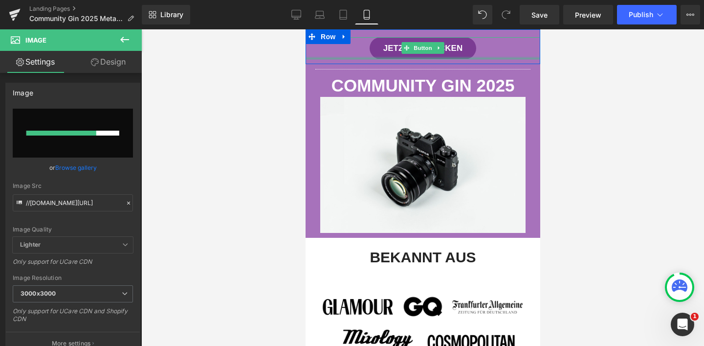
click at [504, 58] on div at bounding box center [422, 58] width 235 height 2
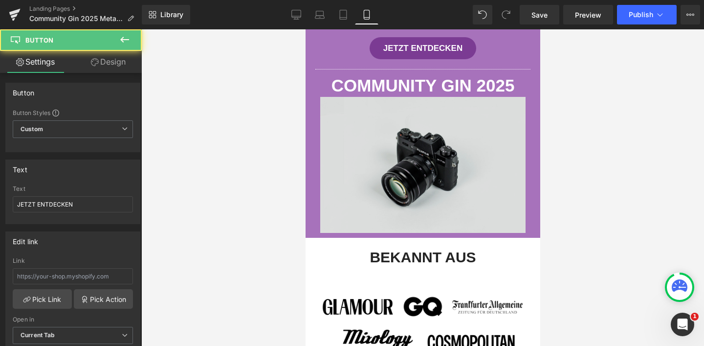
click at [452, 150] on img at bounding box center [422, 165] width 205 height 136
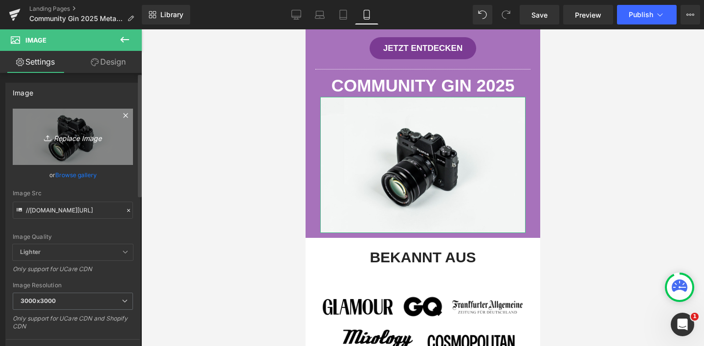
click at [88, 129] on link "Replace Image" at bounding box center [73, 137] width 120 height 56
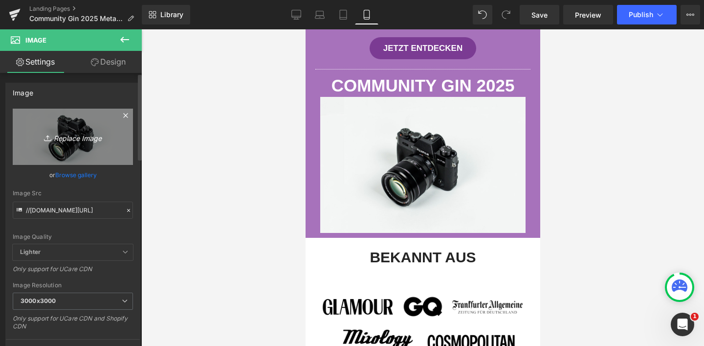
type input "C:\fakepath\2.jpg"
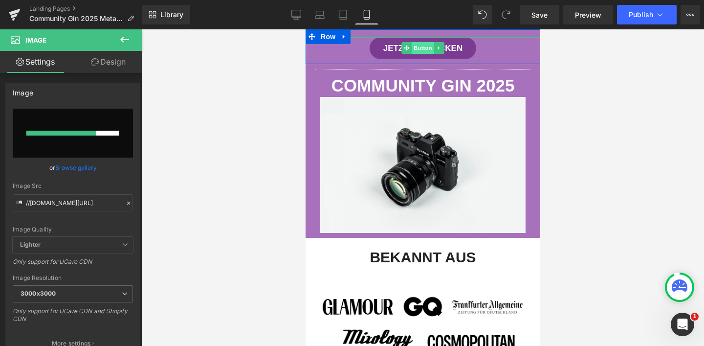
click at [425, 49] on span "Button" at bounding box center [422, 48] width 22 height 12
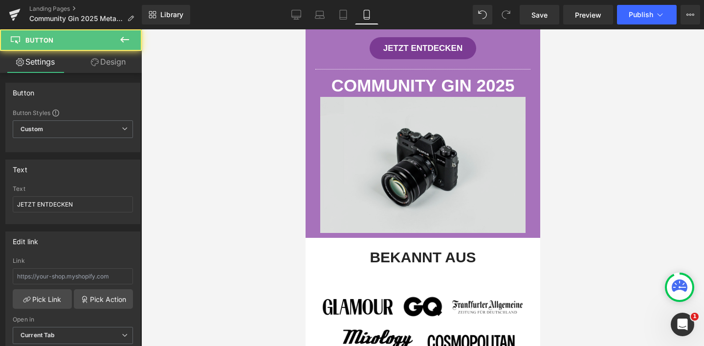
click at [430, 142] on img at bounding box center [422, 165] width 205 height 136
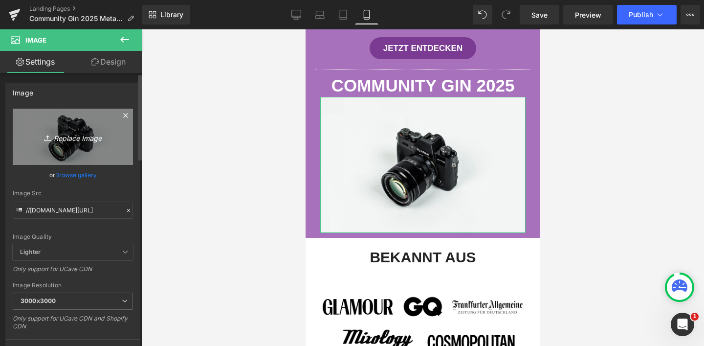
click at [74, 143] on link "Replace Image" at bounding box center [73, 137] width 120 height 56
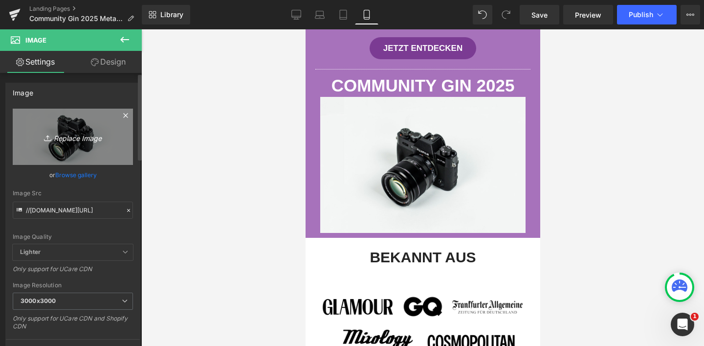
type input "C:\fakepath\2.jpg"
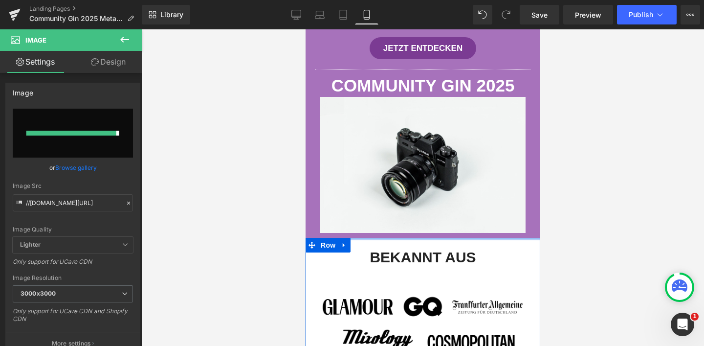
type input "https://ucarecdn.com/eaf993cc-b709-4bfe-a44d-e501348078b2/-/format/auto/-/previ…"
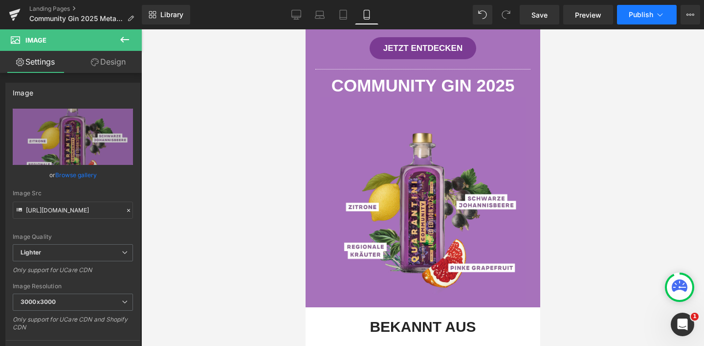
click at [639, 16] on span "Publish" at bounding box center [641, 15] width 24 height 8
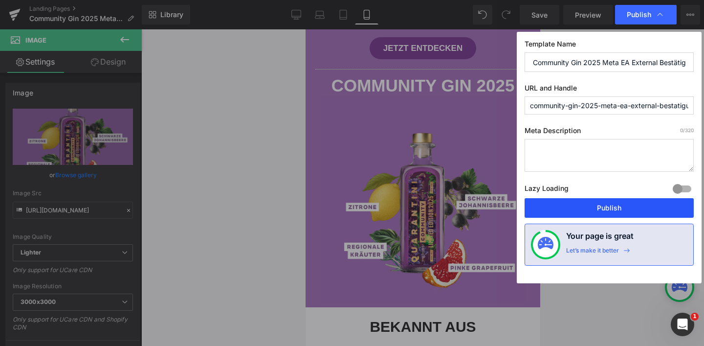
click at [602, 205] on button "Publish" at bounding box center [609, 208] width 169 height 20
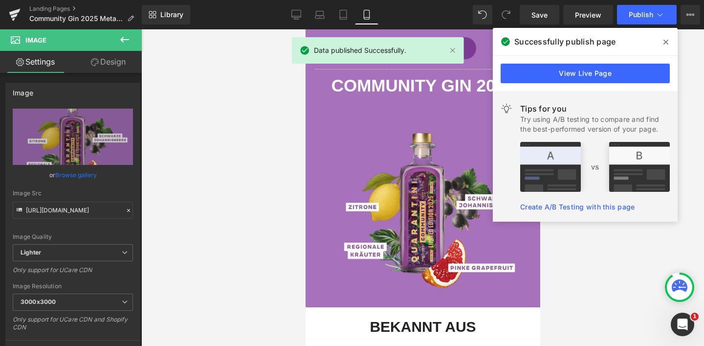
click at [668, 41] on icon at bounding box center [666, 42] width 5 height 8
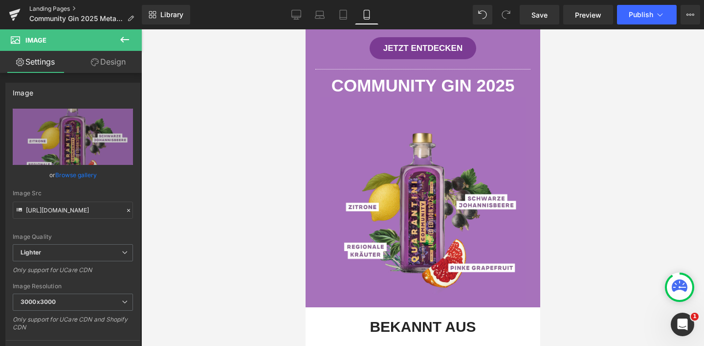
click at [39, 9] on link "Landing Pages" at bounding box center [85, 9] width 112 height 8
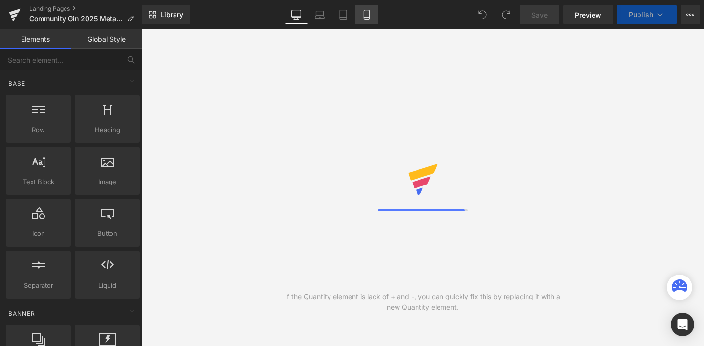
click at [365, 18] on icon at bounding box center [366, 18] width 5 height 0
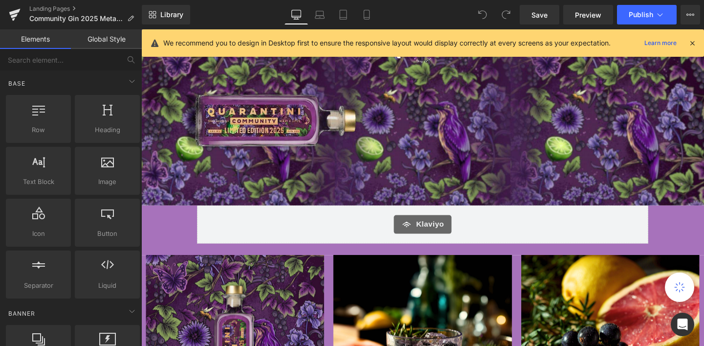
click at [690, 43] on icon at bounding box center [692, 43] width 9 height 9
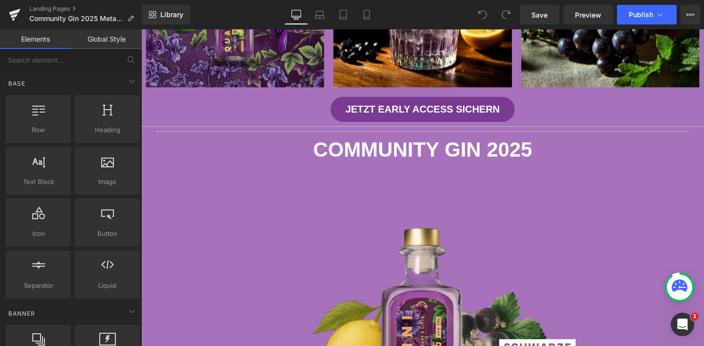
scroll to position [270, 0]
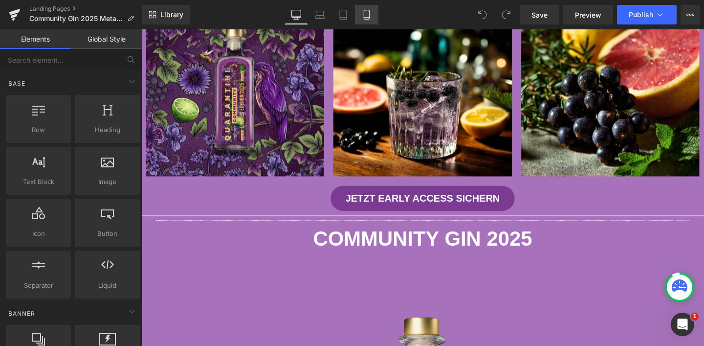
click at [361, 16] on link "Mobile" at bounding box center [366, 15] width 23 height 20
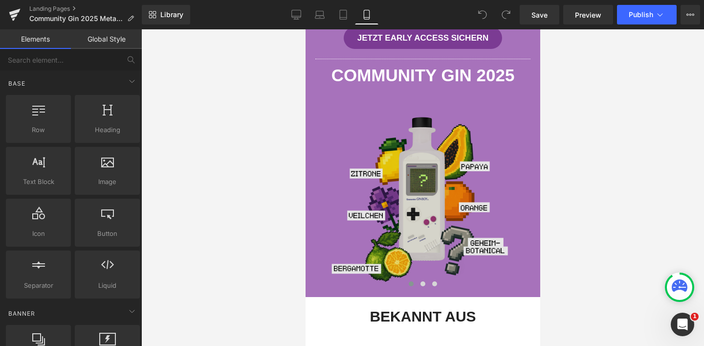
scroll to position [954, 0]
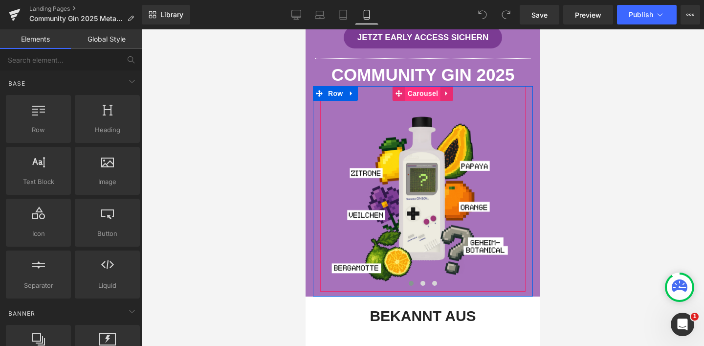
click at [415, 92] on span "Carousel" at bounding box center [422, 93] width 35 height 15
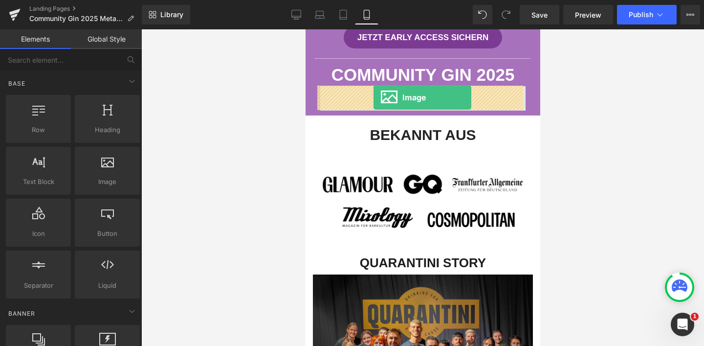
drag, startPoint x: 411, startPoint y: 199, endPoint x: 373, endPoint y: 97, distance: 108.6
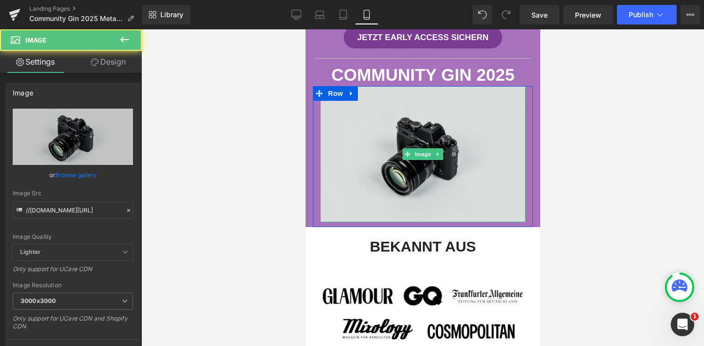
click at [421, 132] on img at bounding box center [422, 154] width 205 height 136
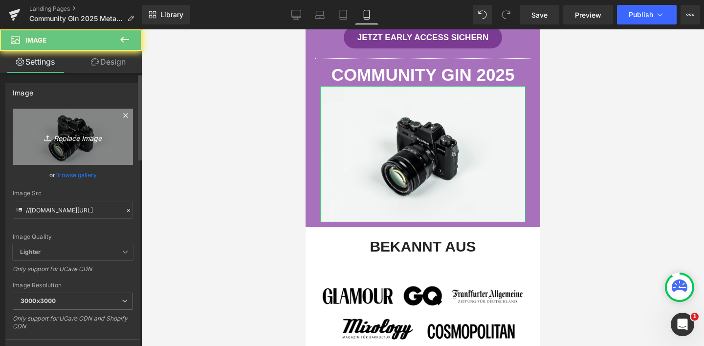
click at [84, 145] on link "Replace Image" at bounding box center [73, 137] width 120 height 56
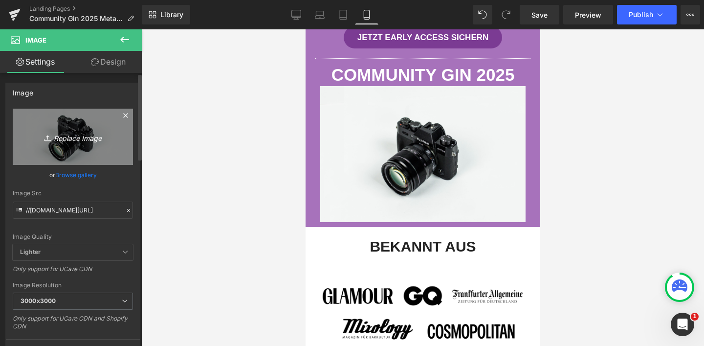
type input "C:\fakepath\2.jpg"
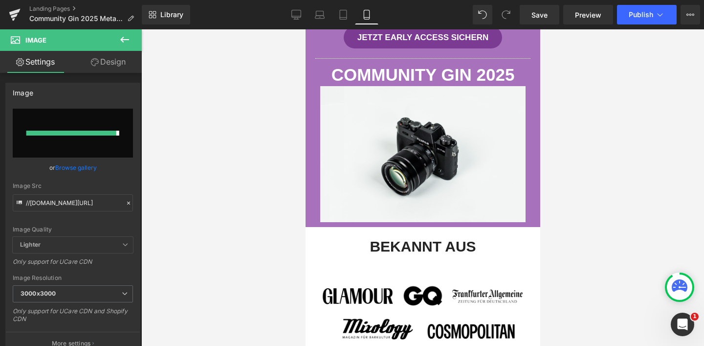
type input "[URL][DOMAIN_NAME]"
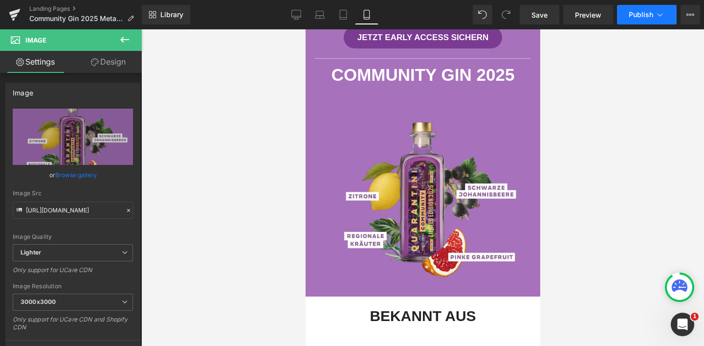
click at [639, 16] on span "Publish" at bounding box center [641, 15] width 24 height 8
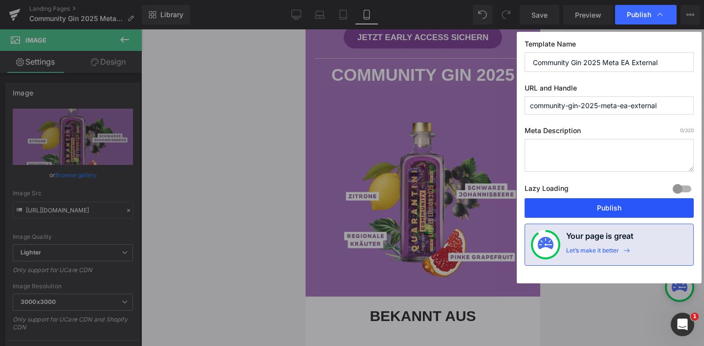
click at [627, 210] on button "Publish" at bounding box center [609, 208] width 169 height 20
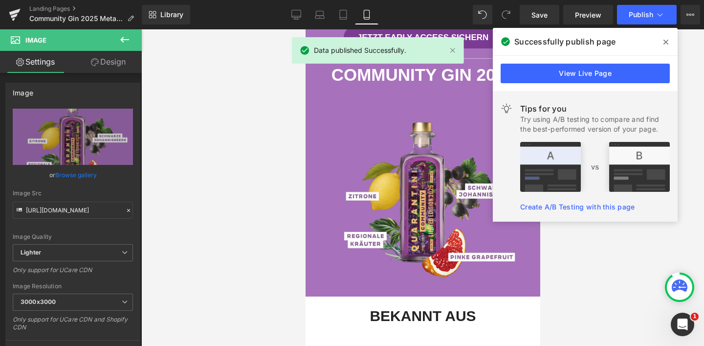
click at [666, 44] on icon at bounding box center [666, 42] width 5 height 8
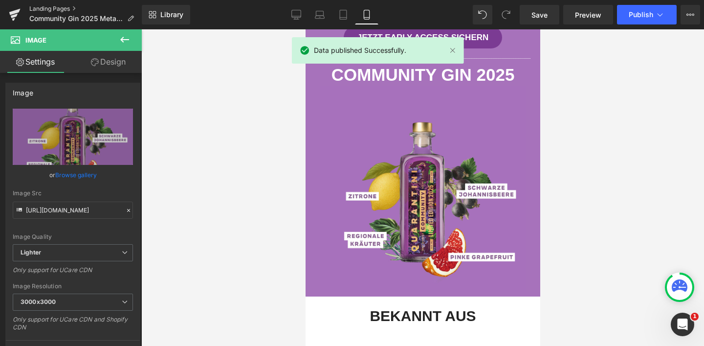
click at [58, 8] on link "Landing Pages" at bounding box center [85, 9] width 112 height 8
